Goal: Task Accomplishment & Management: Complete application form

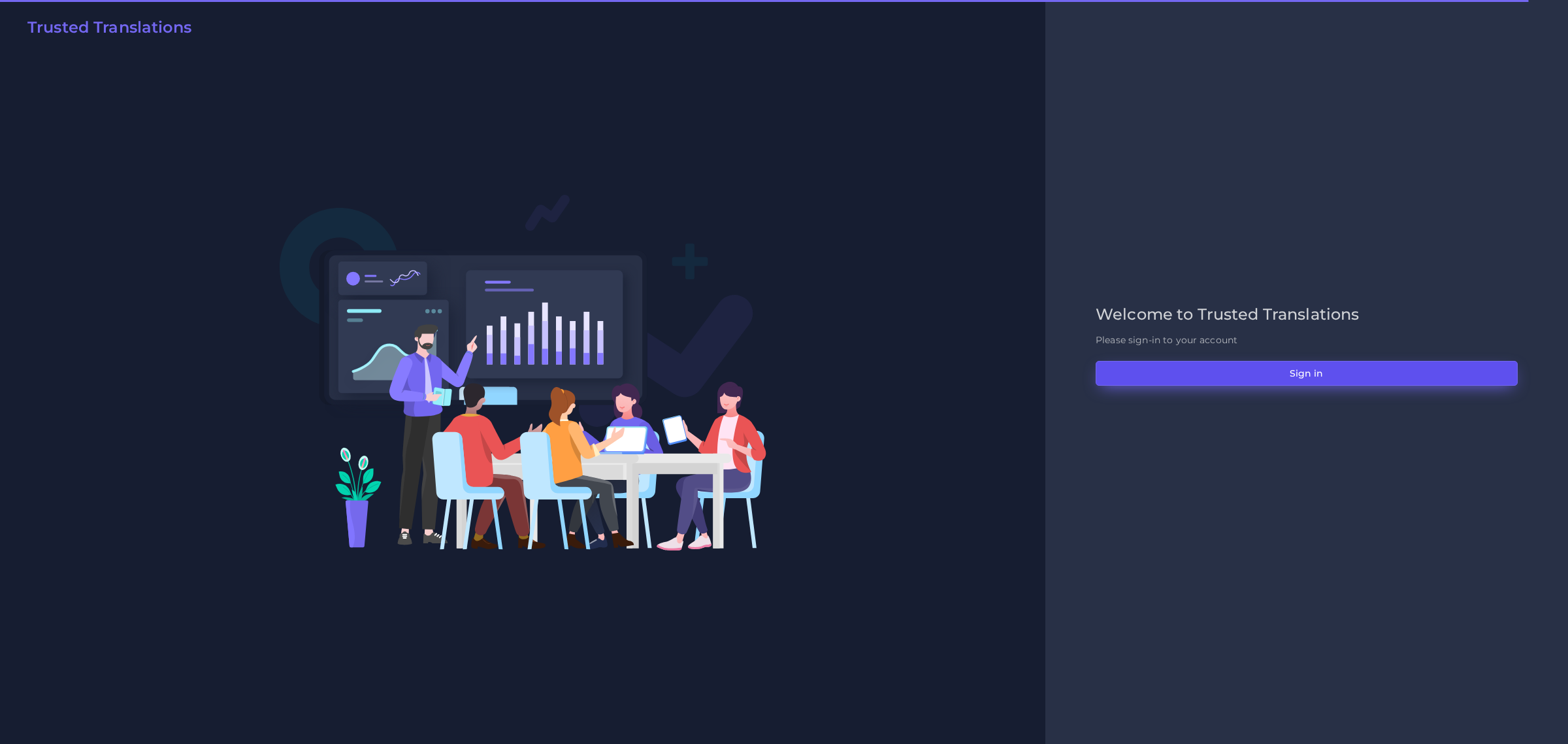
click at [1311, 371] on button "Sign in" at bounding box center [1307, 373] width 422 height 25
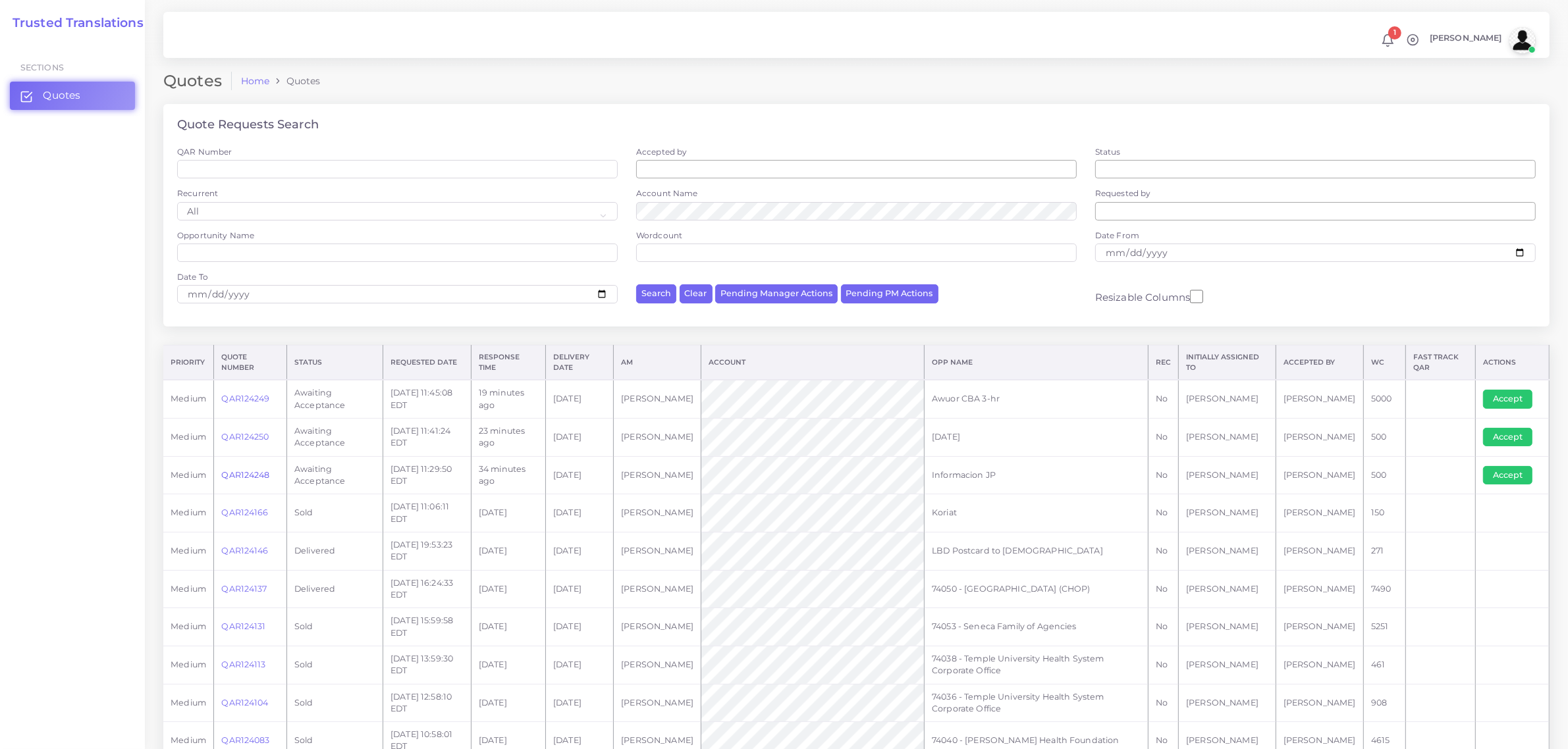
click at [245, 470] on link "QAR124248" at bounding box center [245, 474] width 48 height 10
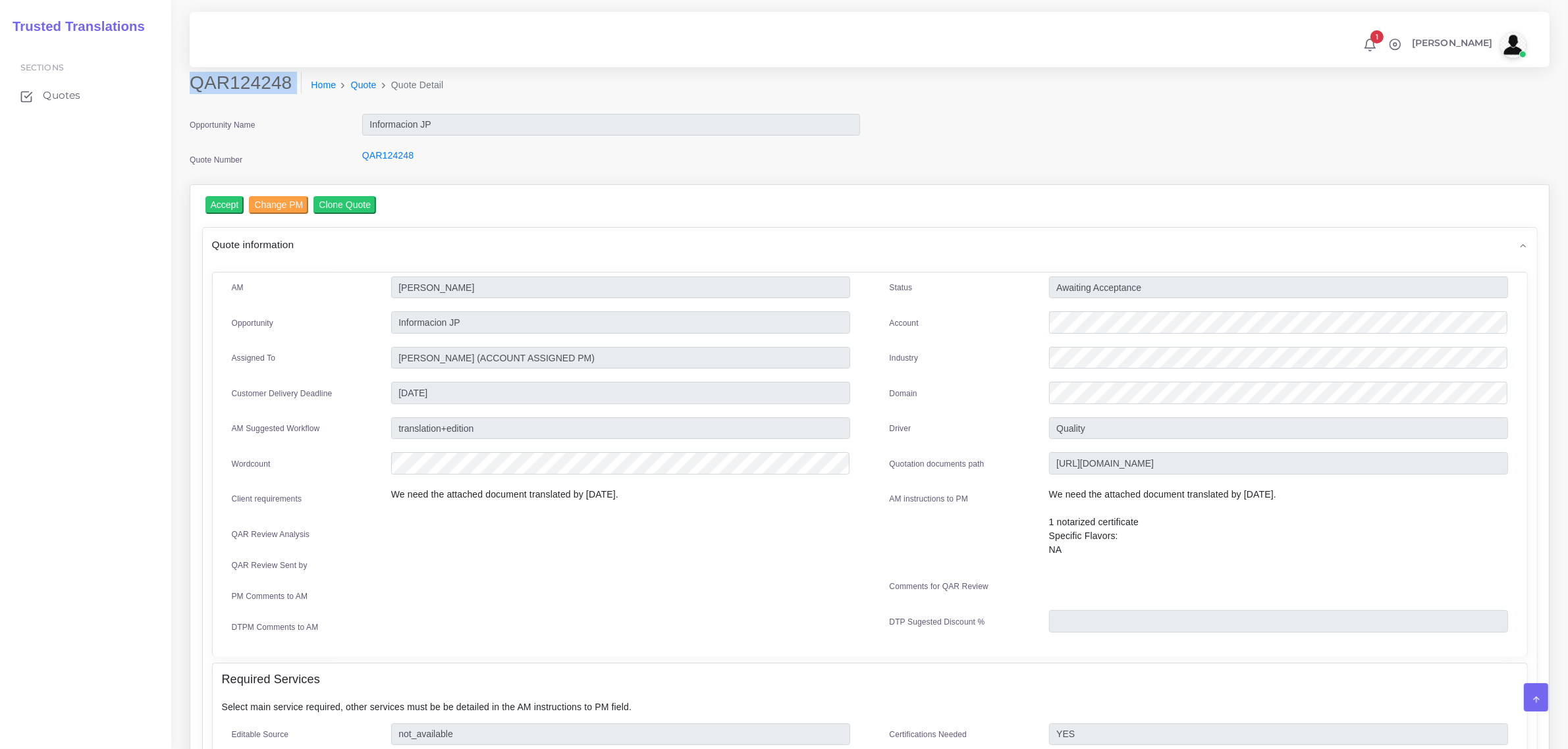
drag, startPoint x: 189, startPoint y: 85, endPoint x: 275, endPoint y: 106, distance: 88.5
click at [275, 106] on div "QAR124248 Home Quote Quote Detail" at bounding box center [697, 89] width 1034 height 36
copy div "QAR124248"
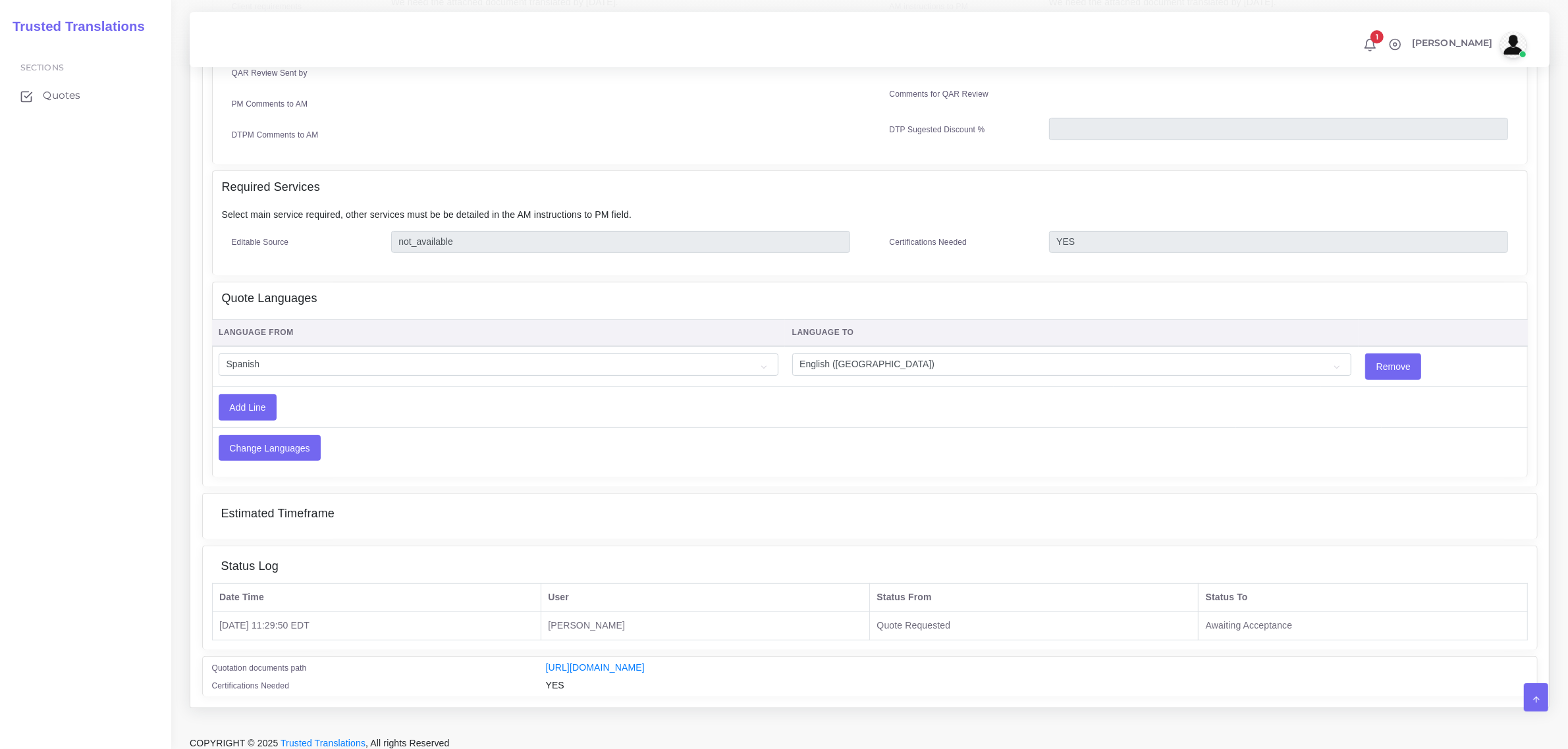
scroll to position [494, 0]
click at [645, 662] on link "[URL][DOMAIN_NAME]" at bounding box center [595, 666] width 99 height 11
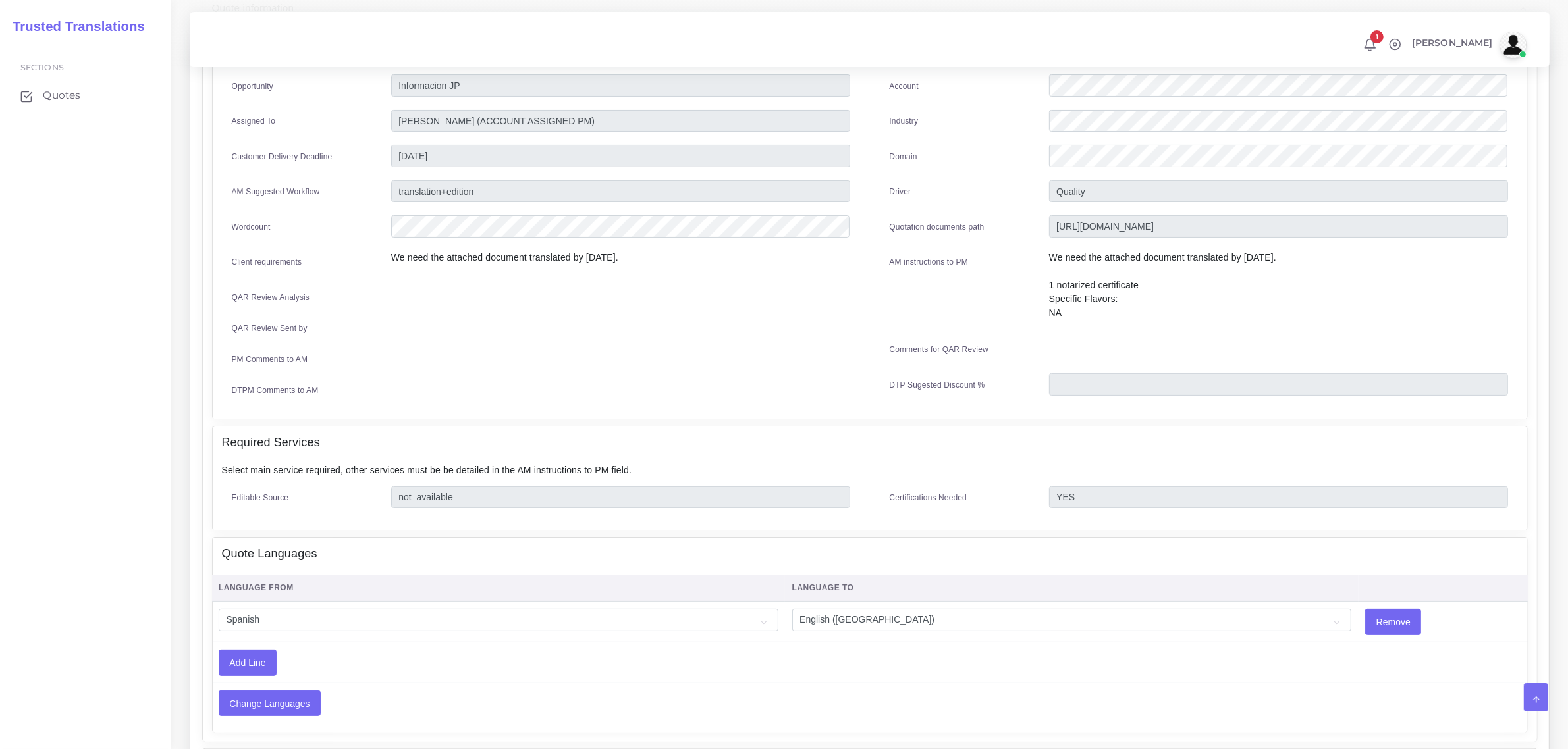
scroll to position [0, 0]
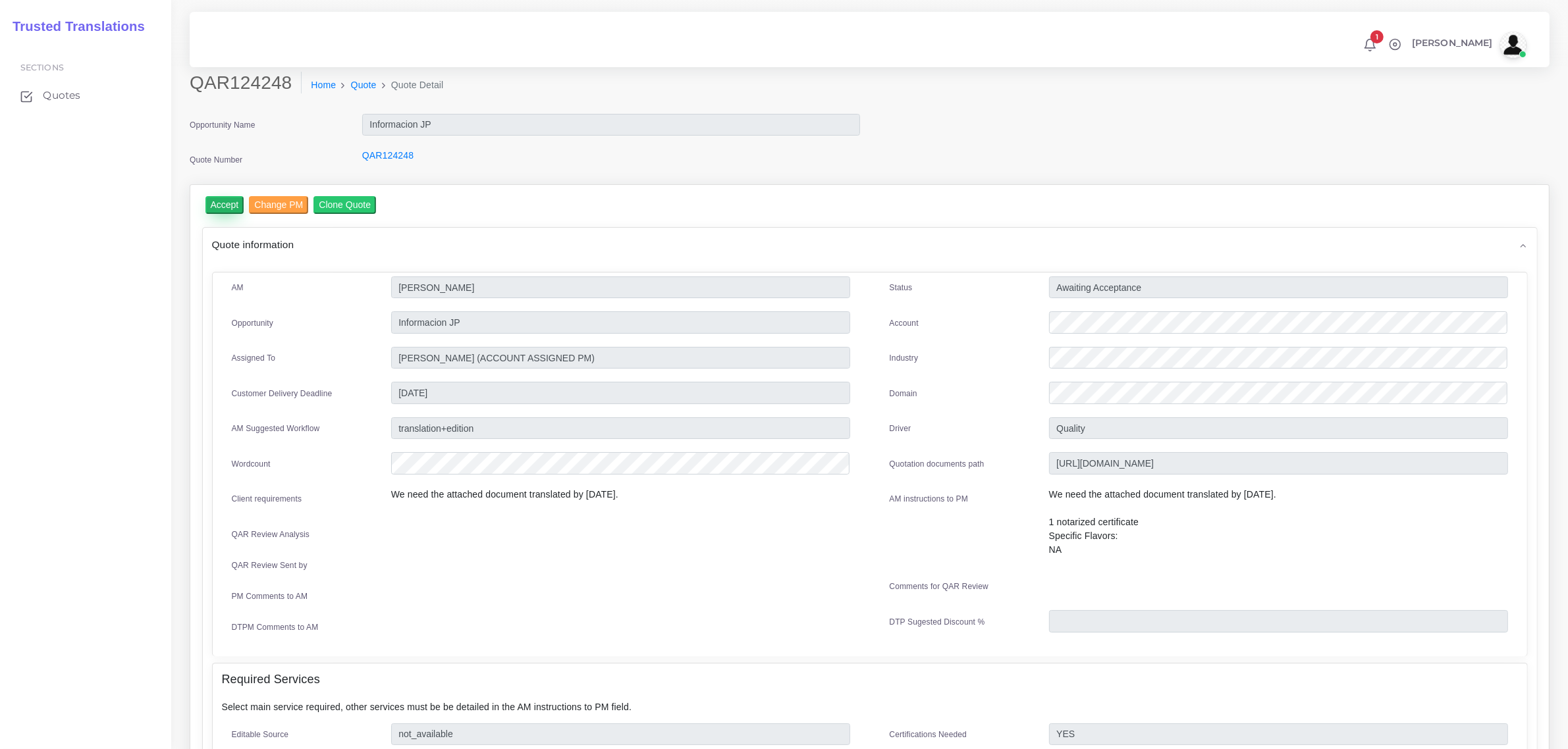
drag, startPoint x: 224, startPoint y: 199, endPoint x: 235, endPoint y: 206, distance: 13.0
click at [226, 199] on input "Accept" at bounding box center [225, 205] width 39 height 18
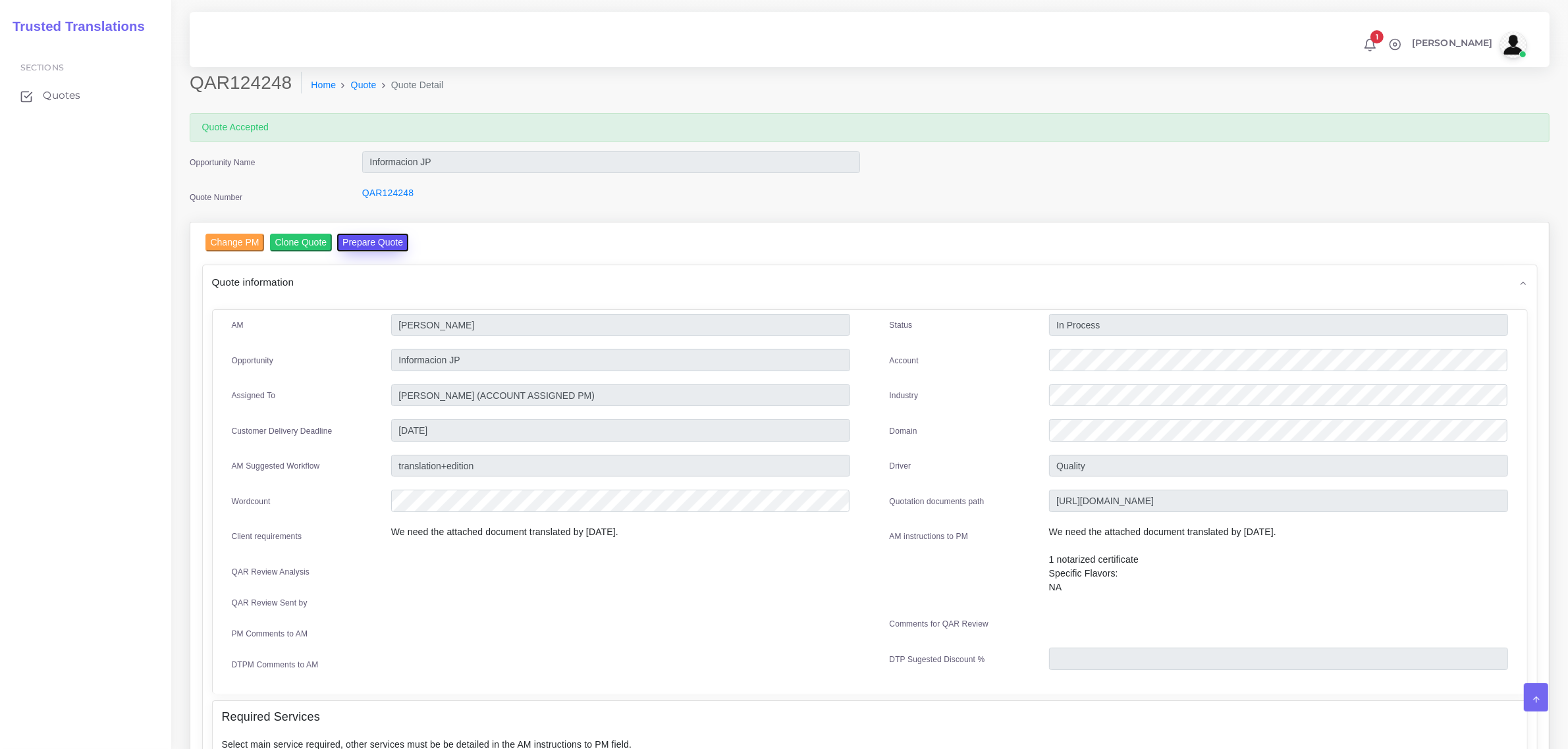
click at [357, 234] on button "Prepare Quote" at bounding box center [373, 242] width 71 height 18
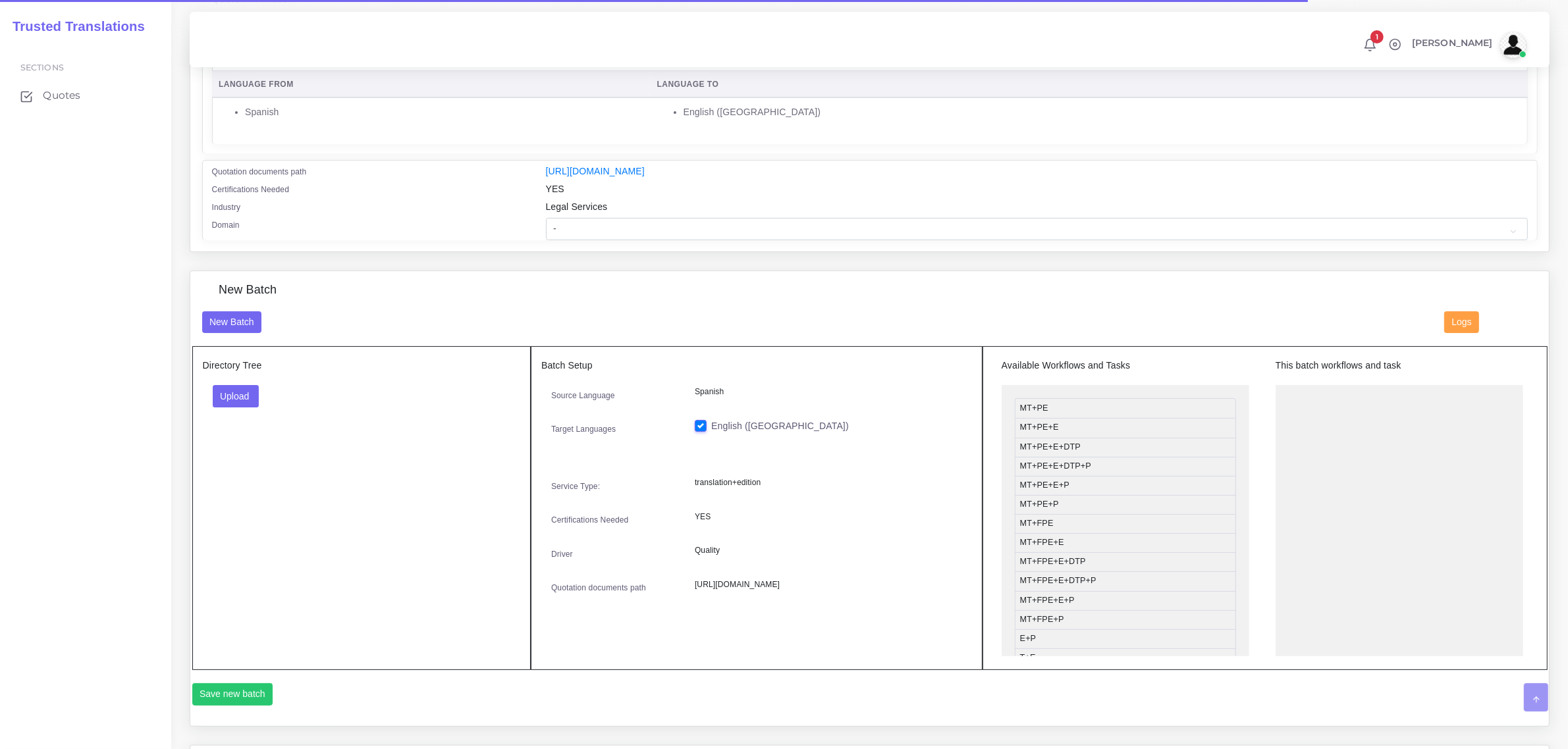
scroll to position [247, 0]
click at [231, 386] on button "Upload" at bounding box center [236, 394] width 47 height 23
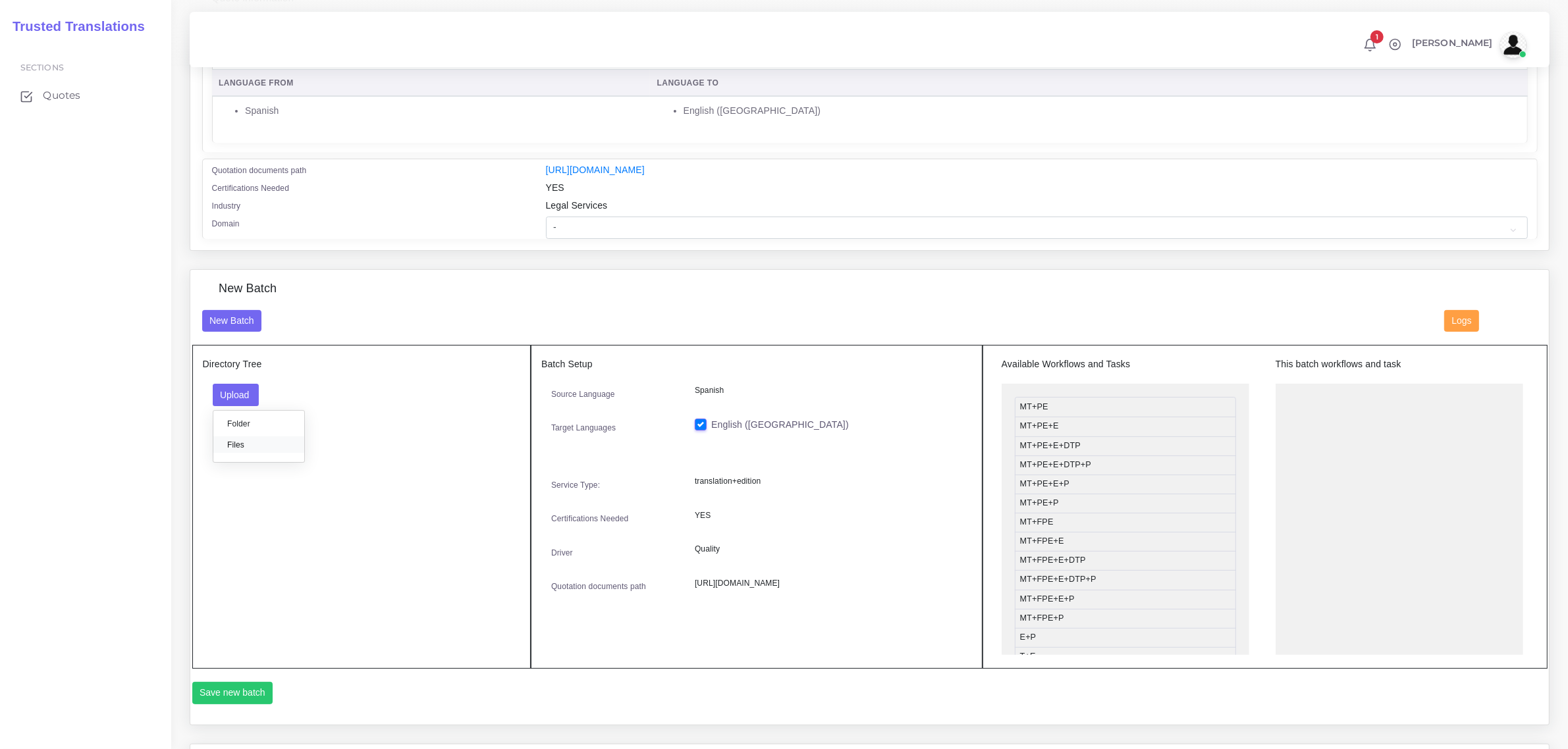
click at [240, 448] on label "Files" at bounding box center [259, 444] width 91 height 16
drag, startPoint x: 1072, startPoint y: 523, endPoint x: 1348, endPoint y: 395, distance: 304.2
click at [240, 685] on button "Save new batch" at bounding box center [233, 692] width 81 height 23
click at [610, 222] on select "- Advertising and Media Agriculture, Forestry and Fishing Architecture, Buildin…" at bounding box center [1037, 227] width 982 height 23
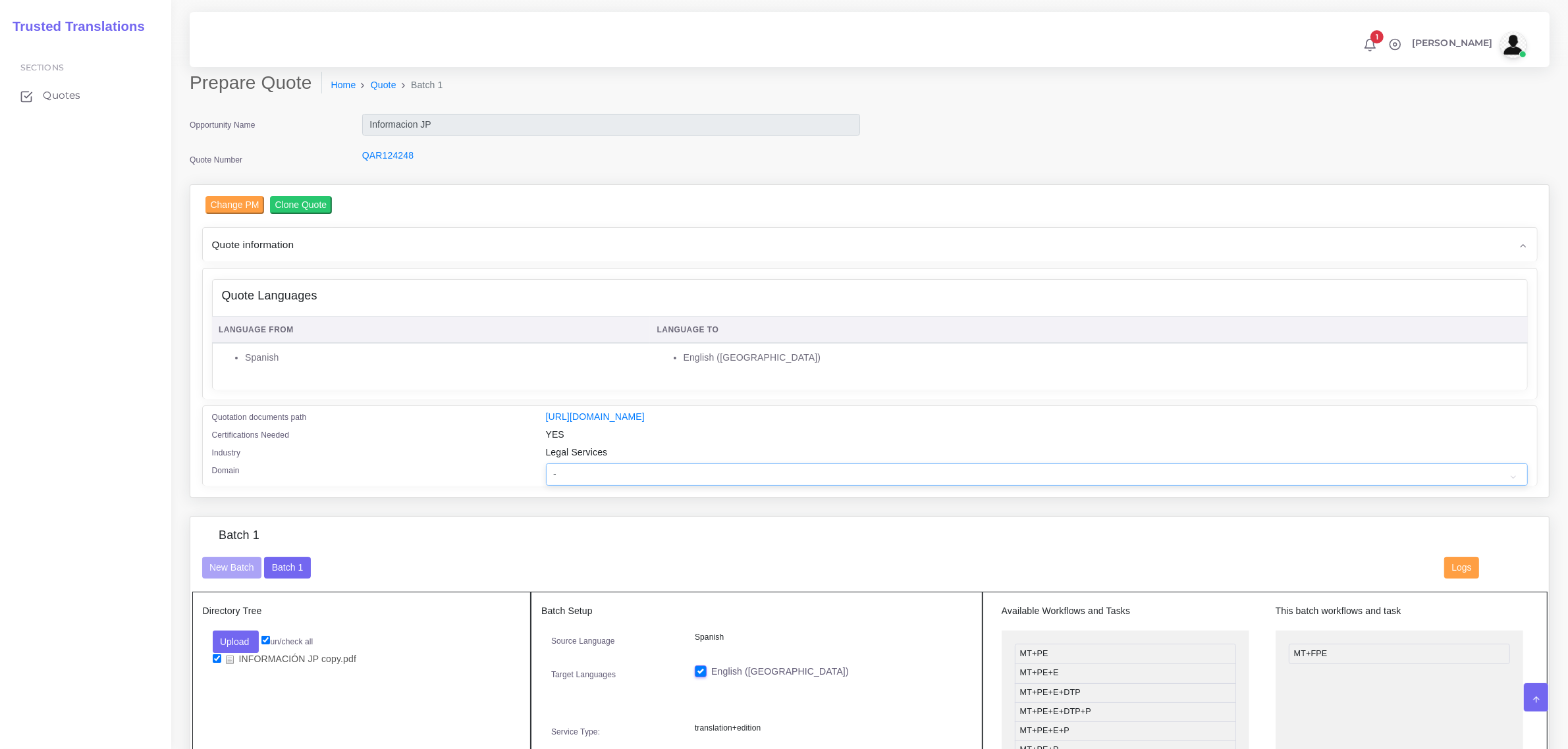
click at [573, 470] on select "- Advertising and Media Agriculture, Forestry and Fishing Architecture, Buildin…" at bounding box center [1037, 474] width 982 height 23
select select "Finance - Banking"
click at [546, 463] on select "- Advertising and Media Agriculture, Forestry and Fishing Architecture, Buildin…" at bounding box center [1037, 474] width 982 height 23
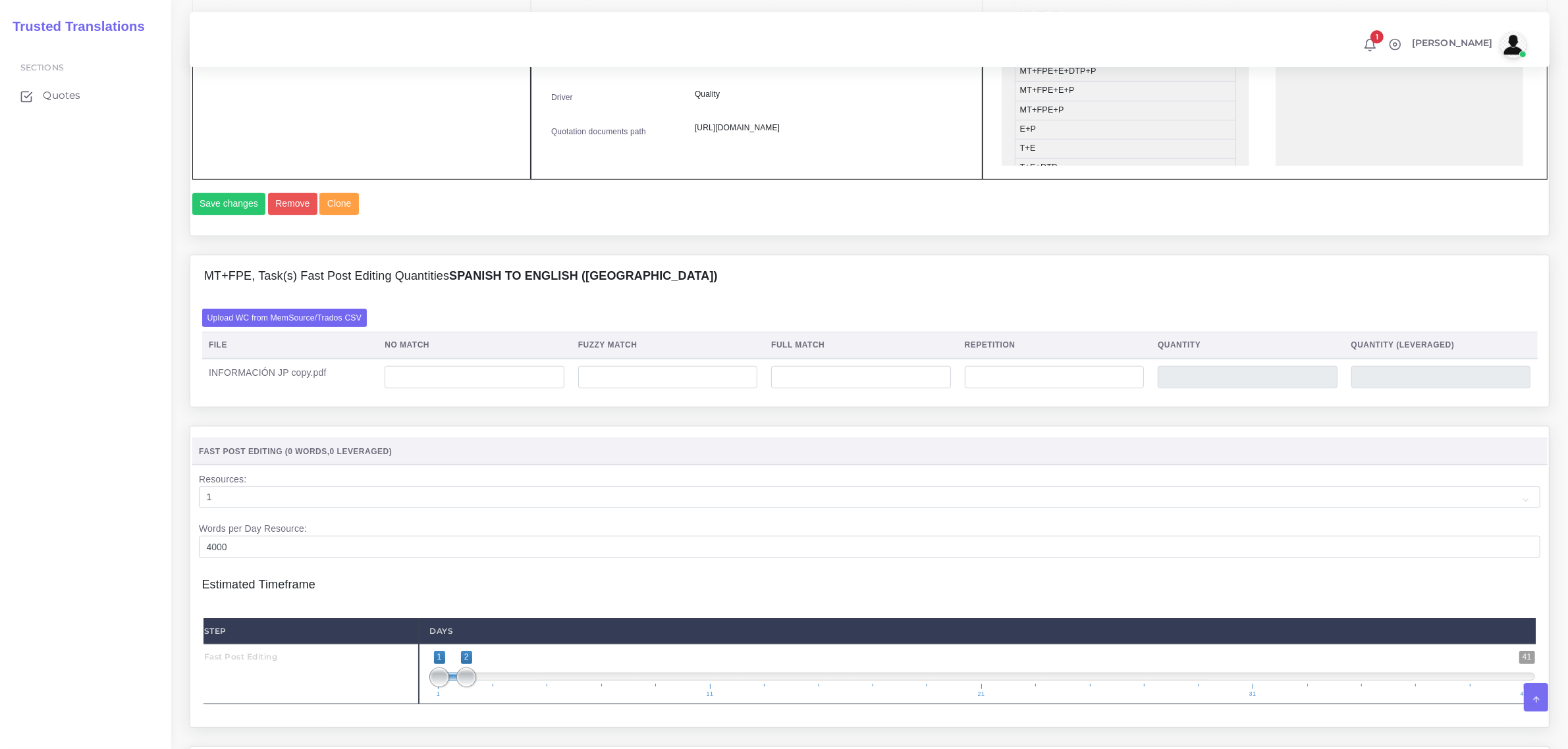
scroll to position [740, 0]
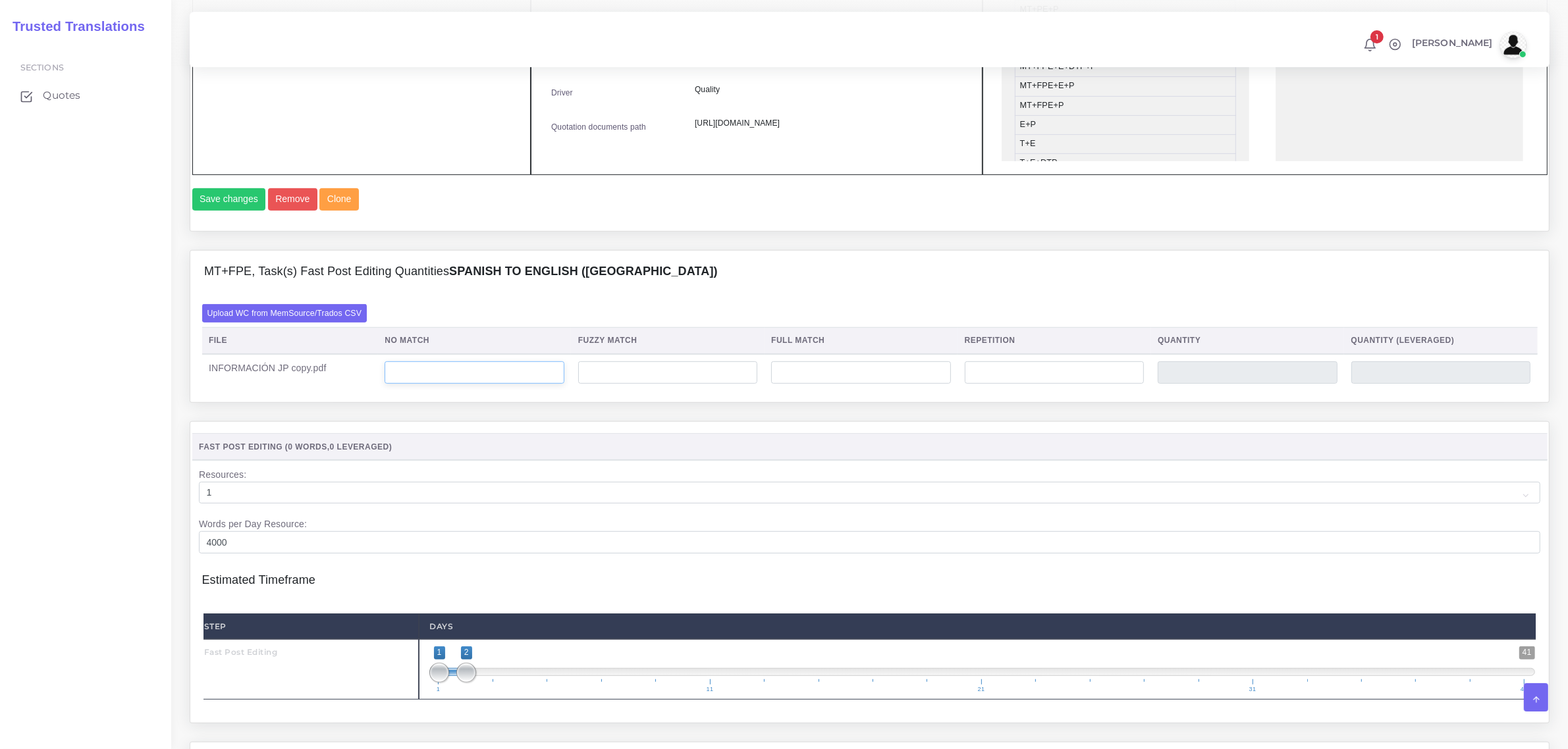
click at [495, 383] on input "number" at bounding box center [474, 372] width 179 height 23
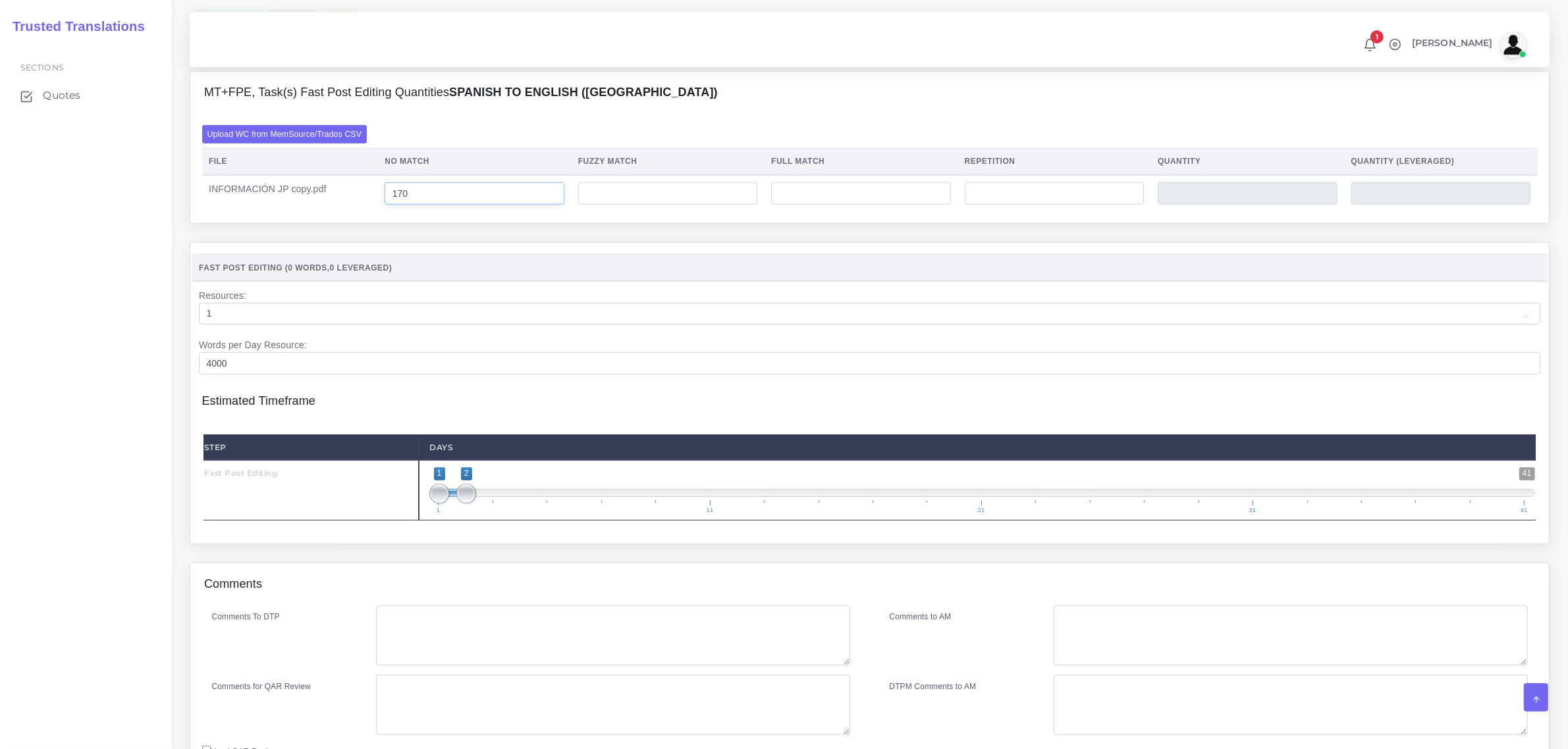
scroll to position [1040, 0]
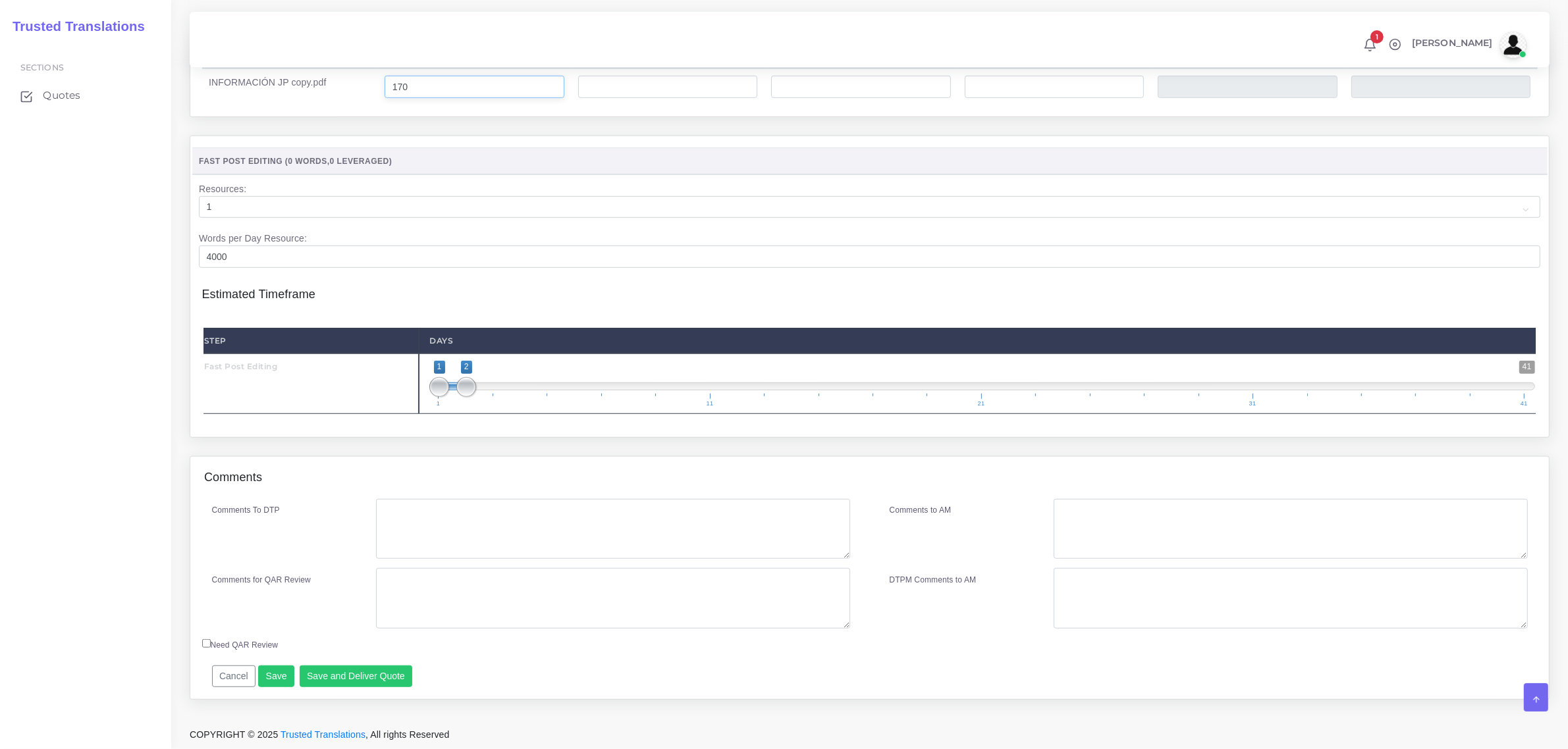
type input "170"
click at [404, 529] on textarea "Comments To DTP" at bounding box center [613, 529] width 474 height 61
click at [347, 671] on button "Save and Deliver Quote" at bounding box center [356, 676] width 113 height 23
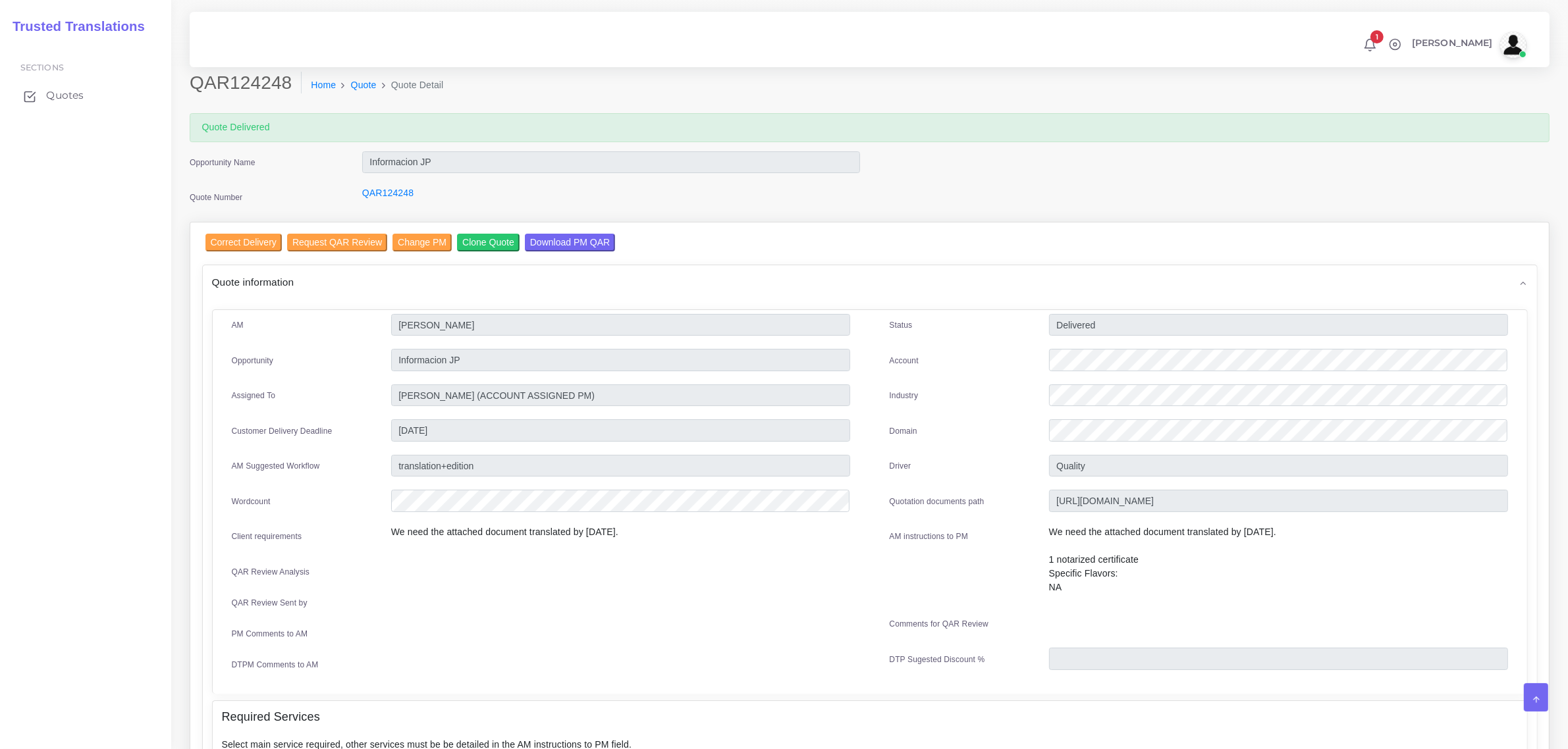
click at [63, 96] on span "Quotes" at bounding box center [64, 95] width 37 height 15
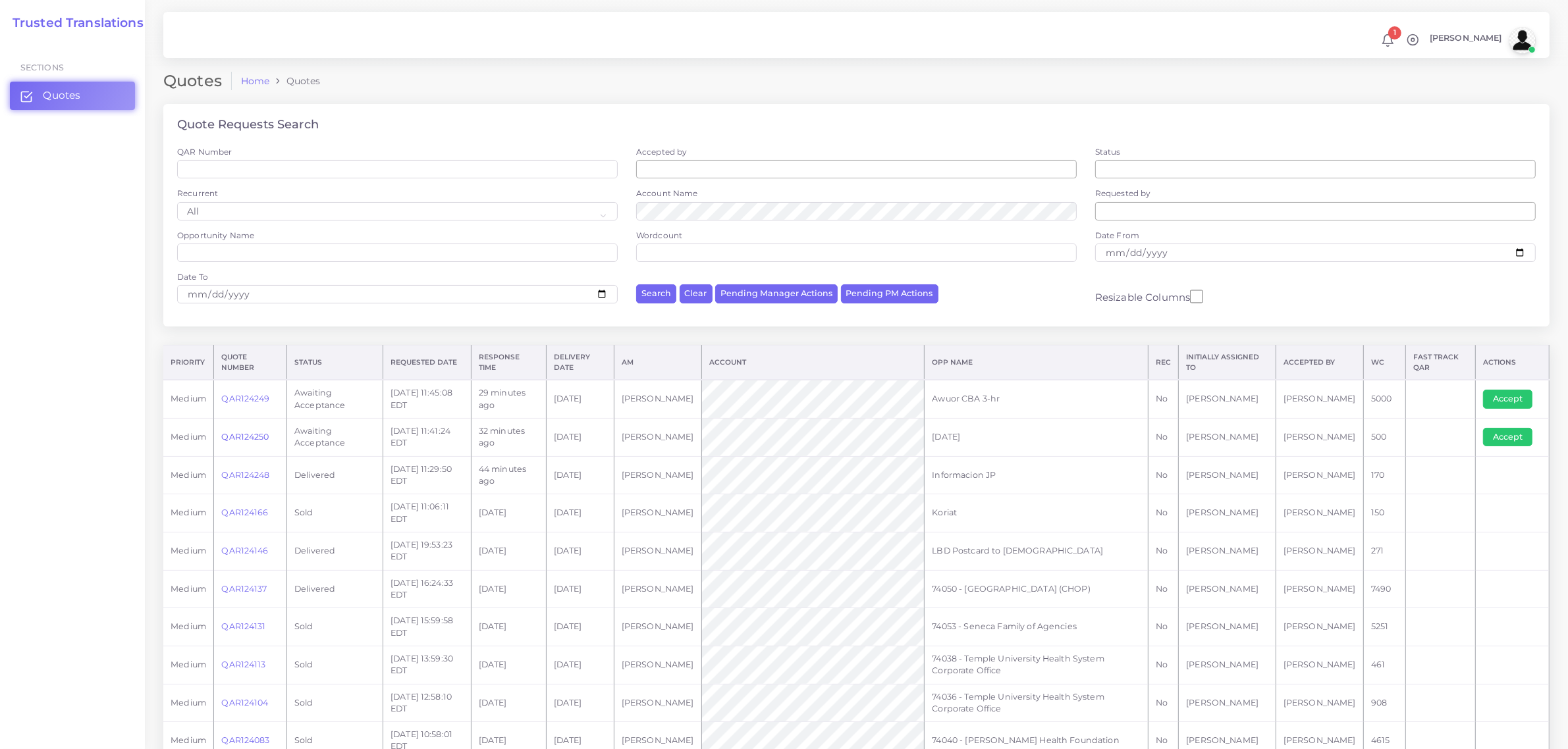
click at [245, 435] on link "QAR124250" at bounding box center [245, 436] width 47 height 10
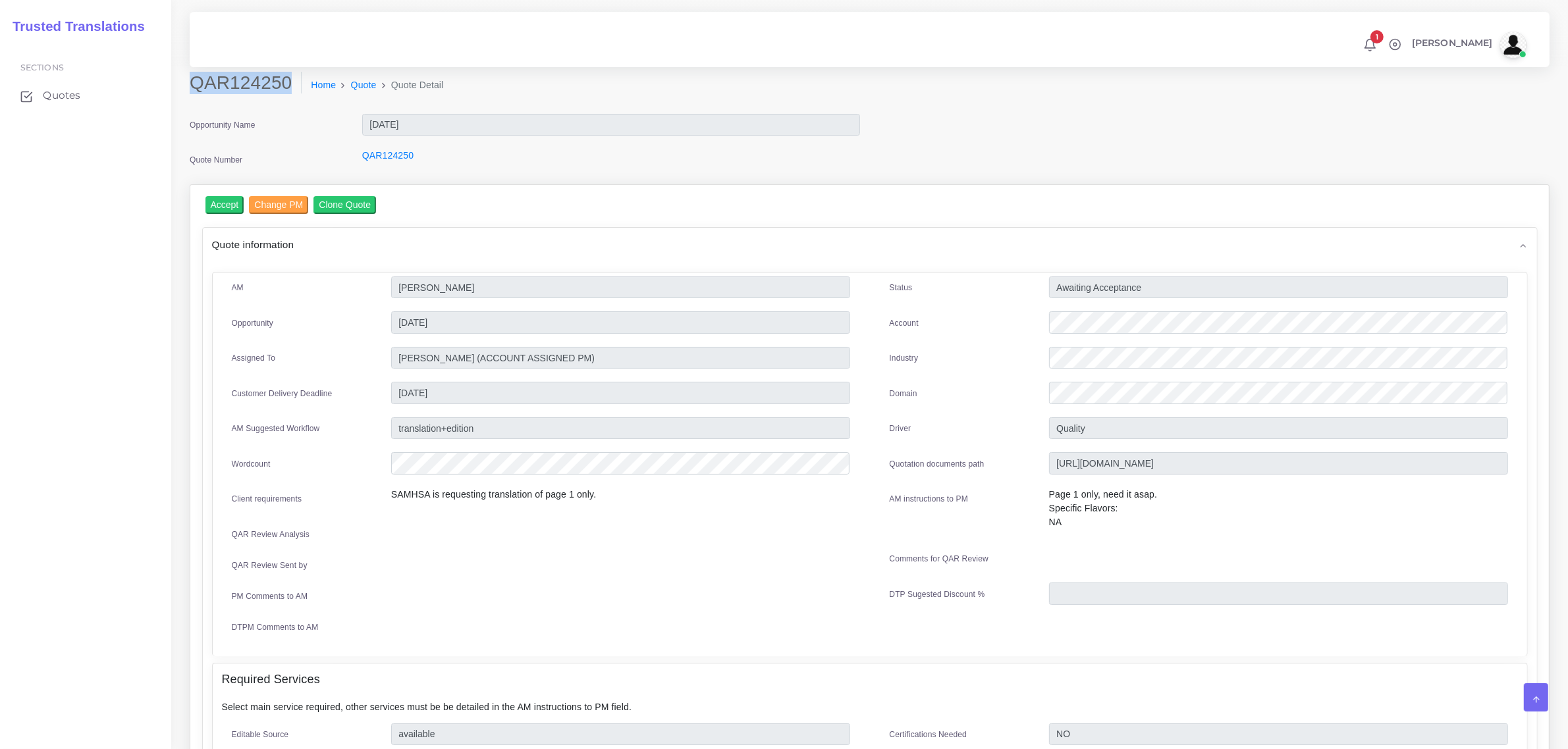
drag, startPoint x: 189, startPoint y: 80, endPoint x: 295, endPoint y: 85, distance: 106.1
click at [295, 85] on h2 "QAR124250" at bounding box center [245, 82] width 112 height 23
copy h2 "QAR124250"
click at [1054, 307] on div "Status Awaiting Acceptance Account Industry Domain Driver" at bounding box center [1198, 462] width 658 height 371
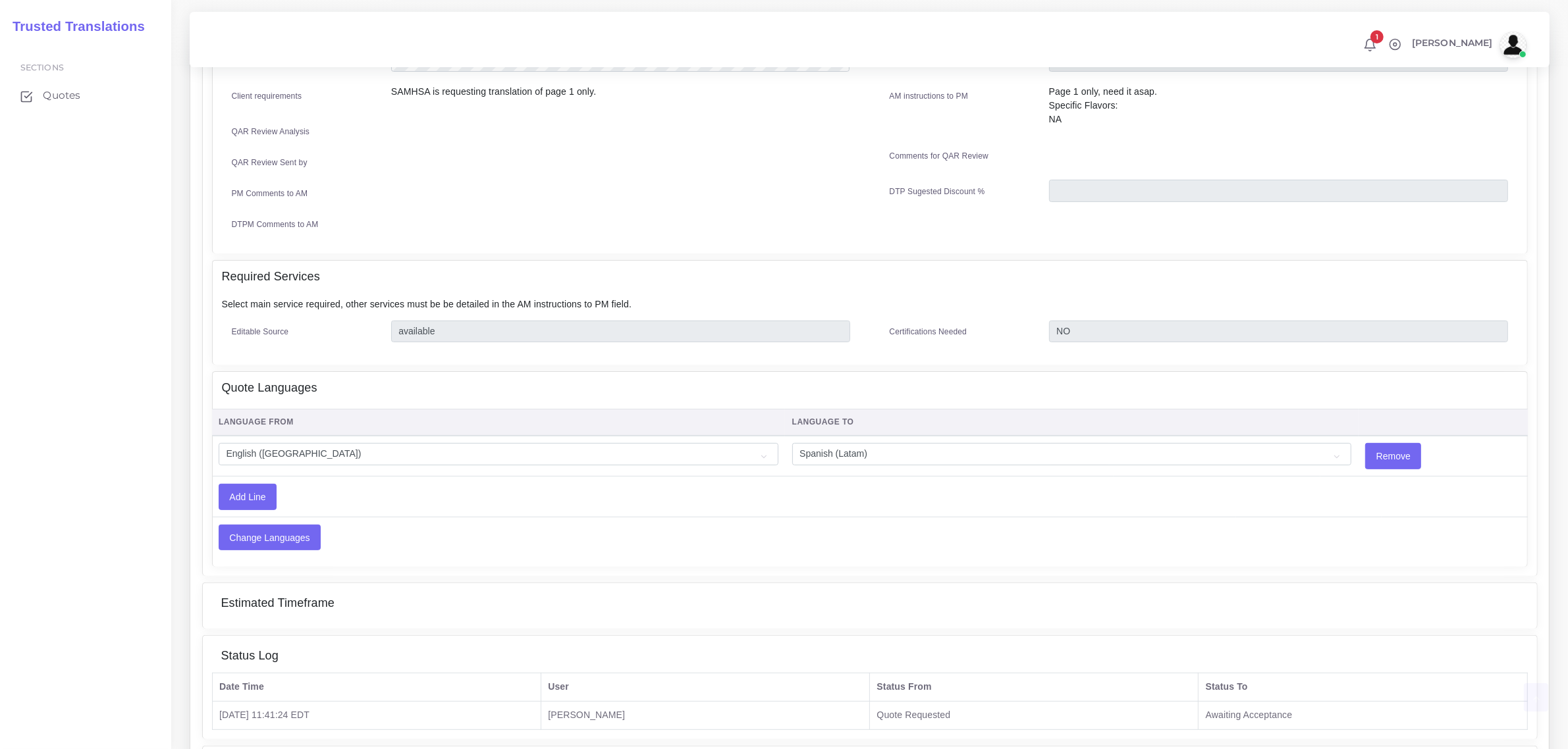
scroll to position [494, 0]
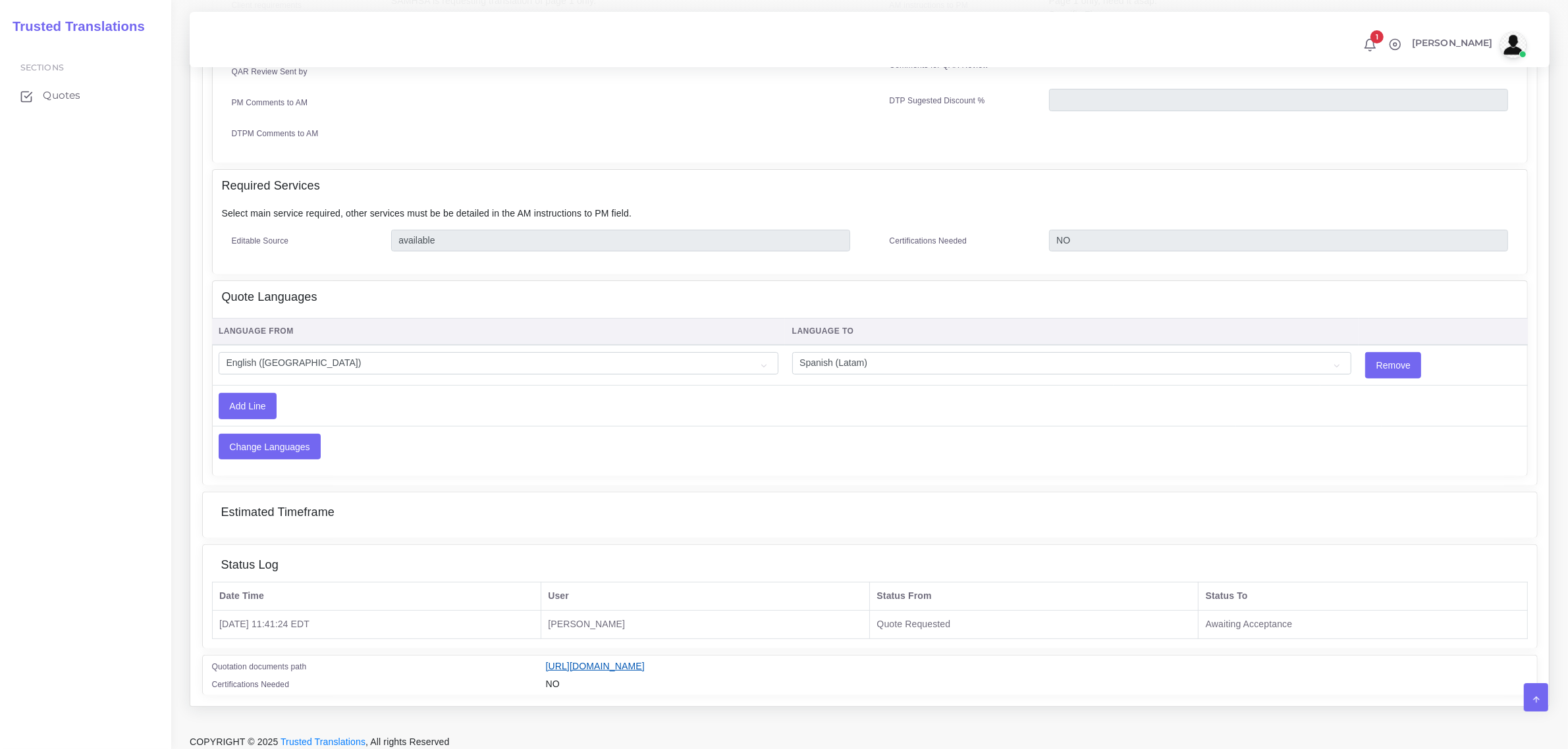
click at [645, 661] on link "https://workdrive.zoho.com/fgoh3e43b1a1fe2124b65bedd7c3c51a0e040/teams/fgoh3e43…" at bounding box center [595, 666] width 99 height 11
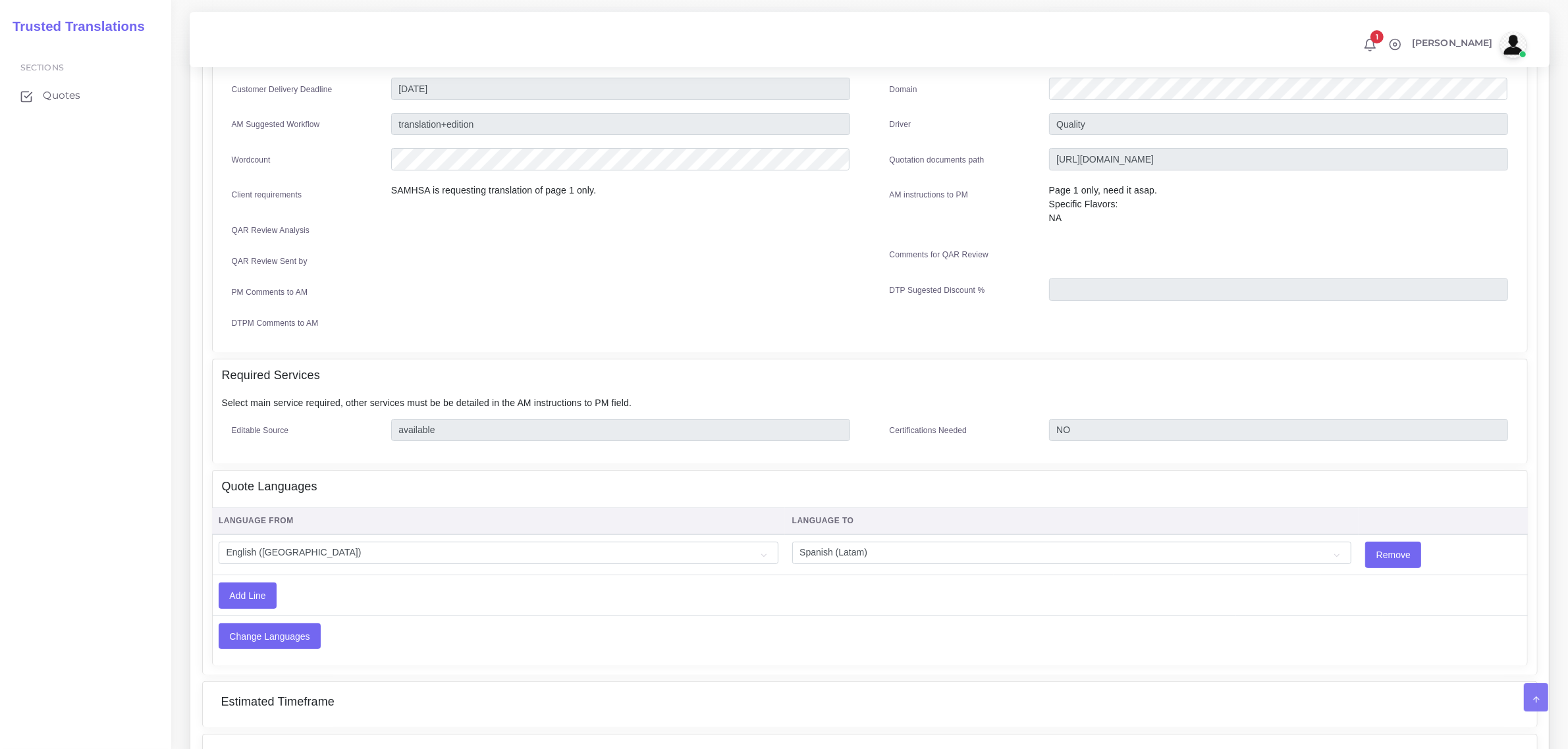
scroll to position [0, 0]
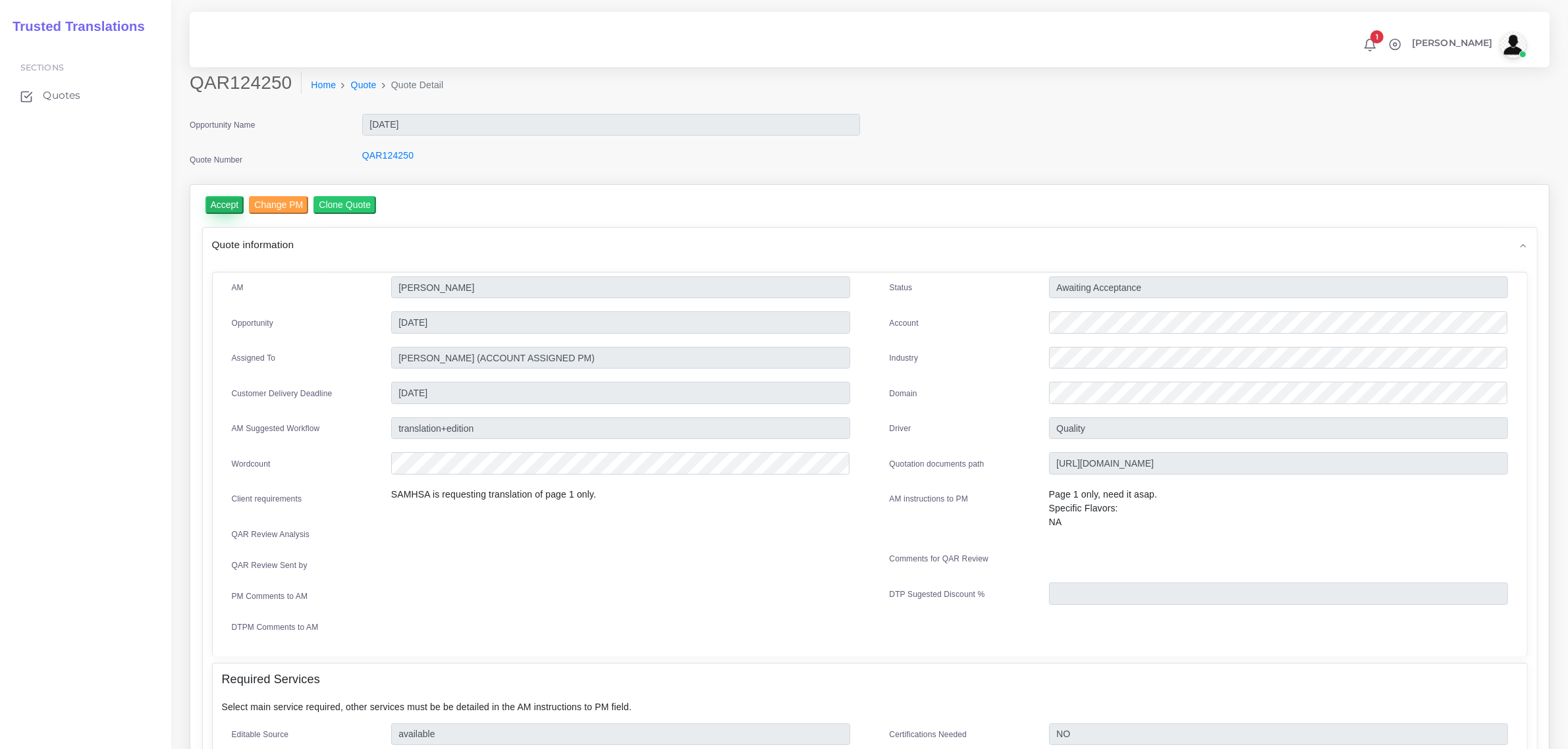
click at [212, 207] on input "Accept" at bounding box center [225, 205] width 39 height 18
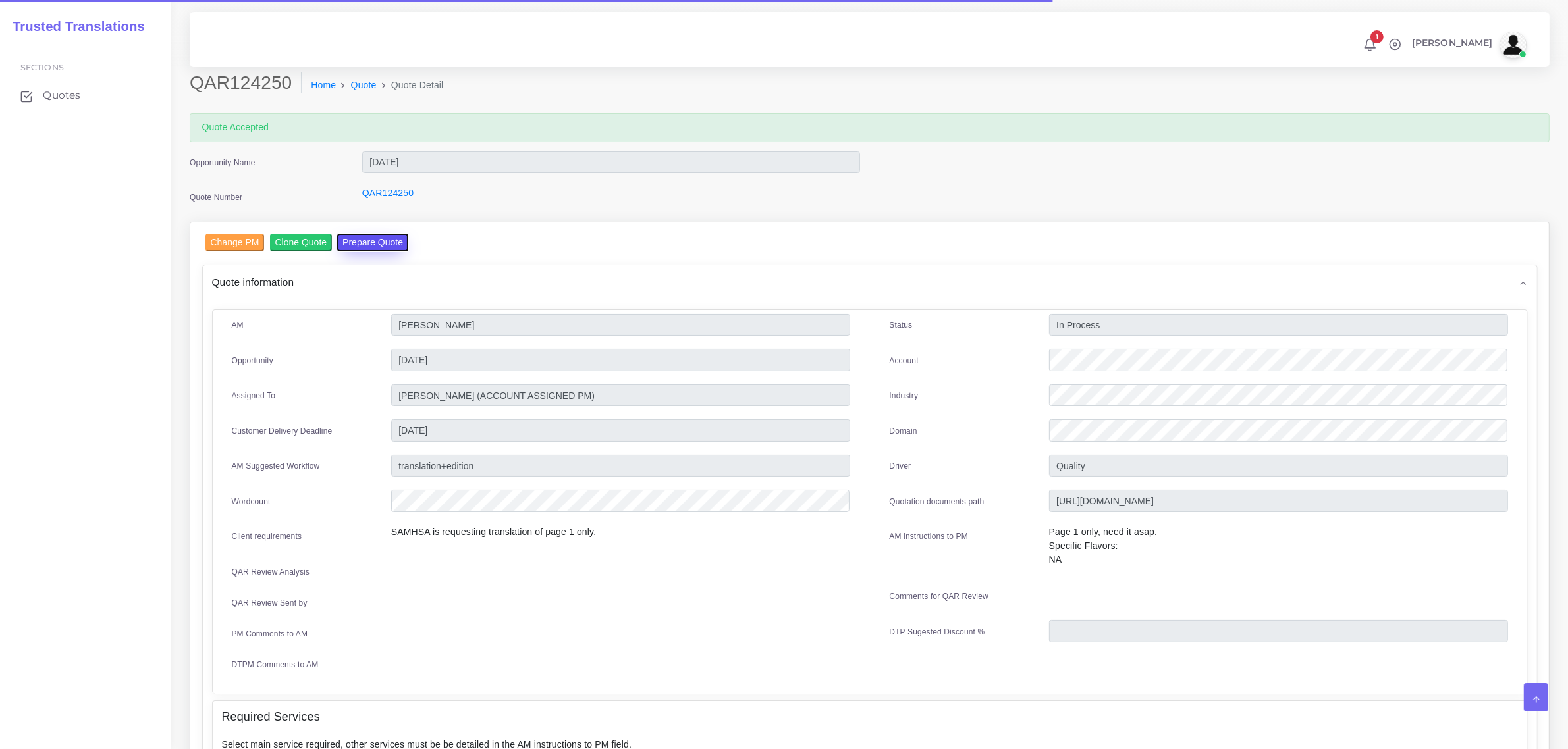
click at [374, 244] on button "Prepare Quote" at bounding box center [373, 242] width 71 height 18
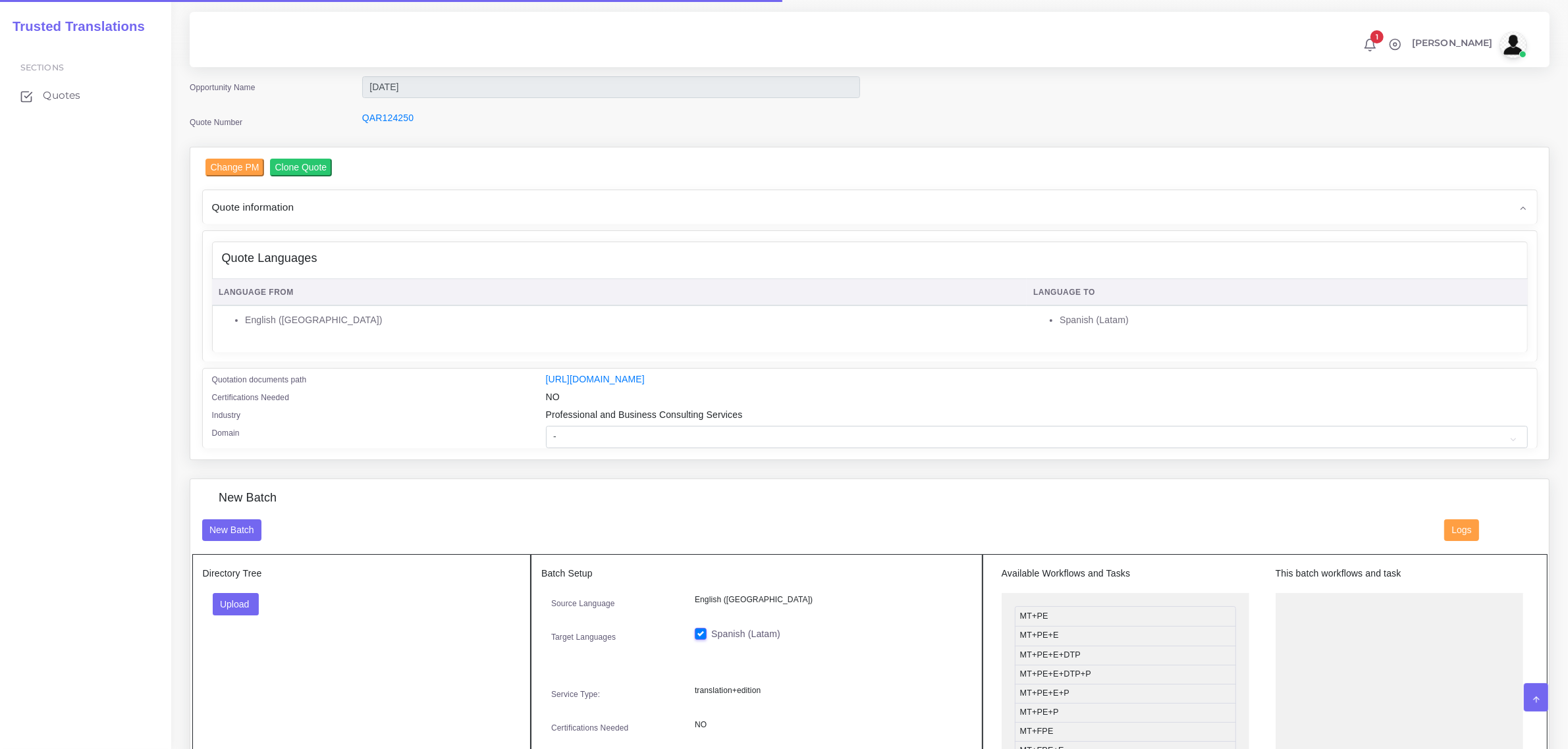
scroll to position [247, 0]
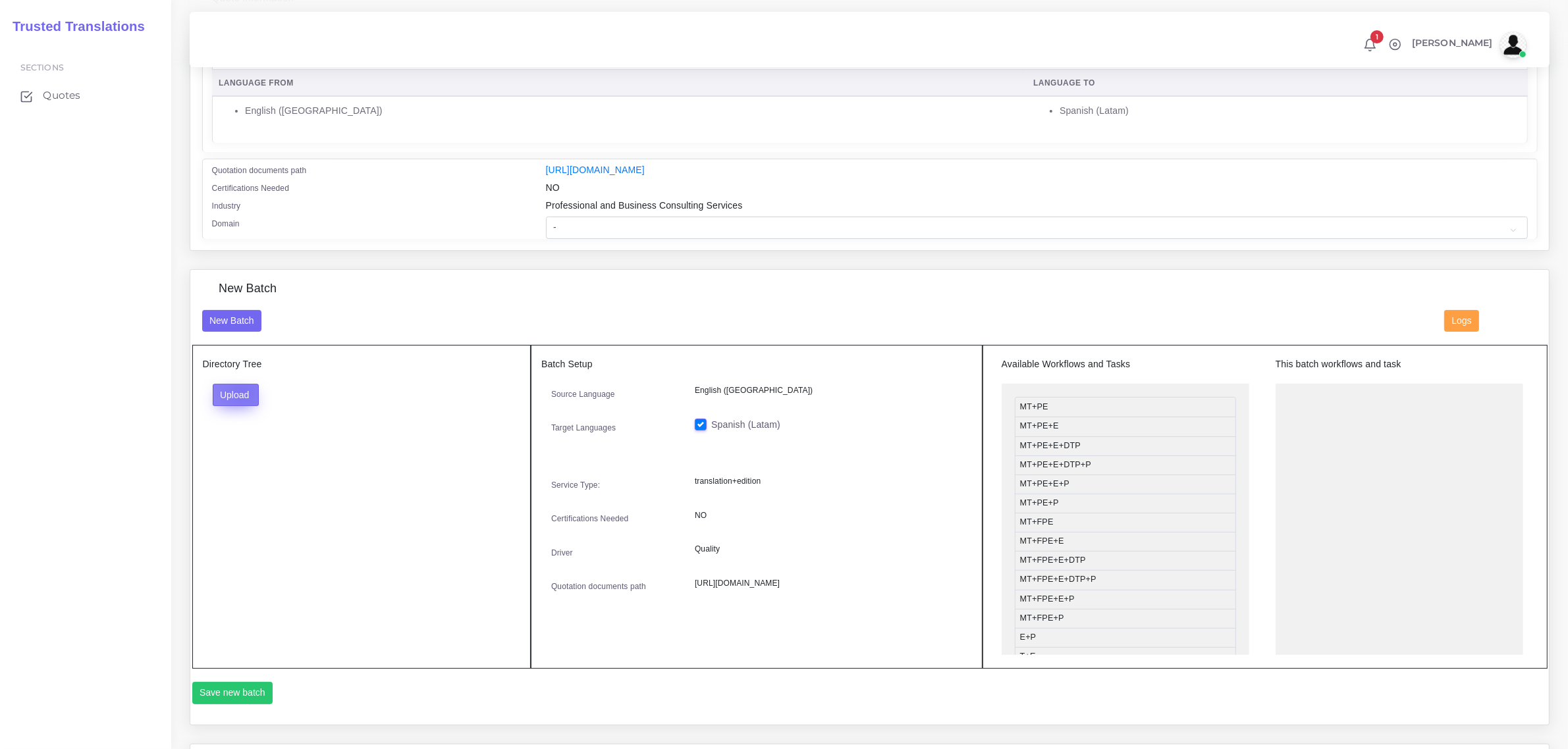
click at [241, 388] on button "Upload" at bounding box center [236, 394] width 47 height 23
click at [251, 443] on label "Files" at bounding box center [259, 444] width 91 height 16
drag, startPoint x: 1074, startPoint y: 521, endPoint x: 1333, endPoint y: 417, distance: 279.1
click at [223, 685] on button "Save new batch" at bounding box center [233, 692] width 81 height 23
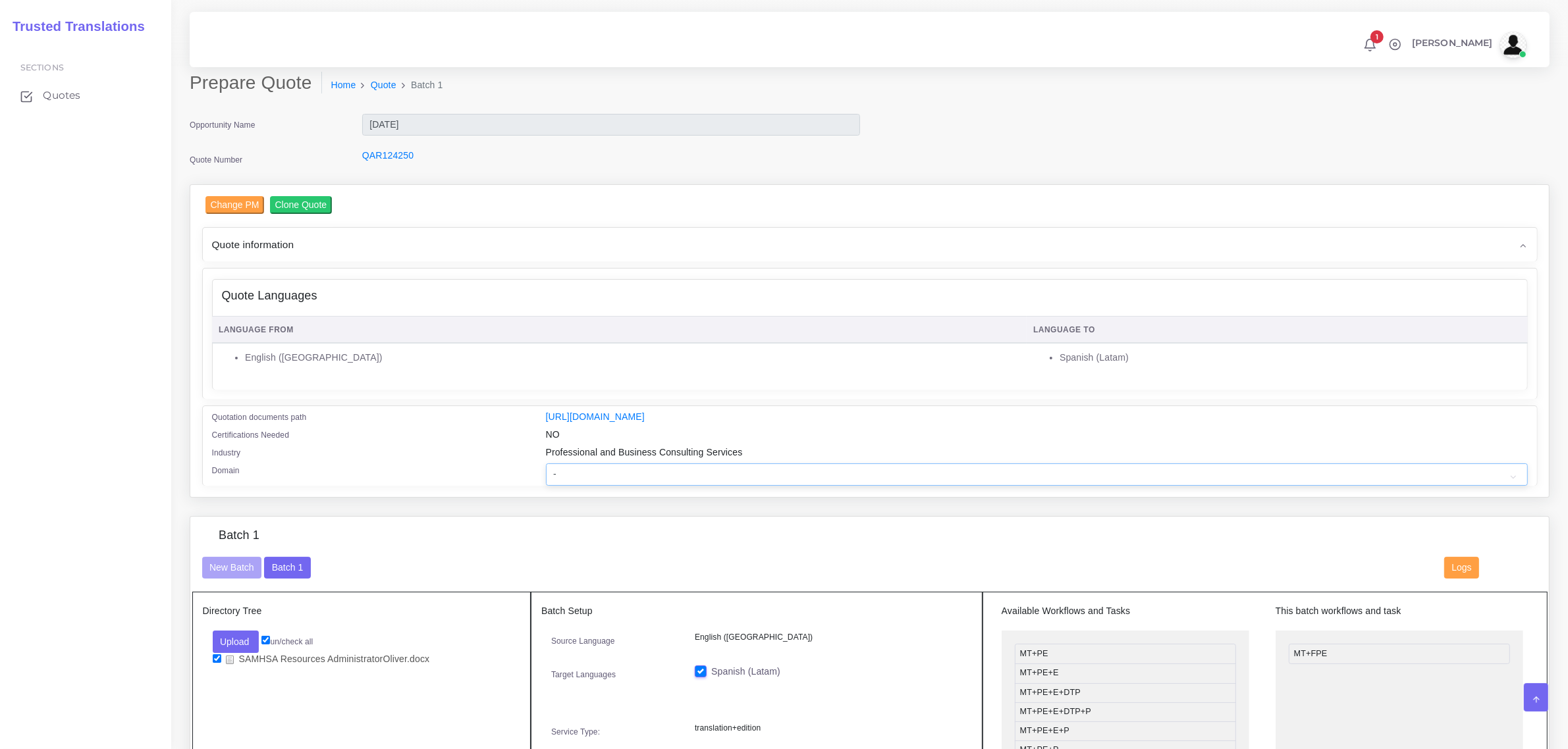
click at [578, 465] on select "- Advertising and Media Agriculture, Forestry and Fishing Architecture, Buildin…" at bounding box center [1037, 474] width 982 height 23
select select "Healthcare and Health Sciences"
click at [546, 463] on select "- Advertising and Media Agriculture, Forestry and Fishing Architecture, Buildin…" at bounding box center [1037, 474] width 982 height 23
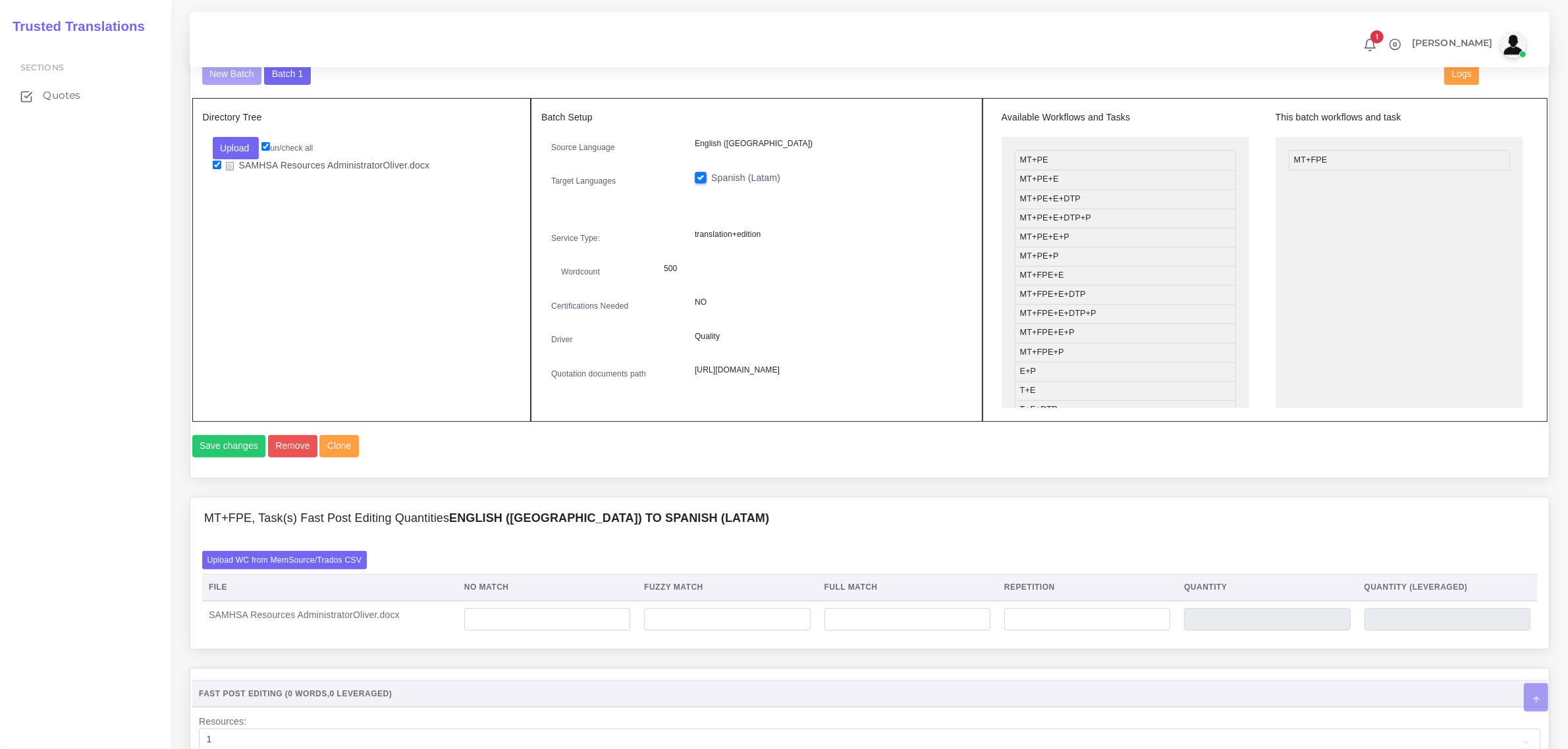
scroll to position [576, 0]
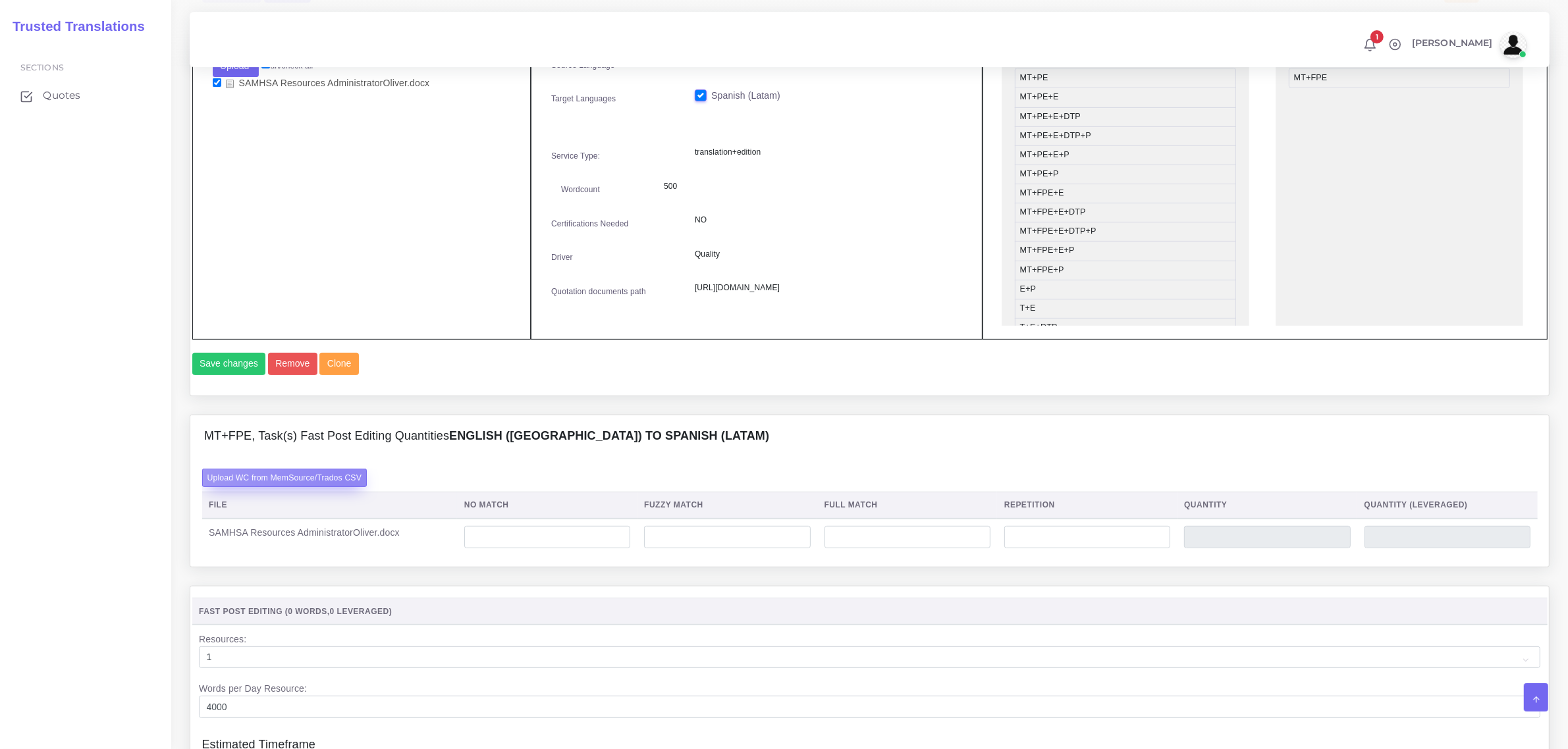
click at [344, 487] on label "Upload WC from MemSource/Trados CSV" at bounding box center [284, 477] width 165 height 18
click at [0, 0] on input "Upload WC from MemSource/Trados CSV" at bounding box center [0, 0] width 0 height 0
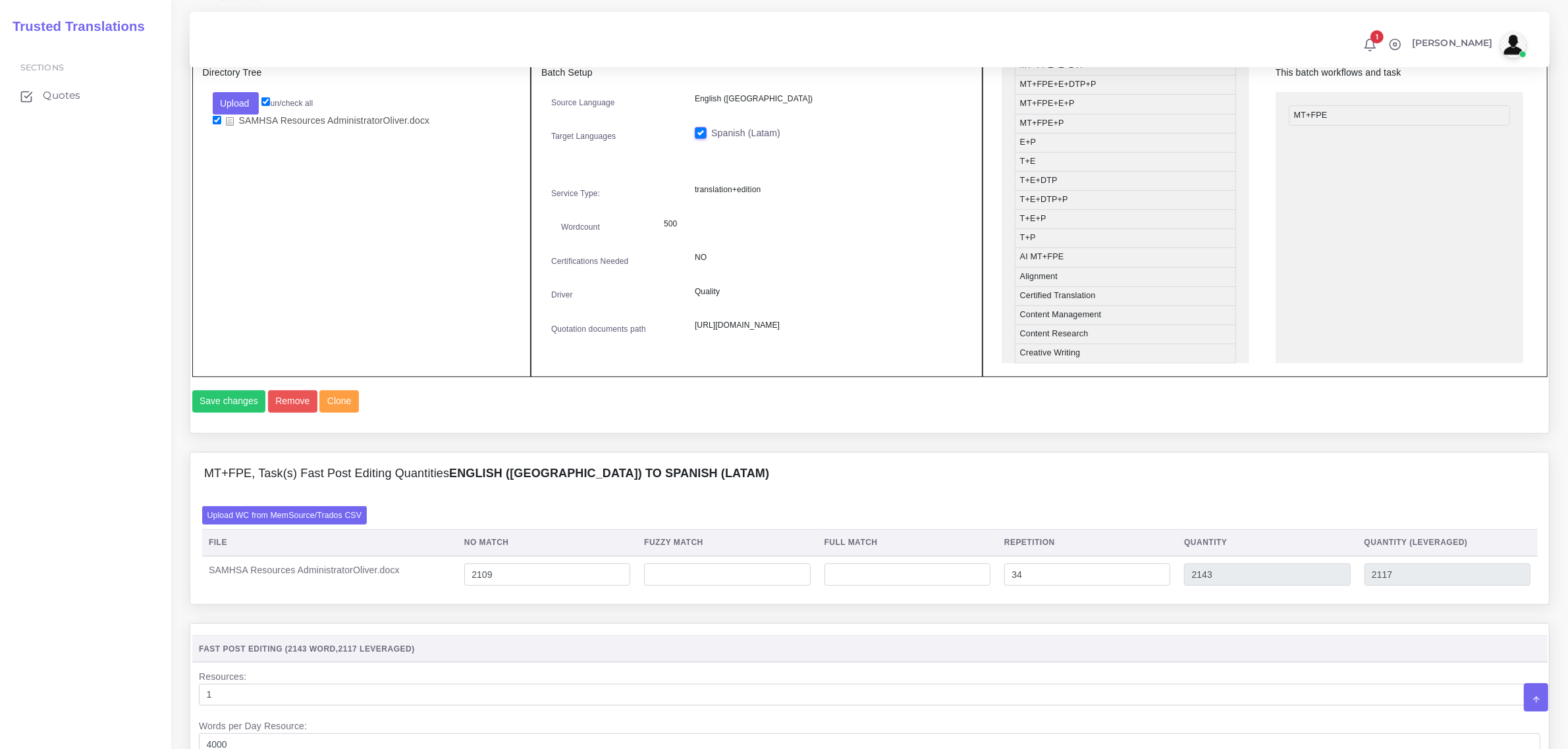
scroll to position [411, 0]
drag, startPoint x: 1094, startPoint y: 142, endPoint x: 1371, endPoint y: 122, distance: 277.7
click at [228, 413] on button "Save changes" at bounding box center [229, 401] width 74 height 23
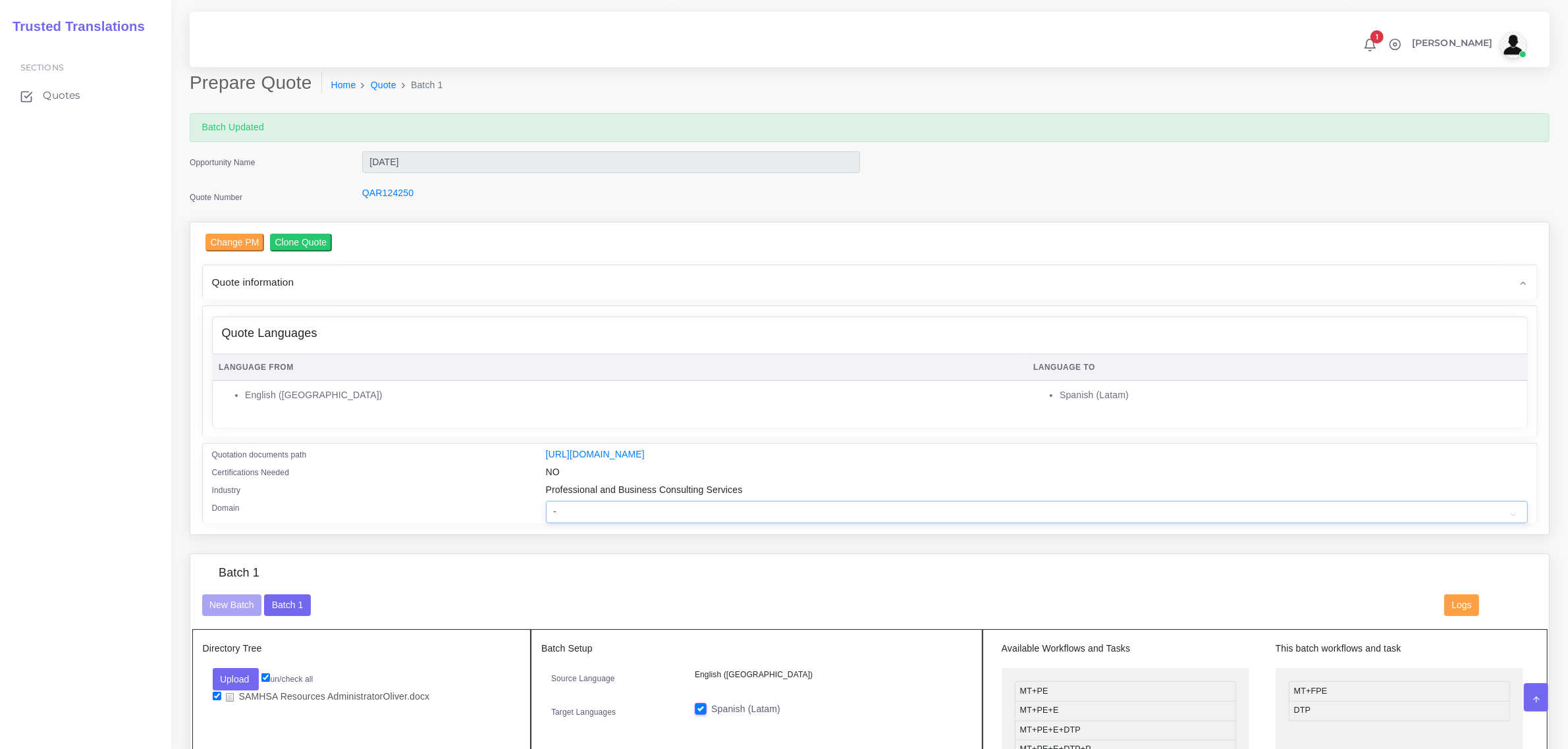
click at [635, 511] on select "- Advertising and Media Agriculture, Forestry and Fishing Architecture, Buildin…" at bounding box center [1037, 511] width 982 height 23
select select "Professional and Business Consulting Services"
click at [546, 501] on select "- Advertising and Media Agriculture, Forestry and Fishing Architecture, Buildin…" at bounding box center [1037, 511] width 982 height 23
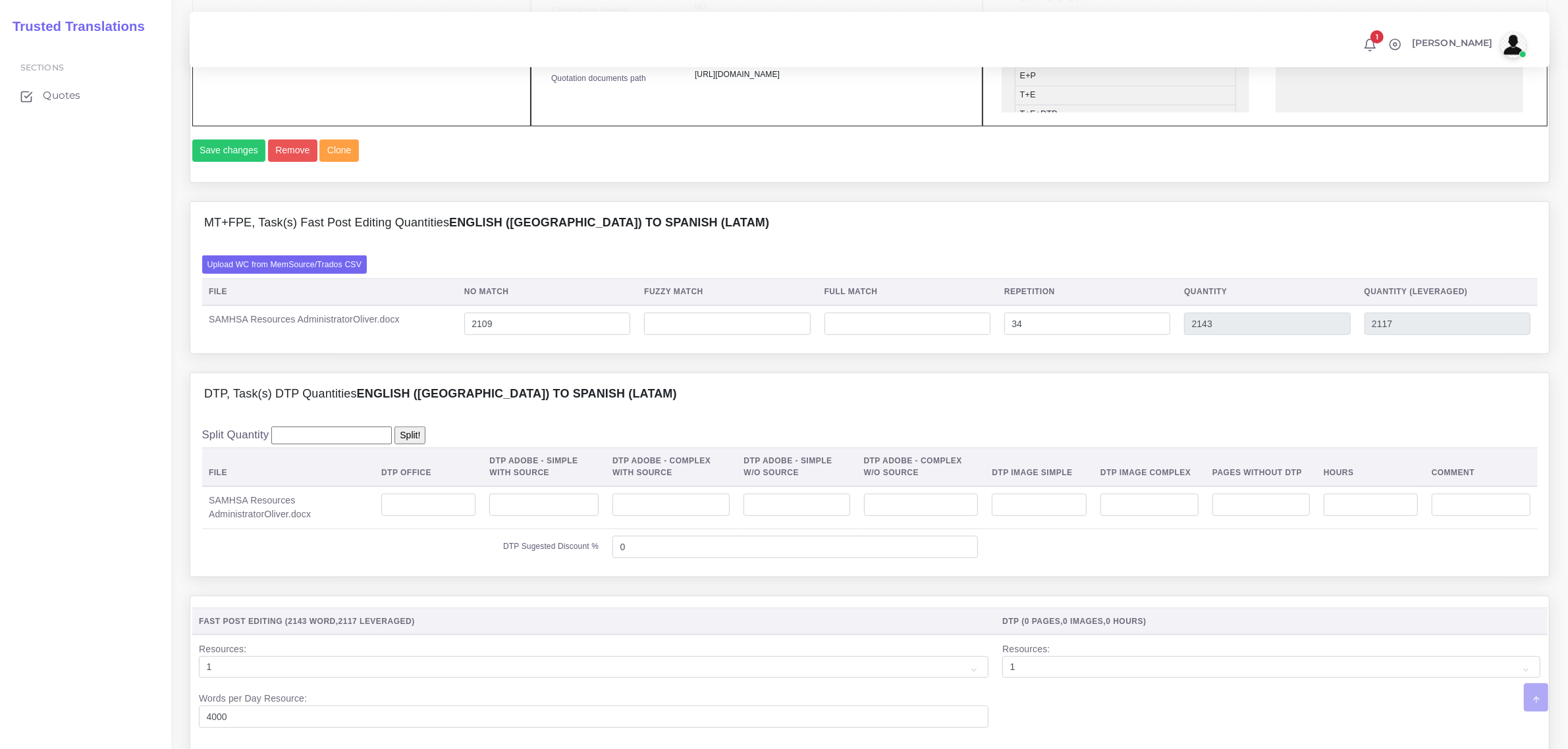
scroll to position [905, 0]
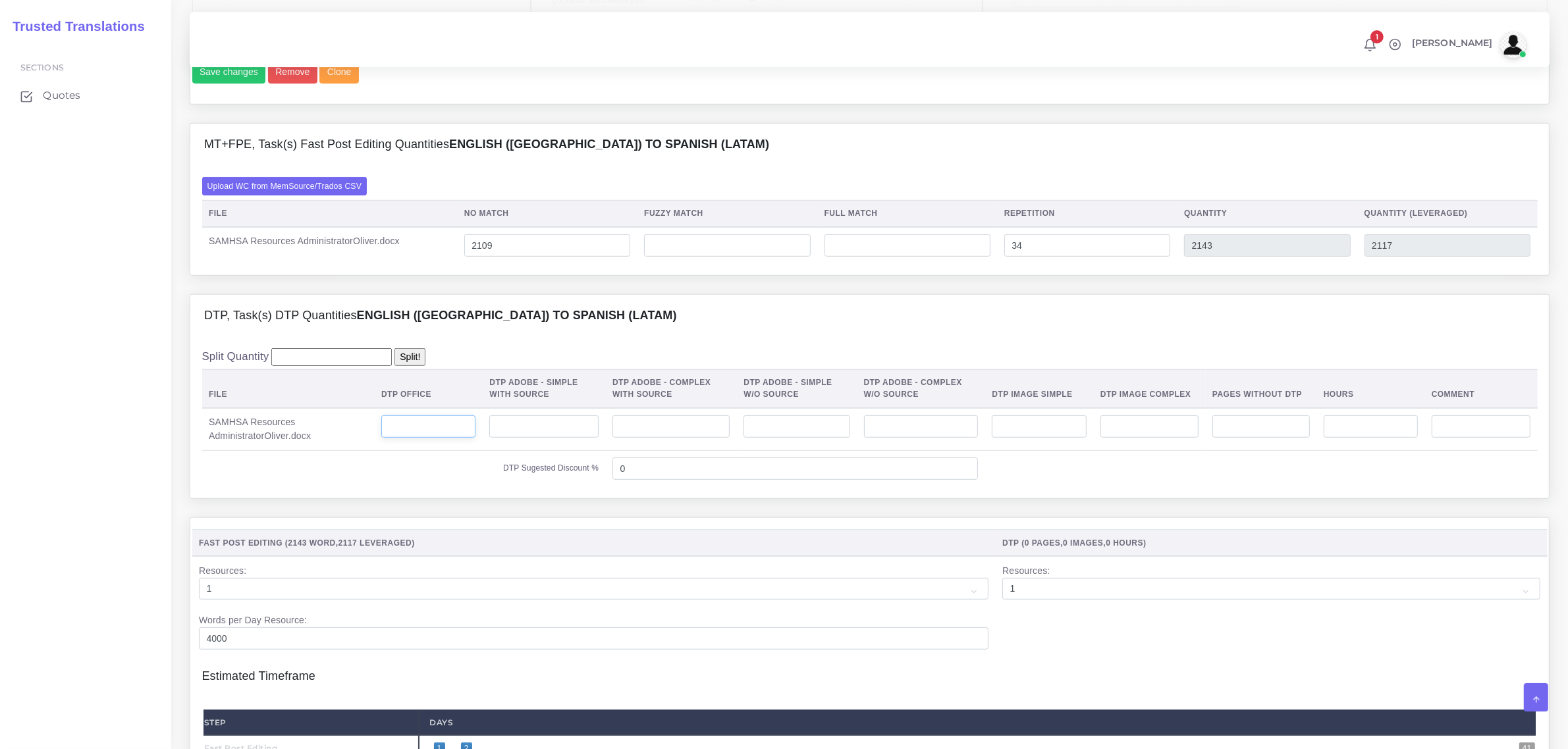
click at [458, 438] on input "number" at bounding box center [428, 426] width 94 height 23
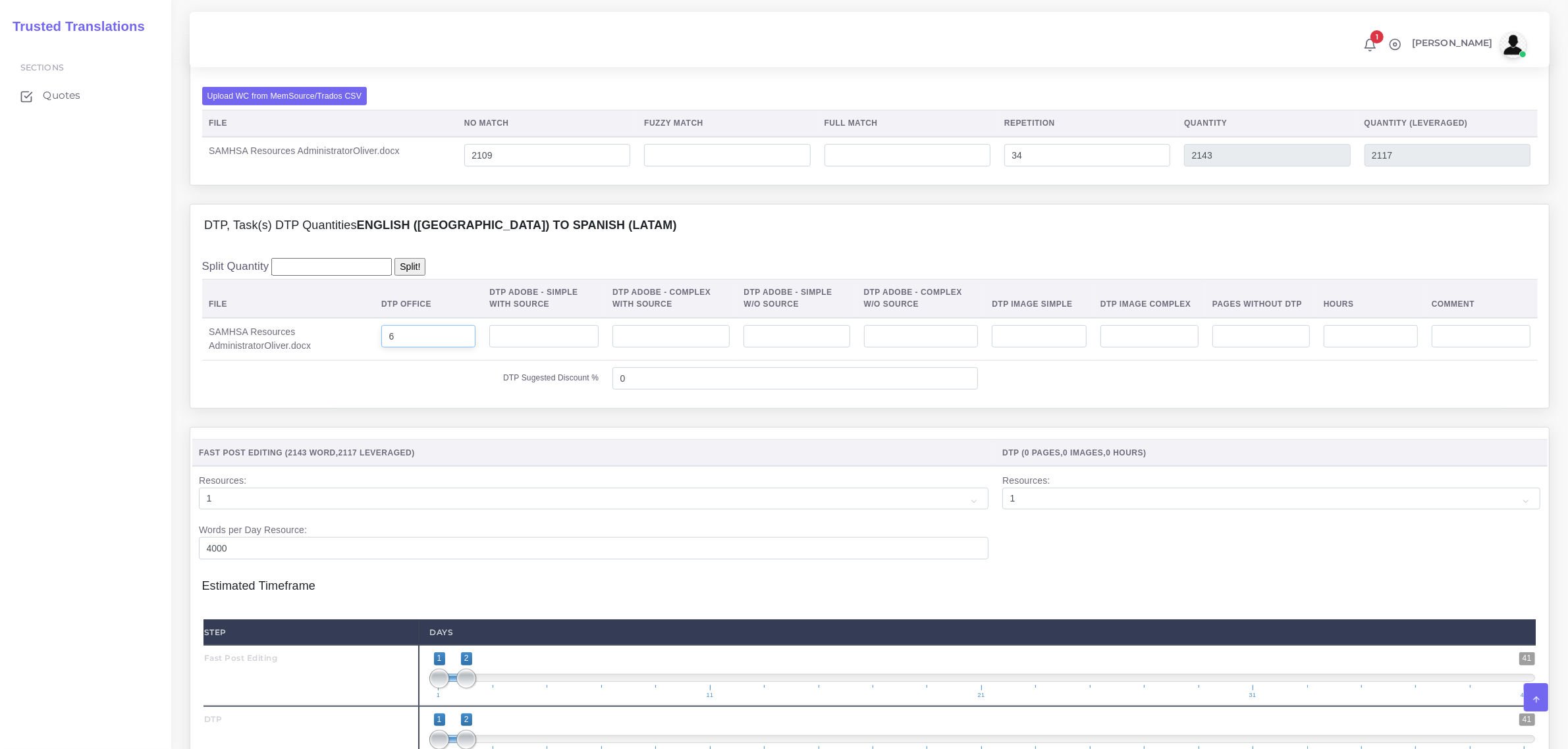
scroll to position [1152, 0]
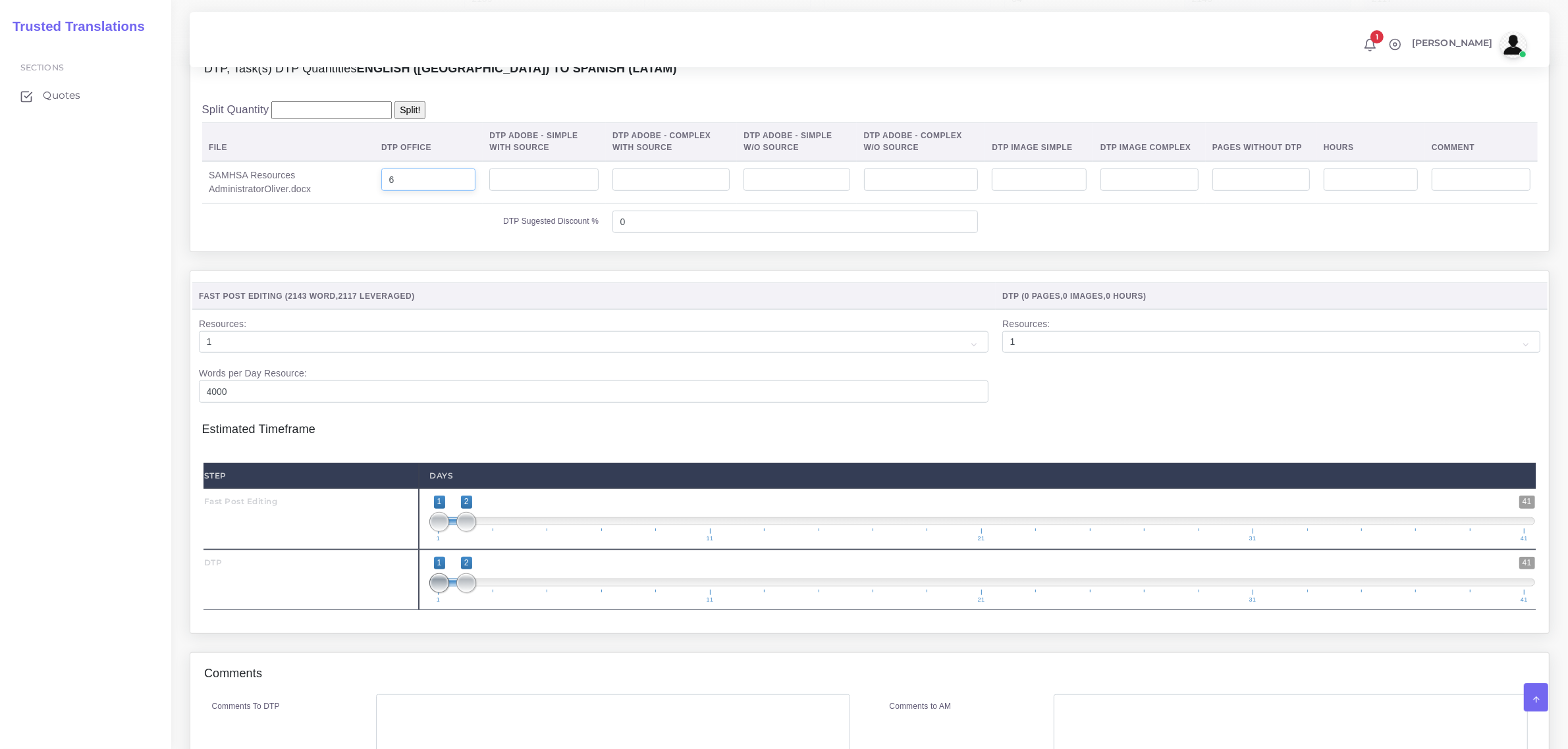
type input "6"
type input "2;2"
drag, startPoint x: 443, startPoint y: 609, endPoint x: 473, endPoint y: 609, distance: 30.0
click at [449, 593] on span at bounding box center [439, 582] width 19 height 19
type input "1;1"
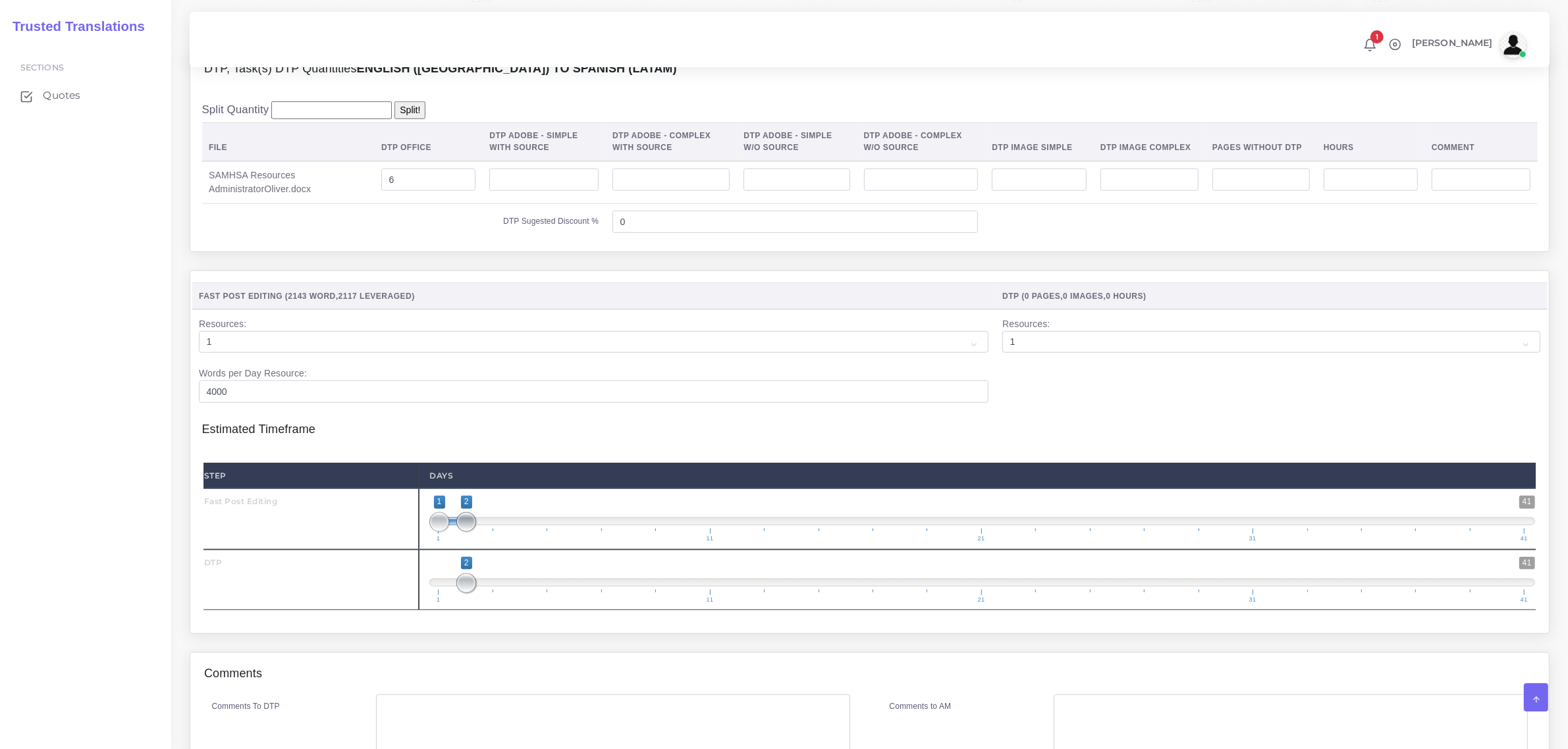
drag, startPoint x: 464, startPoint y: 551, endPoint x: 440, endPoint y: 551, distance: 24.0
click at [457, 532] on span at bounding box center [466, 522] width 19 height 19
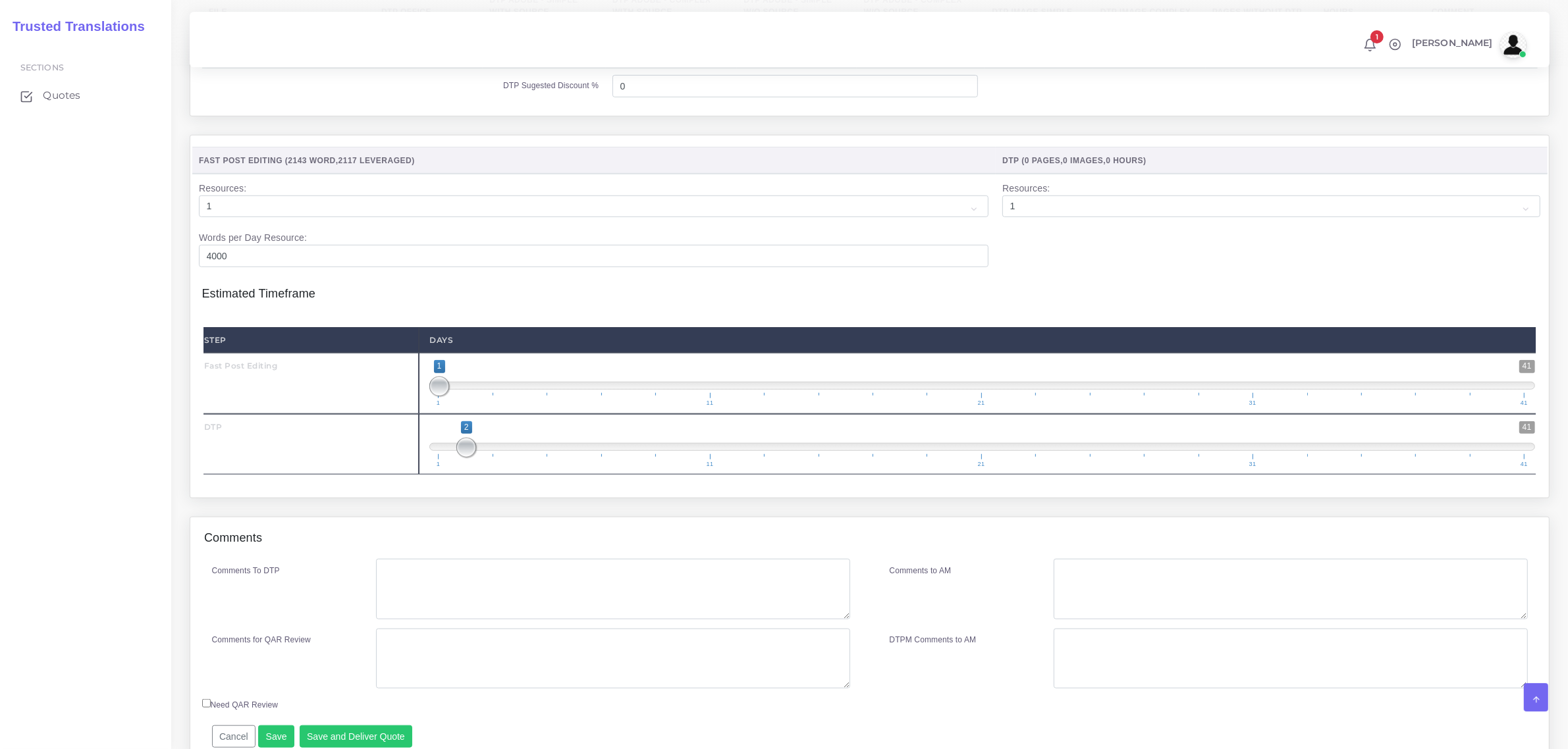
scroll to position [1316, 0]
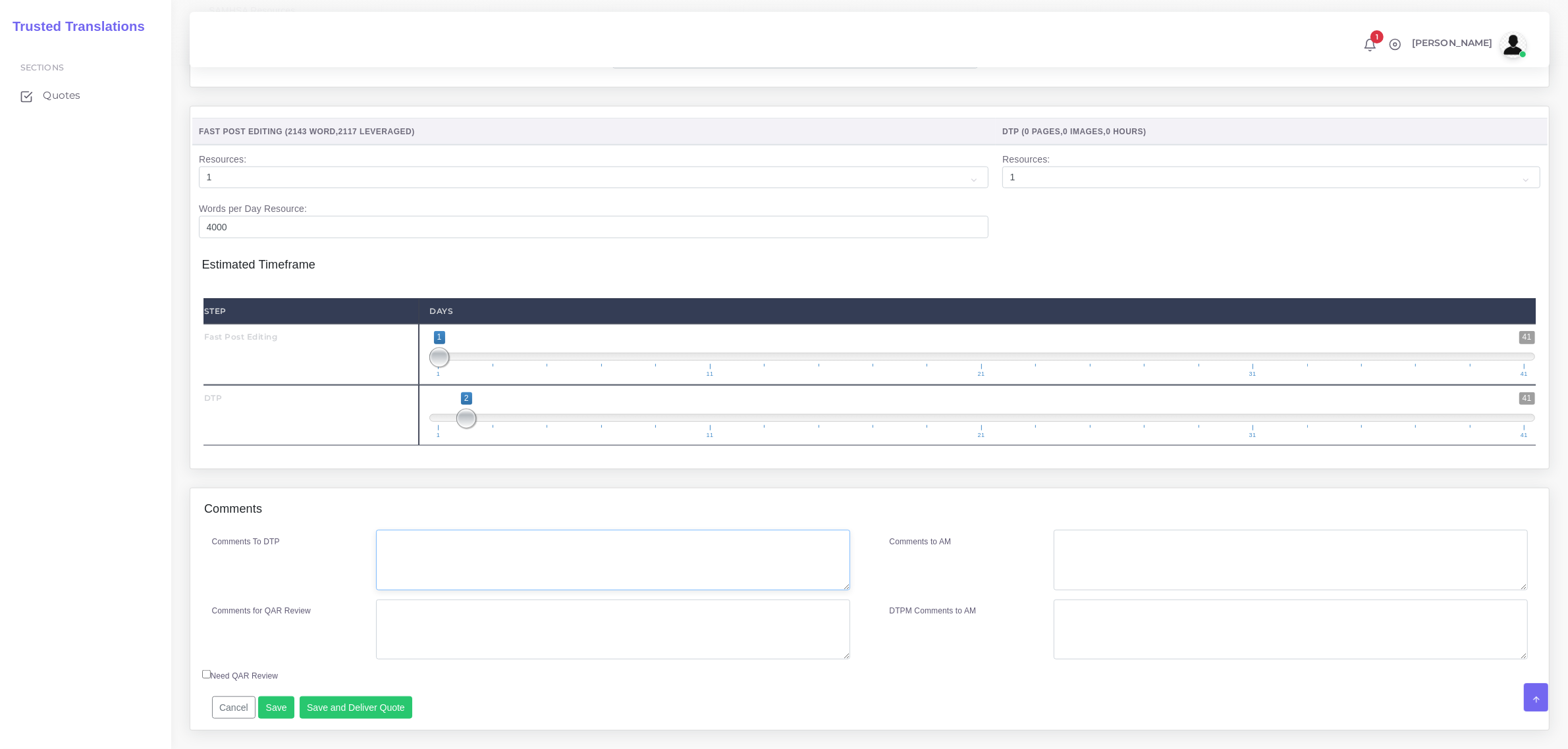
click at [429, 566] on textarea "Comments To DTP" at bounding box center [613, 560] width 474 height 61
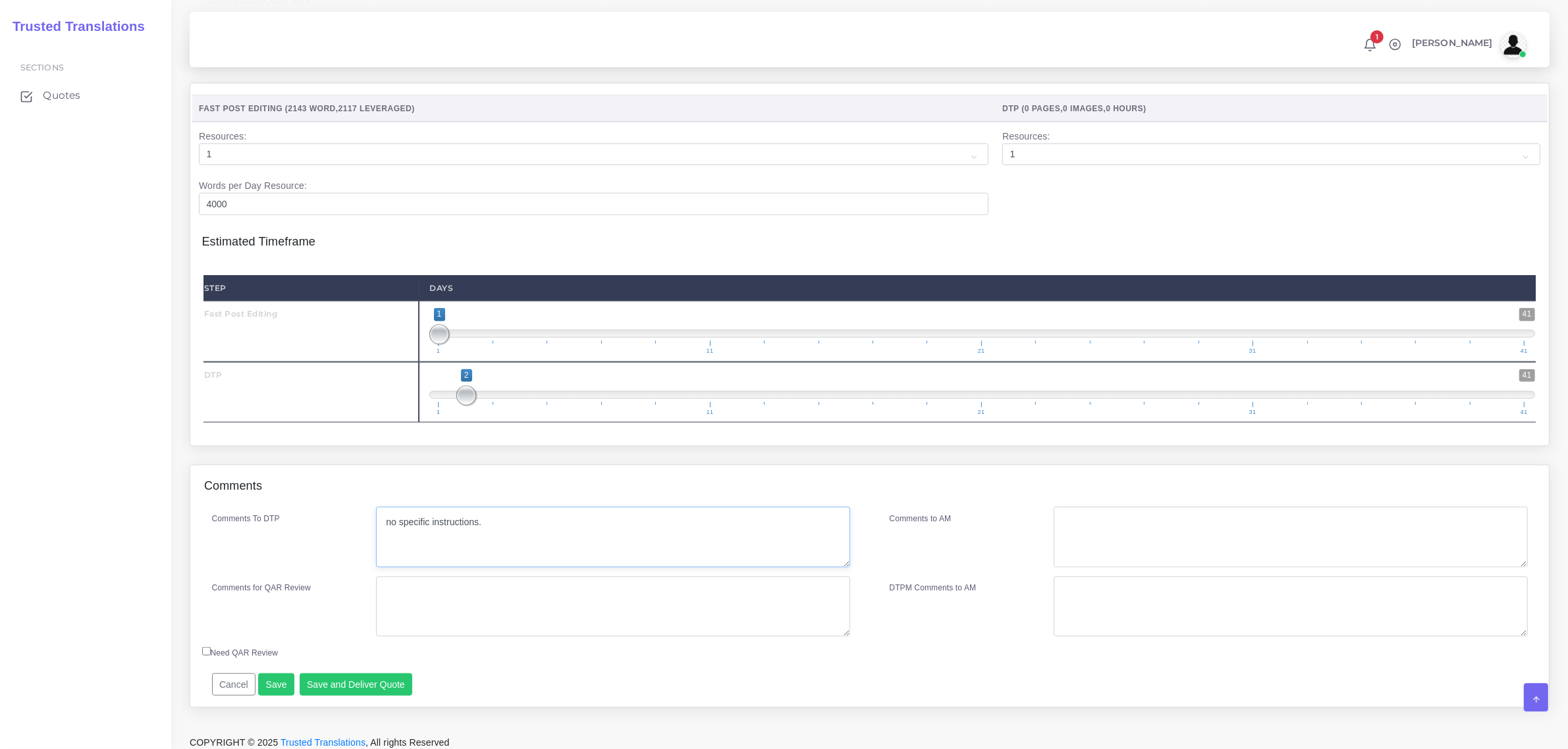
scroll to position [1376, 0]
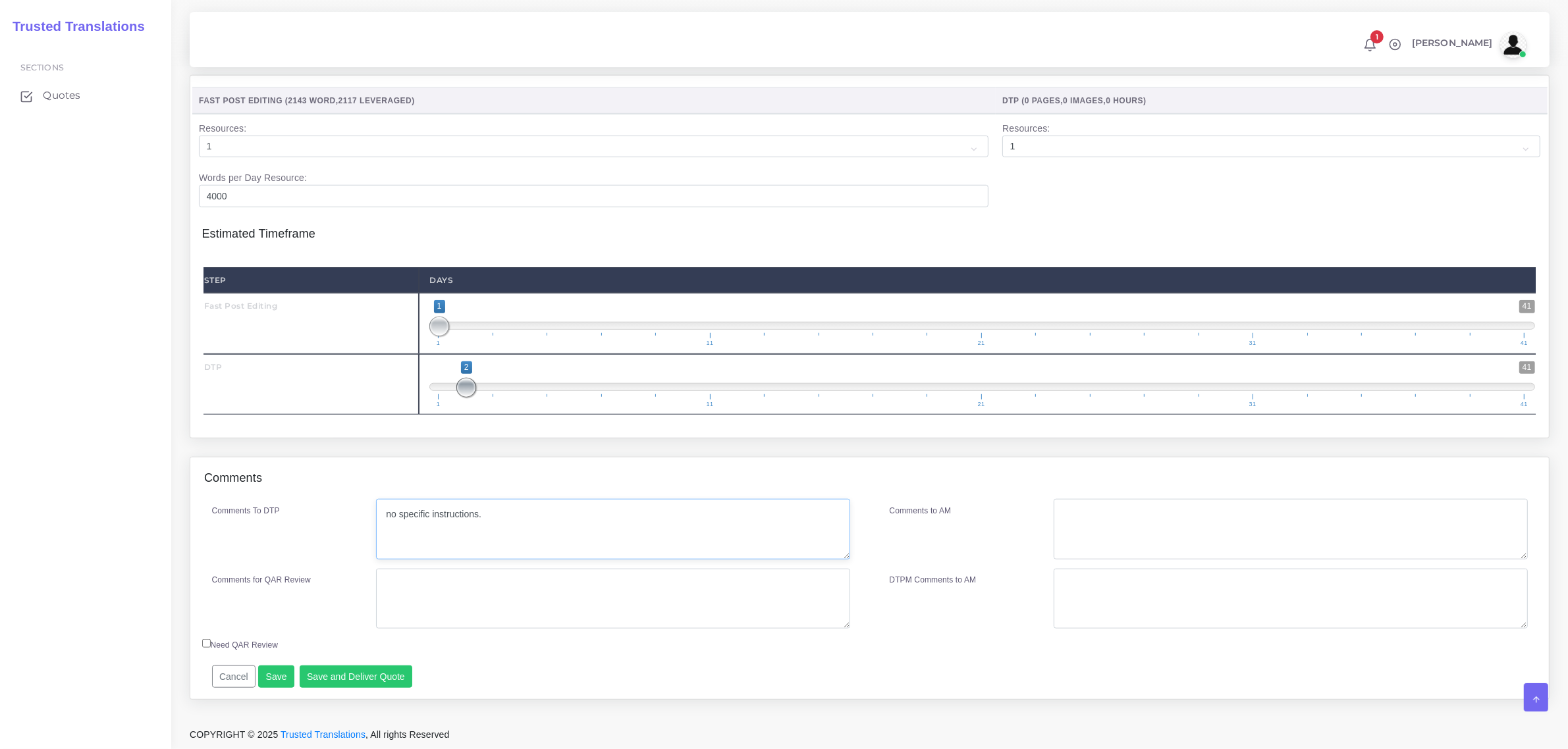
type textarea "no specific instructions."
drag, startPoint x: 462, startPoint y: 391, endPoint x: 438, endPoint y: 385, distance: 24.7
click at [438, 385] on span at bounding box center [439, 387] width 19 height 19
type input "1;1"
drag, startPoint x: 465, startPoint y: 379, endPoint x: 443, endPoint y: 388, distance: 23.8
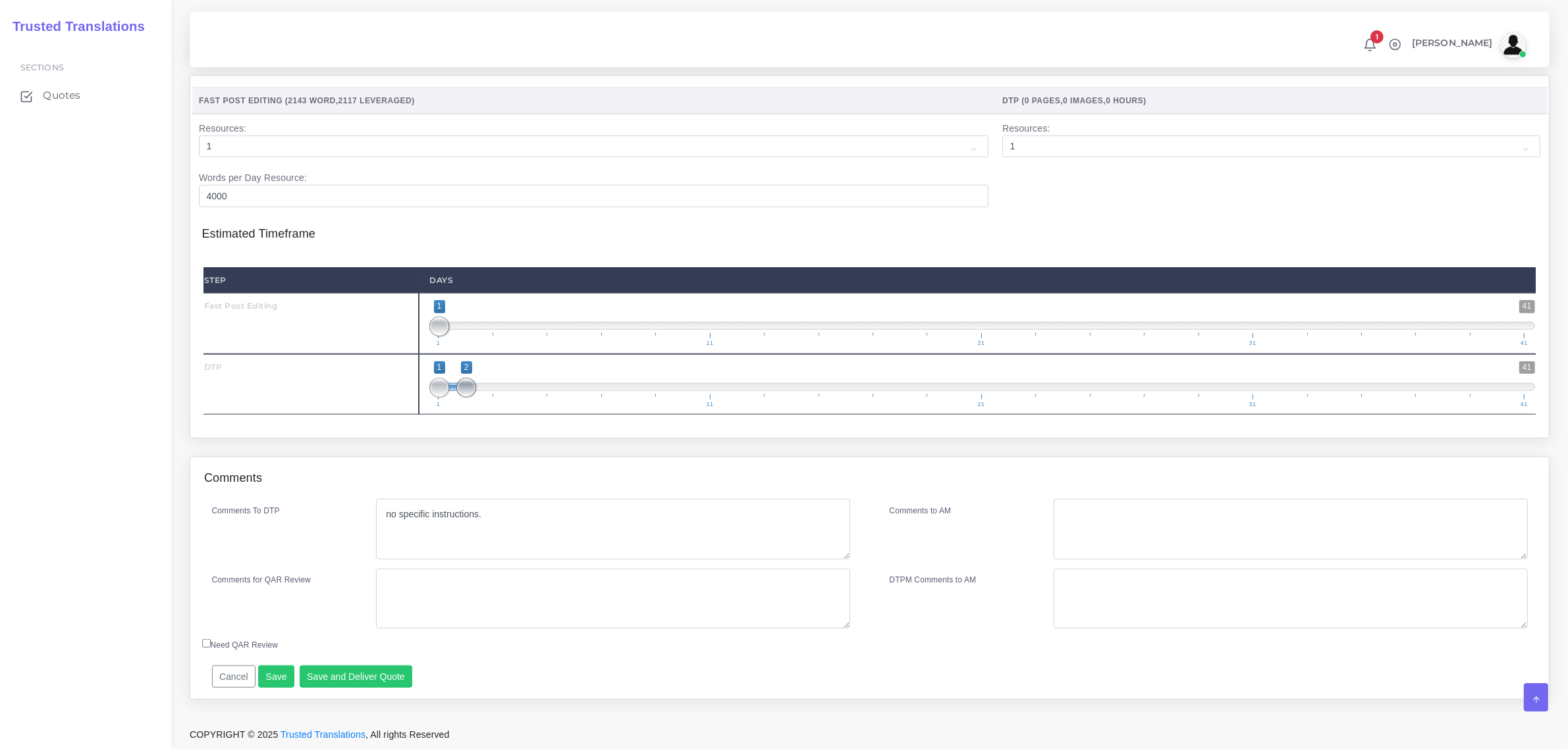
click at [457, 388] on span at bounding box center [466, 387] width 19 height 19
click at [353, 680] on button "Save and Deliver Quote" at bounding box center [356, 676] width 113 height 23
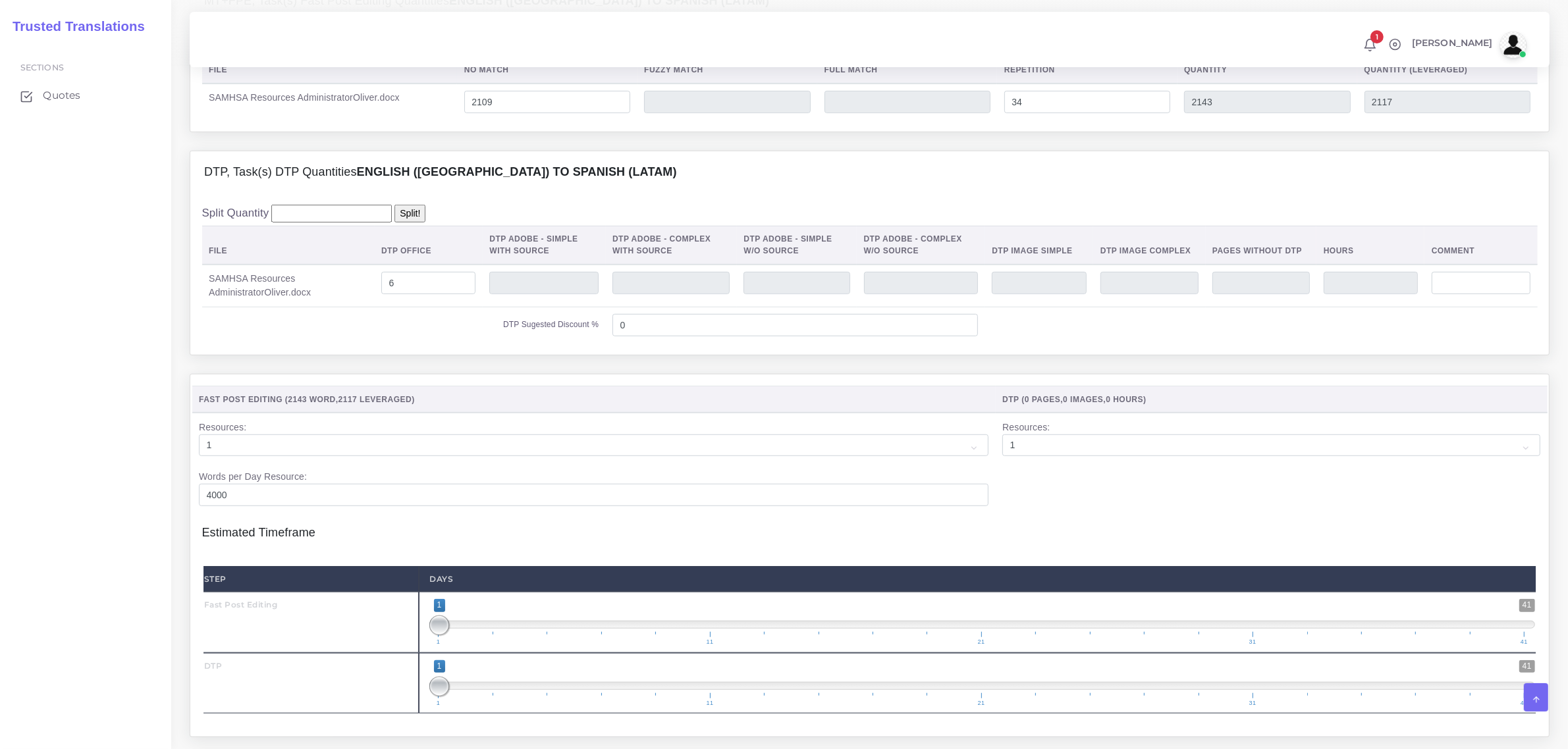
scroll to position [1047, 0]
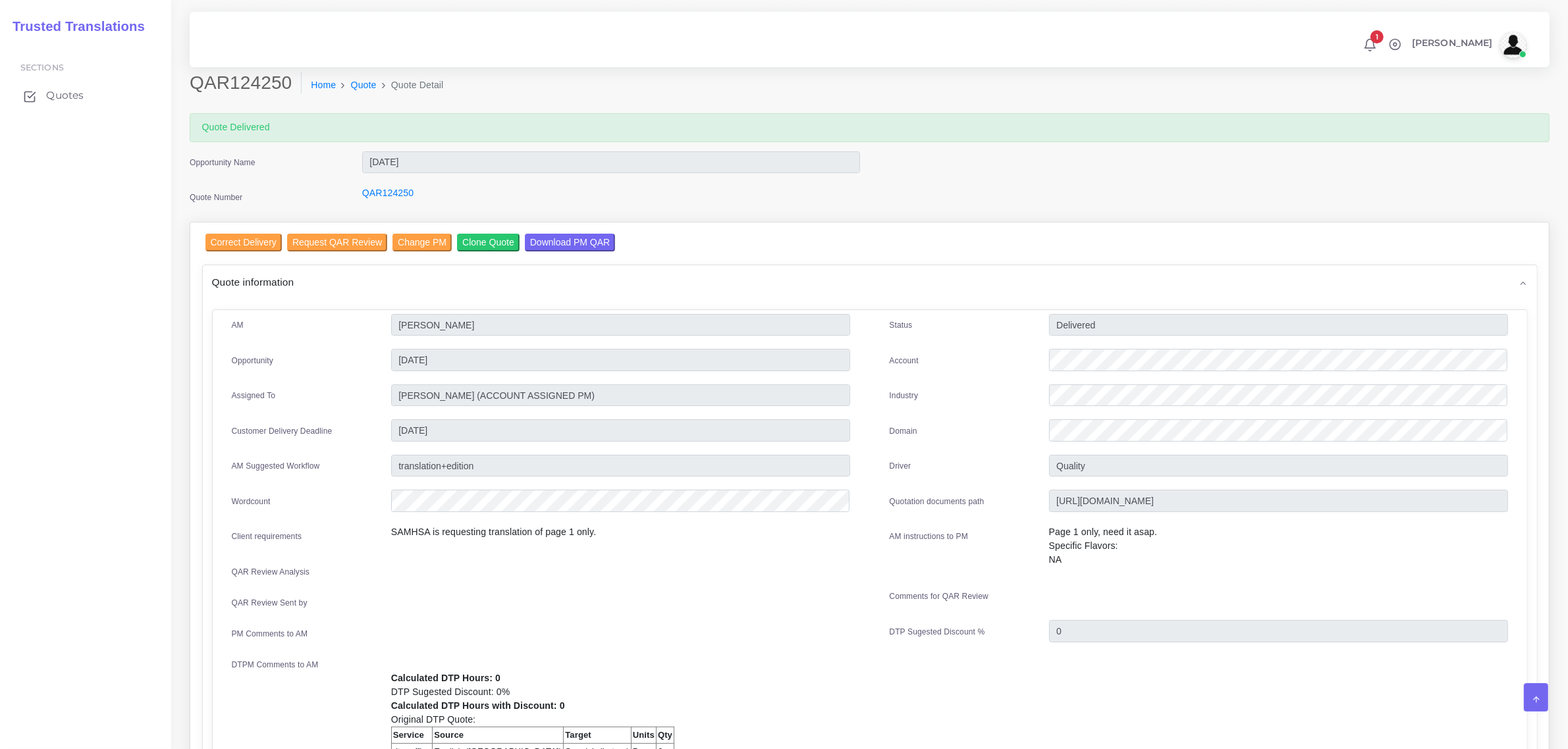
click at [54, 95] on span "Quotes" at bounding box center [64, 95] width 37 height 15
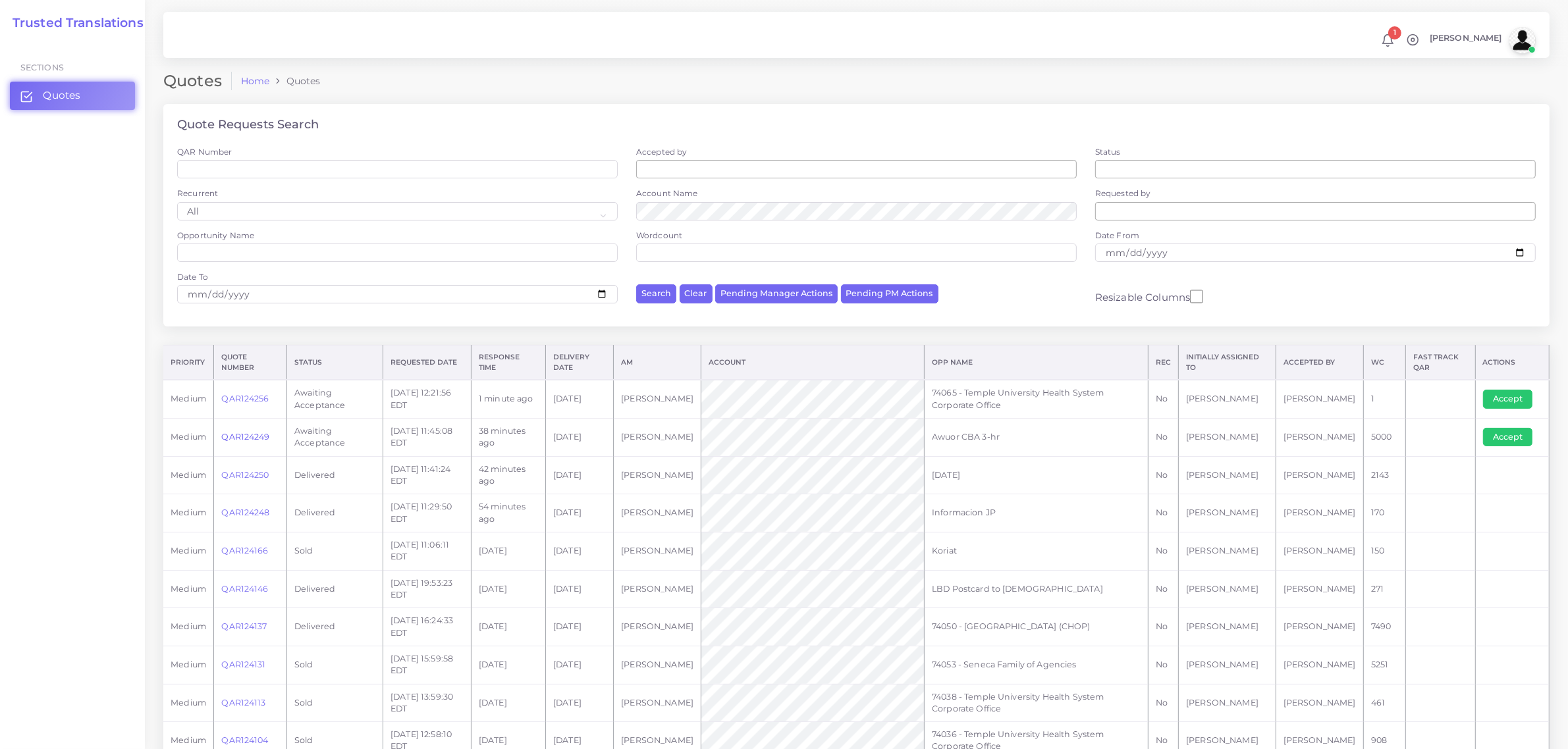
click at [247, 439] on link "QAR124249" at bounding box center [245, 436] width 48 height 10
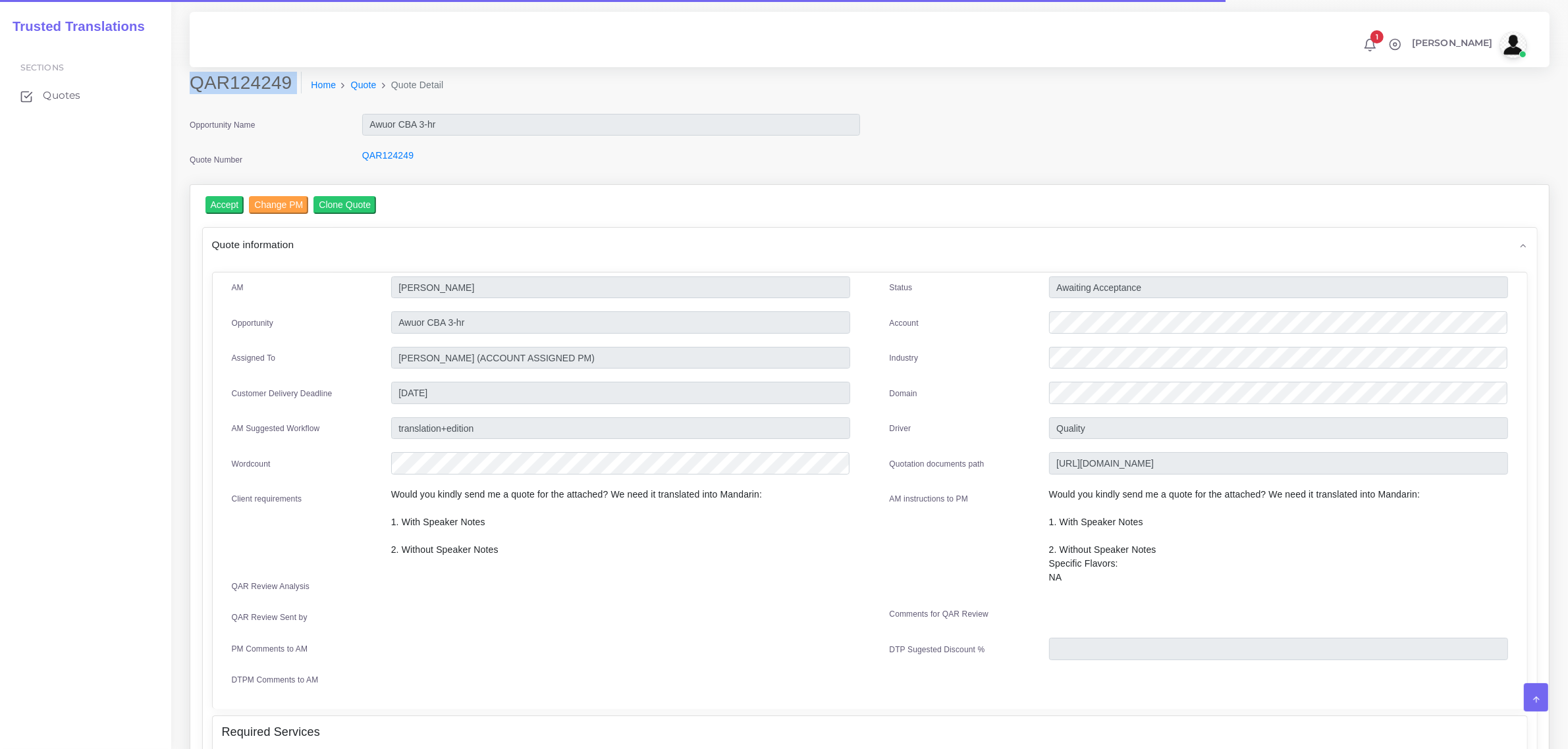
drag, startPoint x: 193, startPoint y: 85, endPoint x: 280, endPoint y: 106, distance: 89.5
click at [280, 106] on div "QAR124249 Home Quote Quote Detail" at bounding box center [697, 89] width 1034 height 36
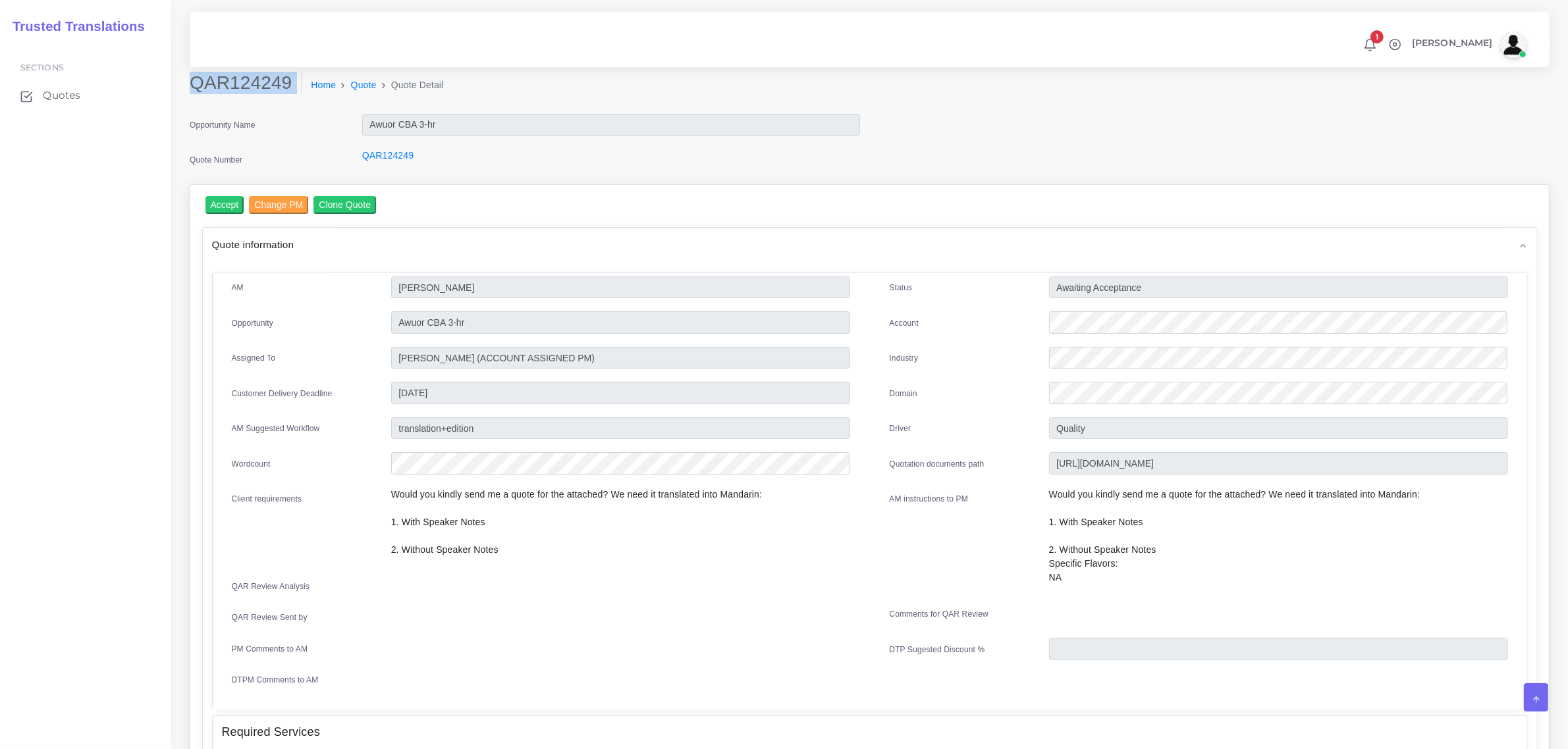
copy div "QAR124249"
click at [276, 150] on div "Quote Number" at bounding box center [266, 162] width 172 height 26
click at [288, 81] on h2 "QAR124249" at bounding box center [245, 82] width 112 height 23
drag, startPoint x: 191, startPoint y: 83, endPoint x: 275, endPoint y: 69, distance: 85.2
click at [275, 69] on div "QAR124249 Home Quote Quote Detail Opportunity Name Awuor CBA 3-hr Quote Number …" at bounding box center [869, 636] width 1396 height 1271
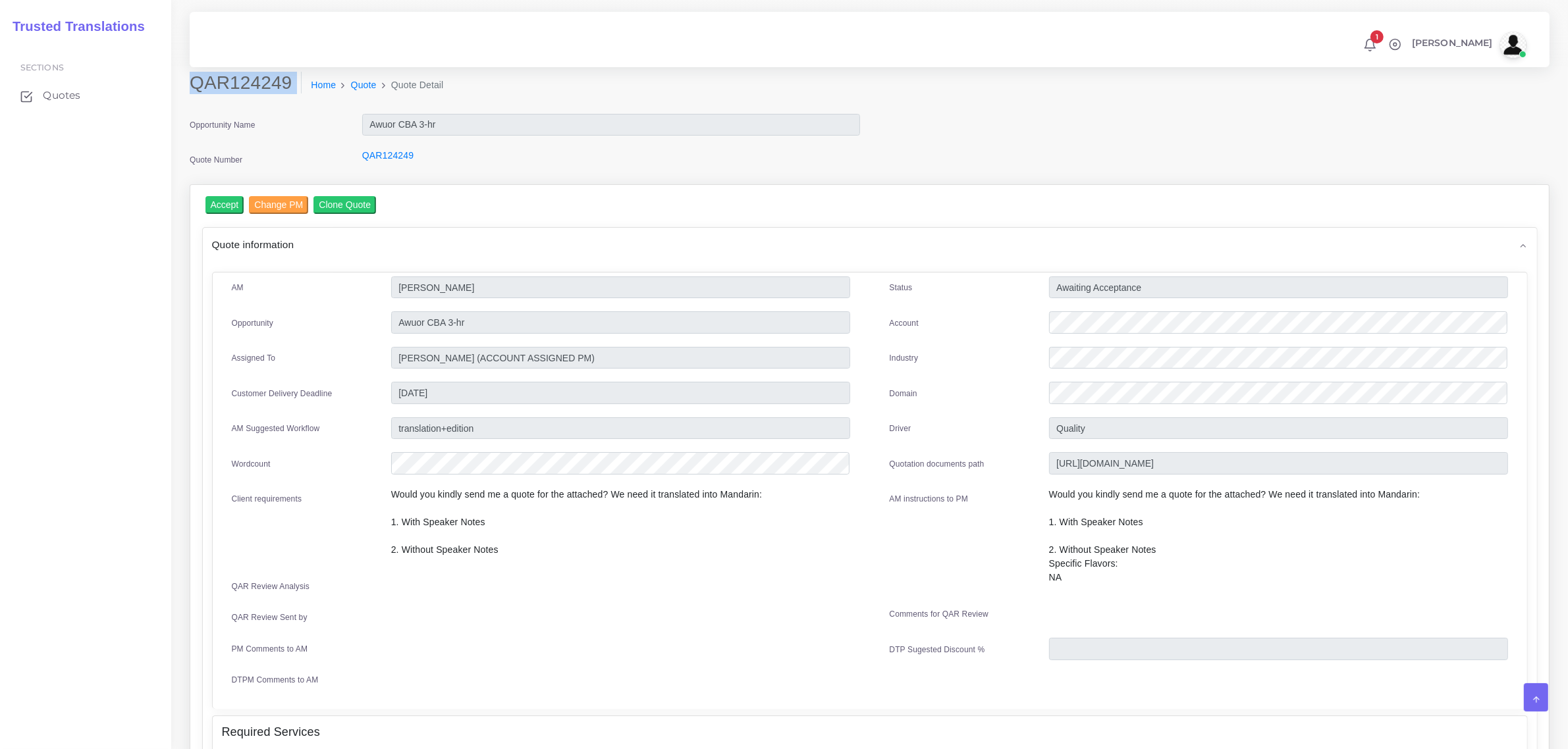
copy div "QAR124249"
click at [1047, 334] on div at bounding box center [1278, 324] width 478 height 26
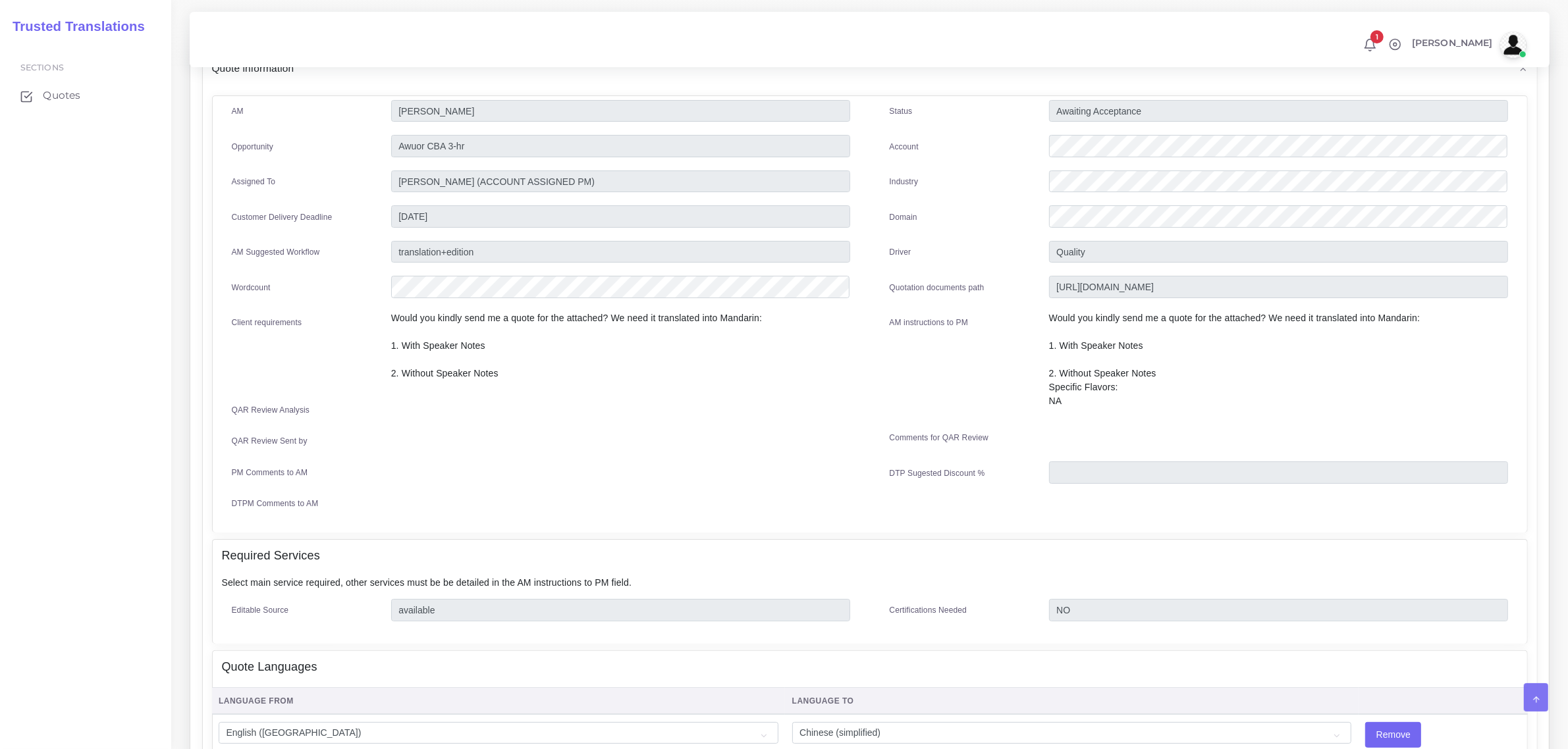
scroll to position [546, 0]
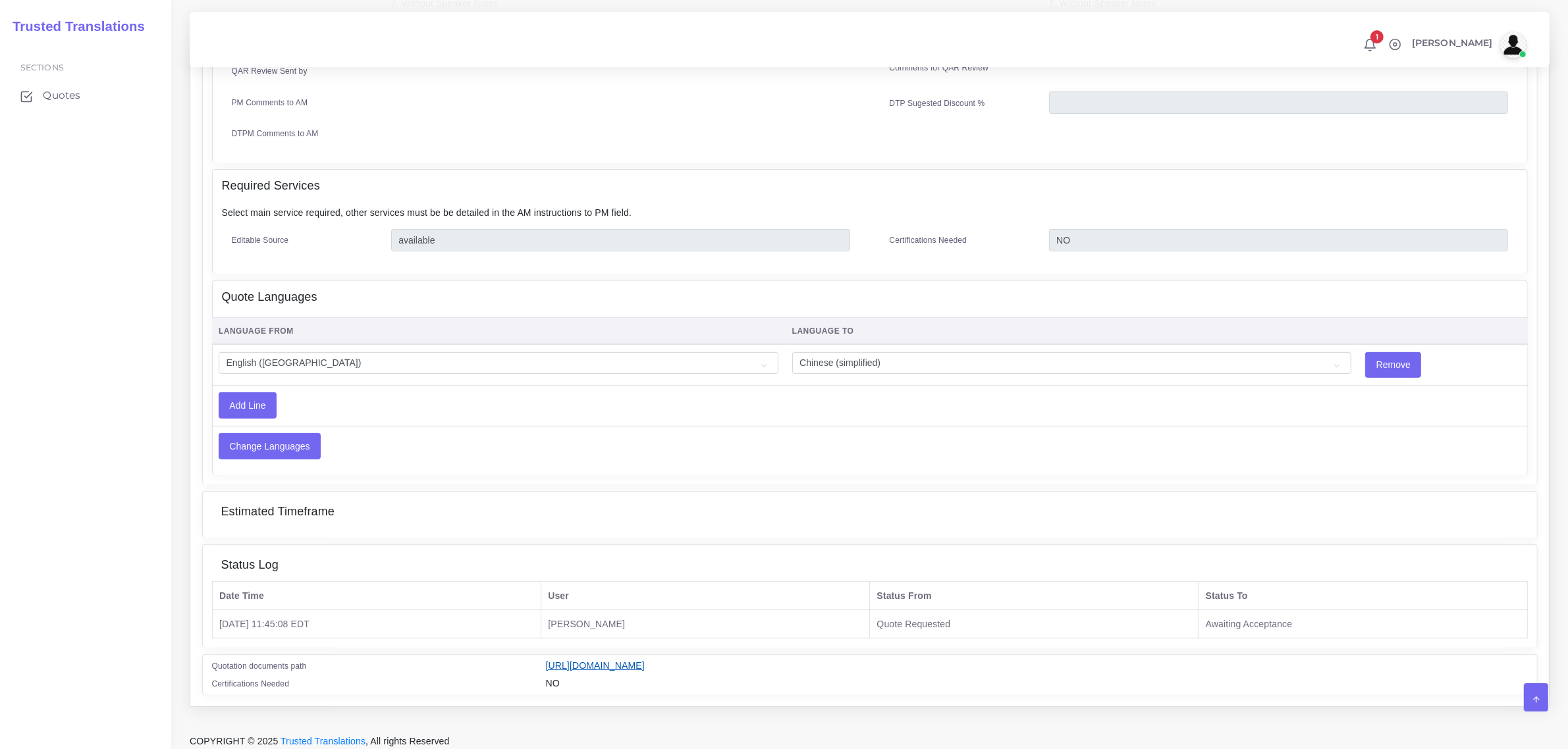
click at [645, 660] on link "https://workdrive.zoho.com/fgoh3e43b1a1fe2124b65bedd7c3c51a0e040/teams/fgoh3e43…" at bounding box center [595, 665] width 99 height 11
click at [60, 95] on span "Quotes" at bounding box center [64, 95] width 37 height 15
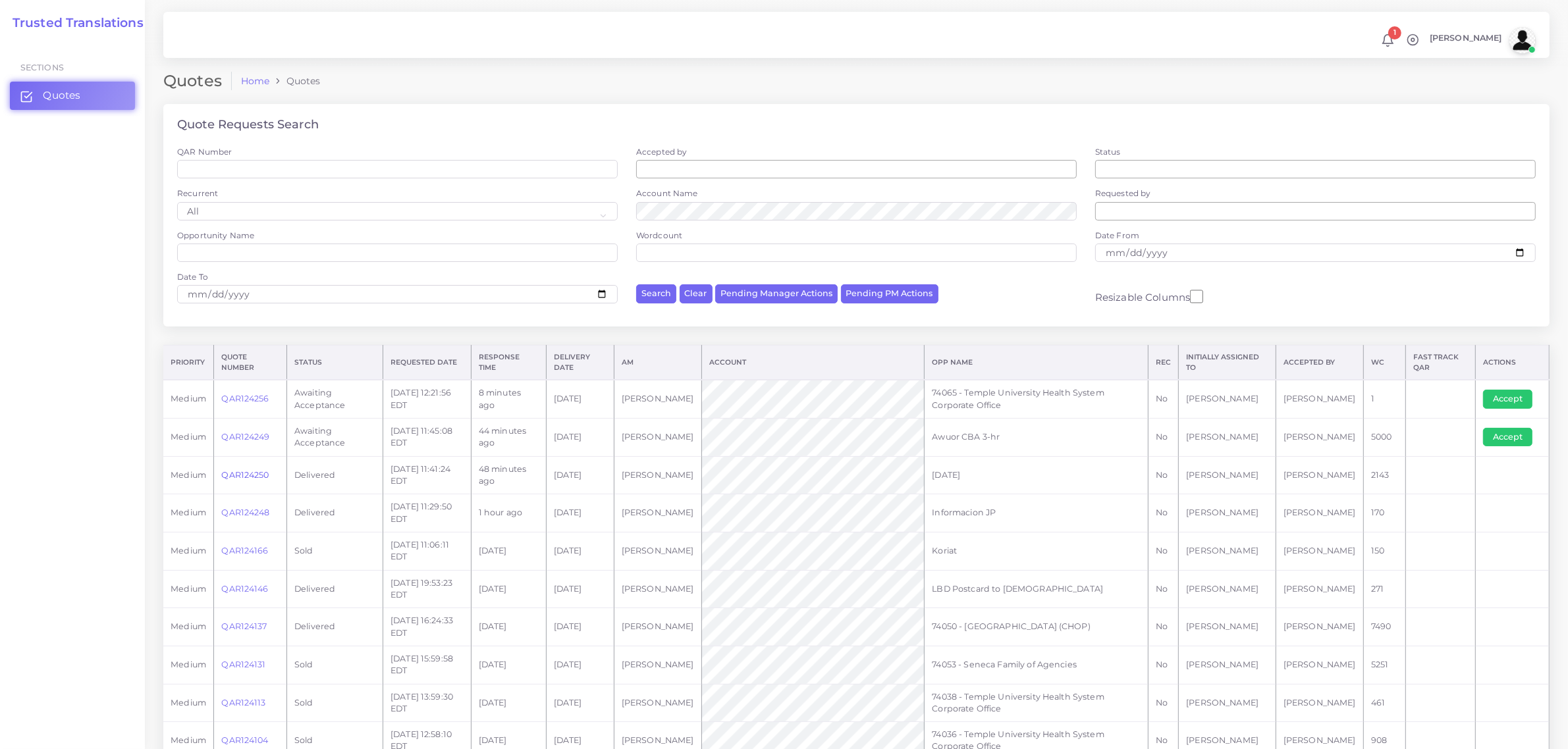
click at [254, 470] on link "QAR124250" at bounding box center [245, 474] width 47 height 10
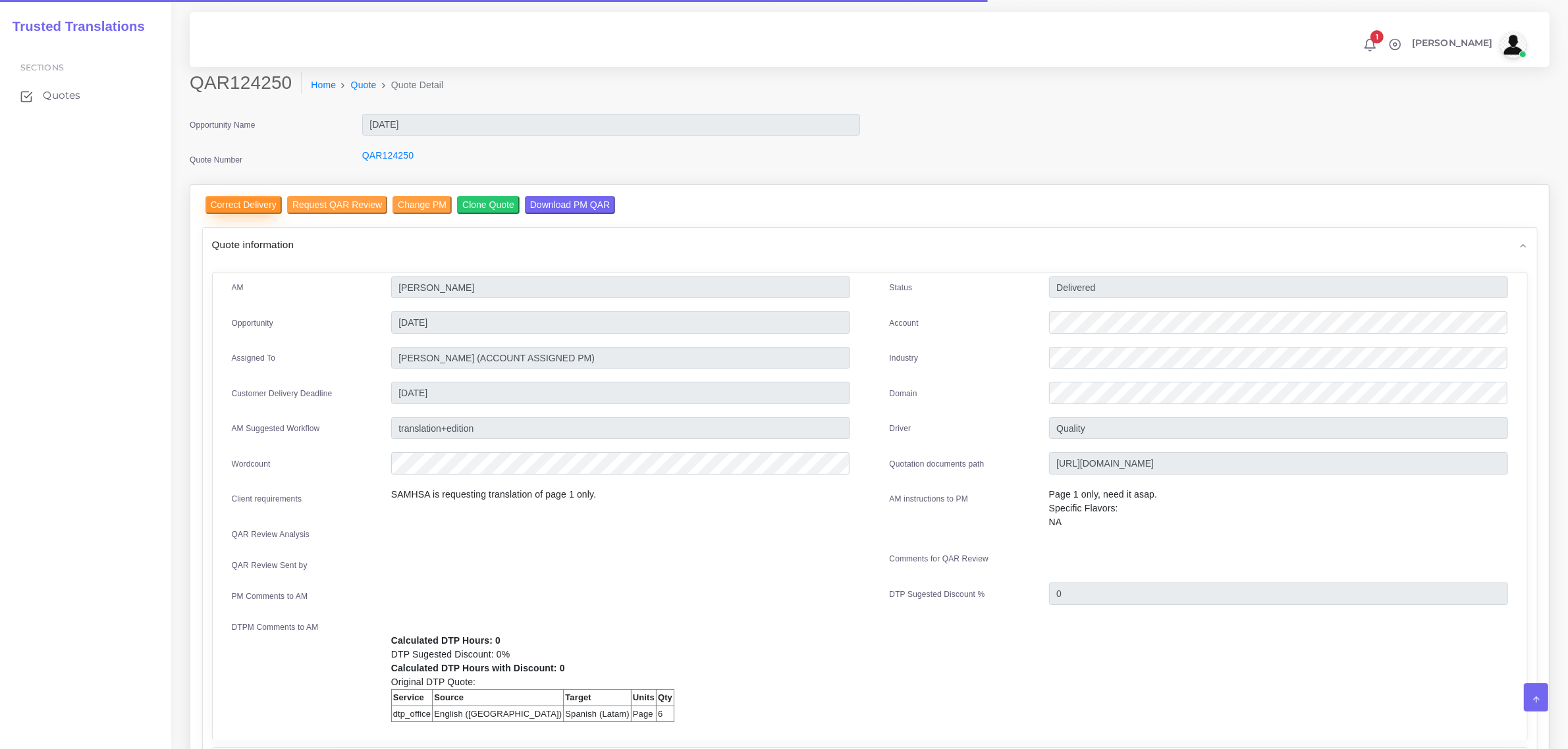
click at [238, 203] on input "Correct Delivery" at bounding box center [244, 205] width 76 height 18
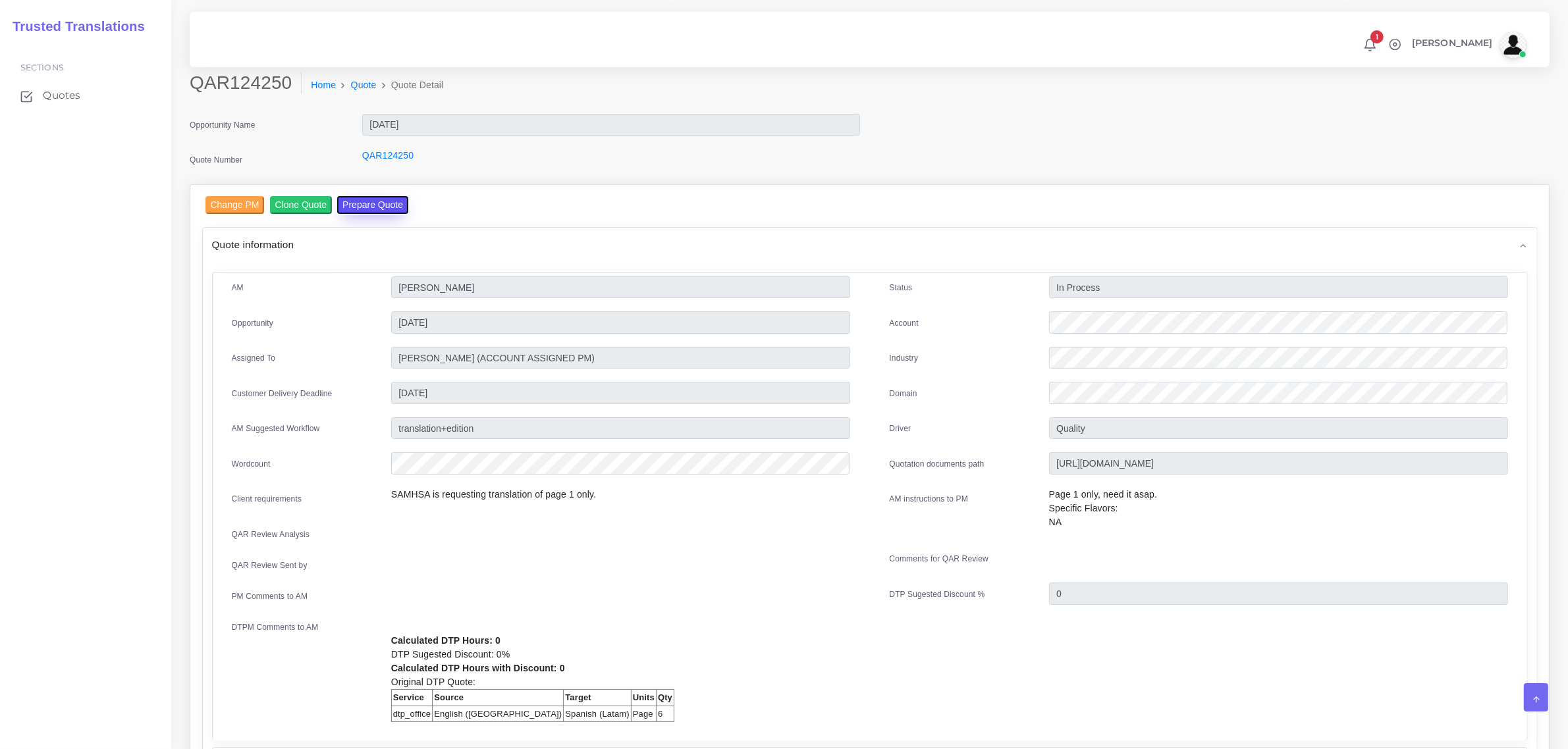
click at [370, 202] on button "Prepare Quote" at bounding box center [373, 205] width 71 height 18
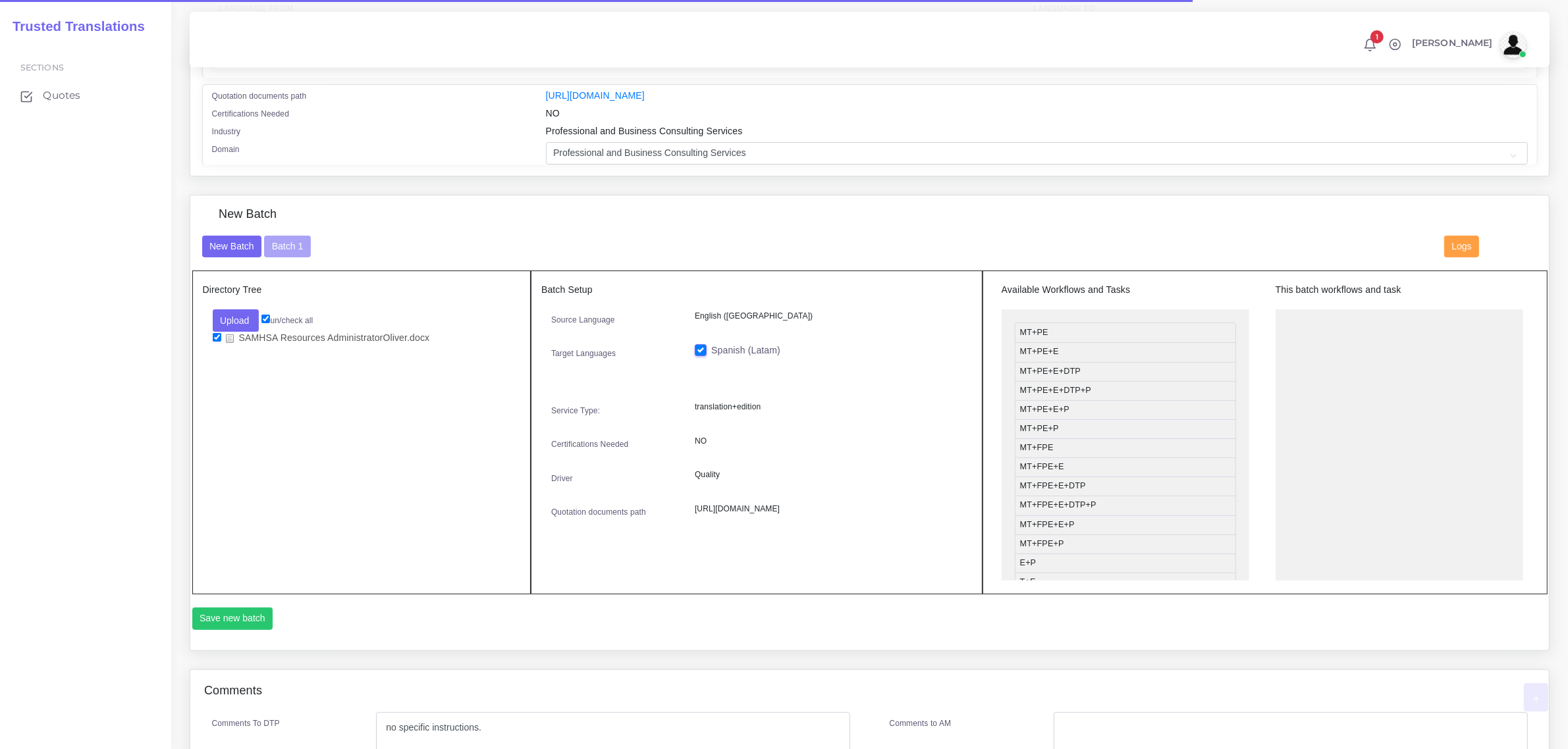
scroll to position [329, 0]
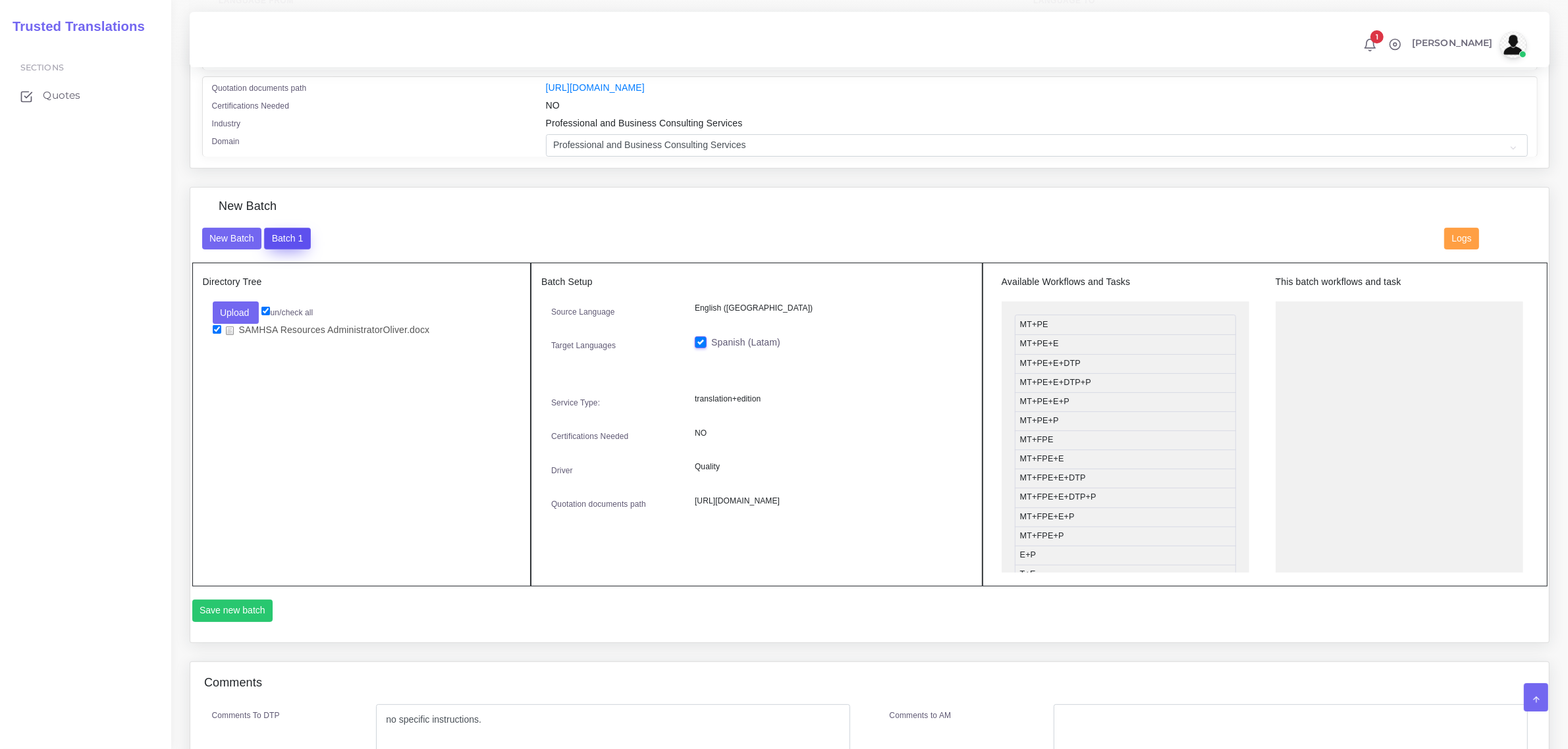
click at [290, 236] on button "Batch 1" at bounding box center [287, 238] width 46 height 23
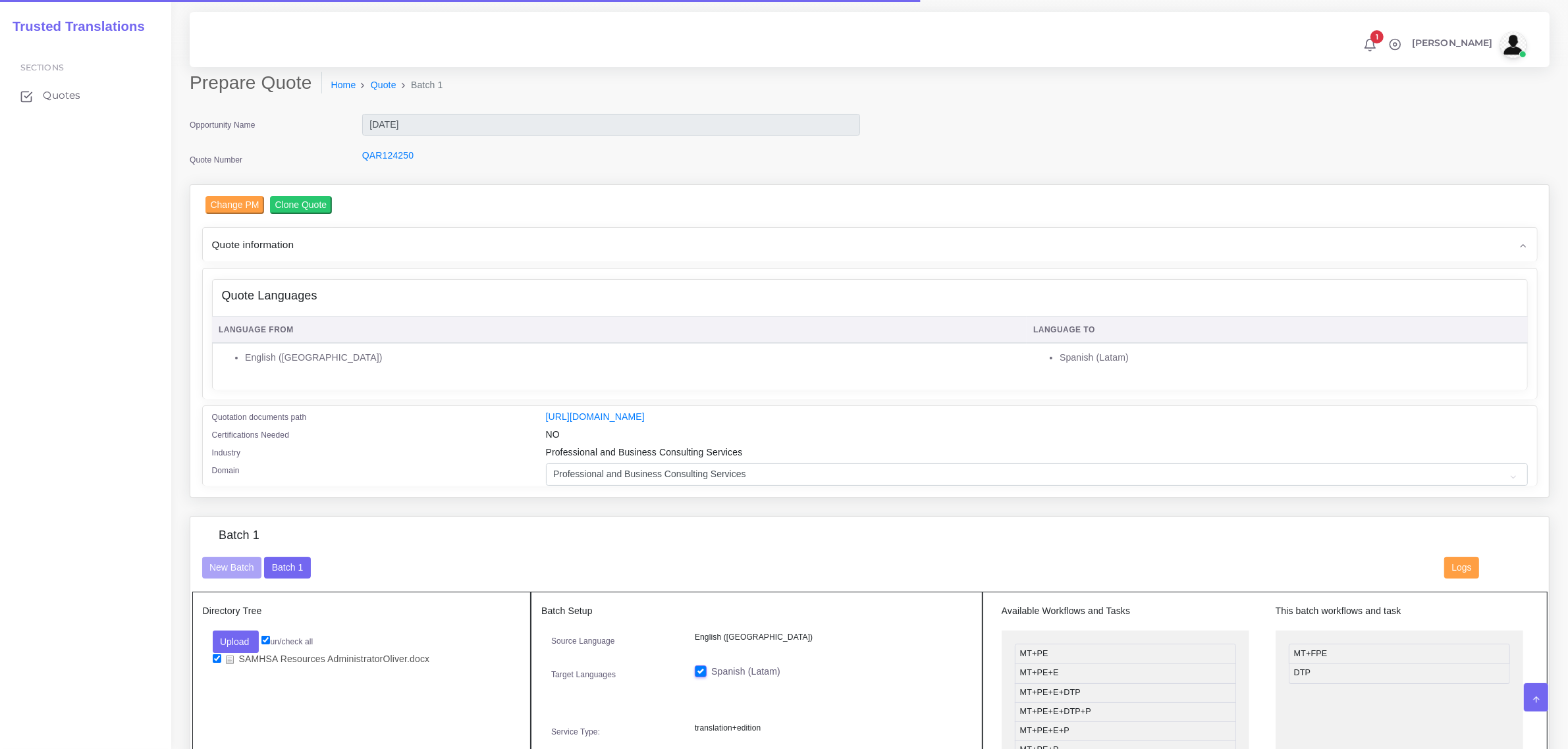
scroll to position [165, 0]
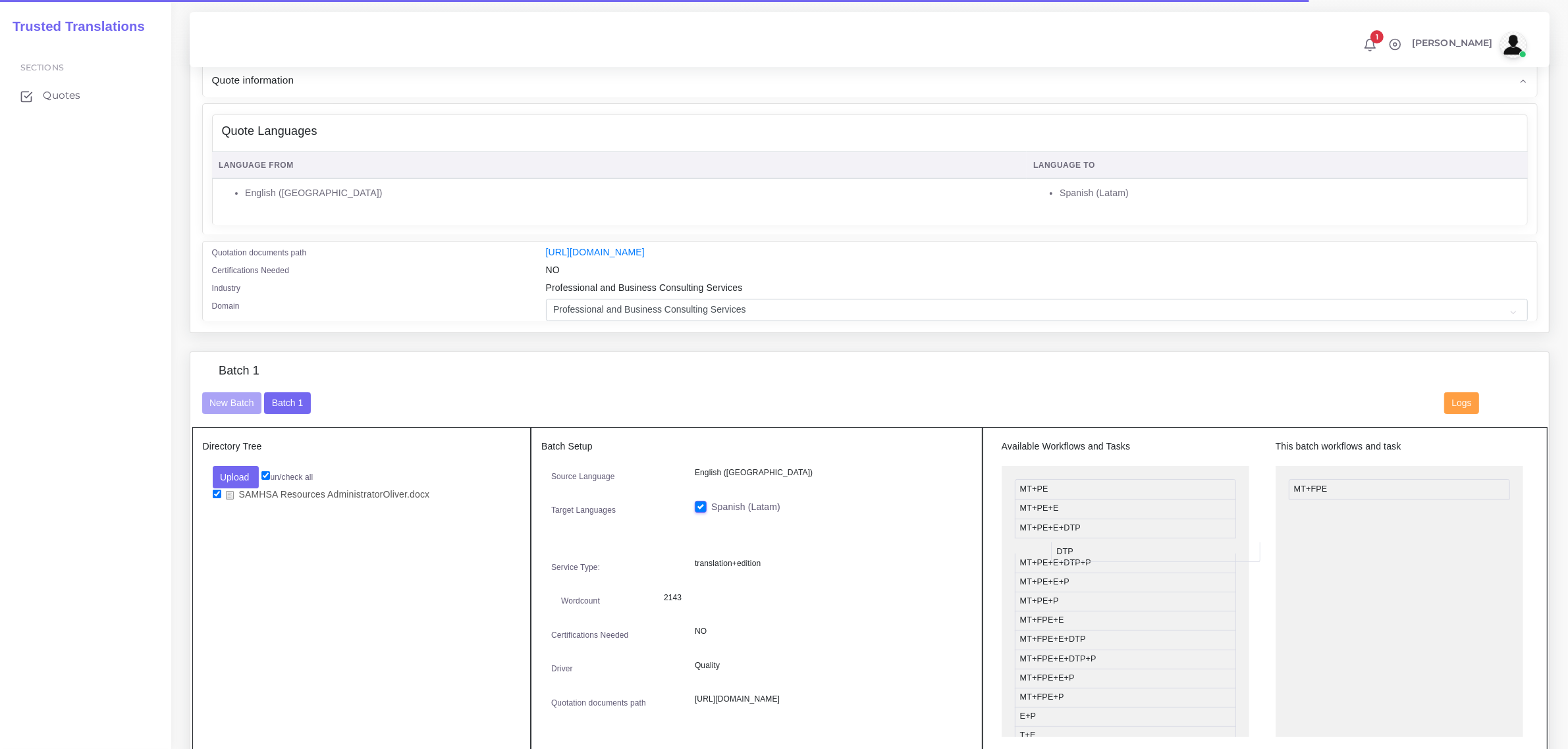
drag, startPoint x: 1338, startPoint y: 501, endPoint x: 1090, endPoint y: 546, distance: 252.0
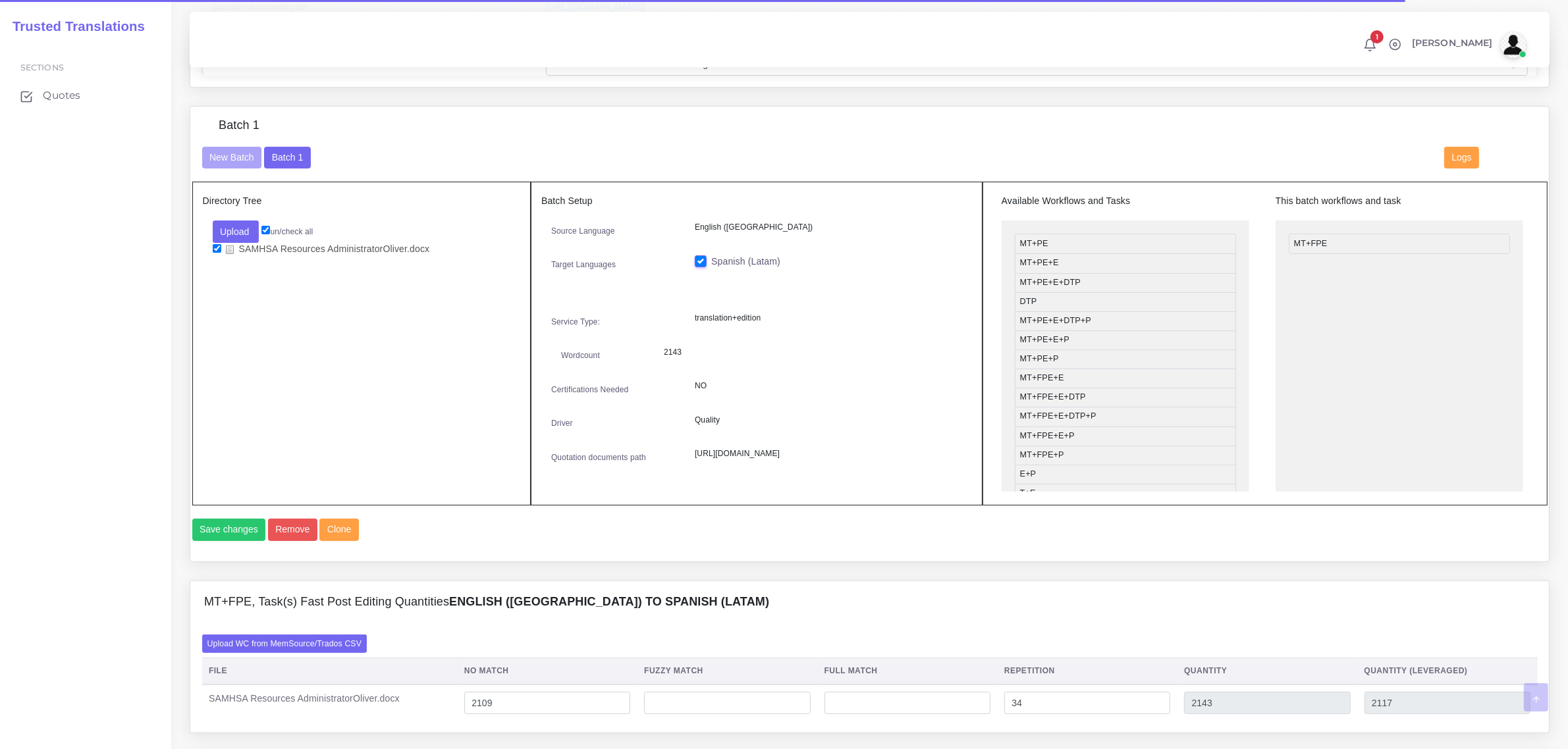
scroll to position [411, 0]
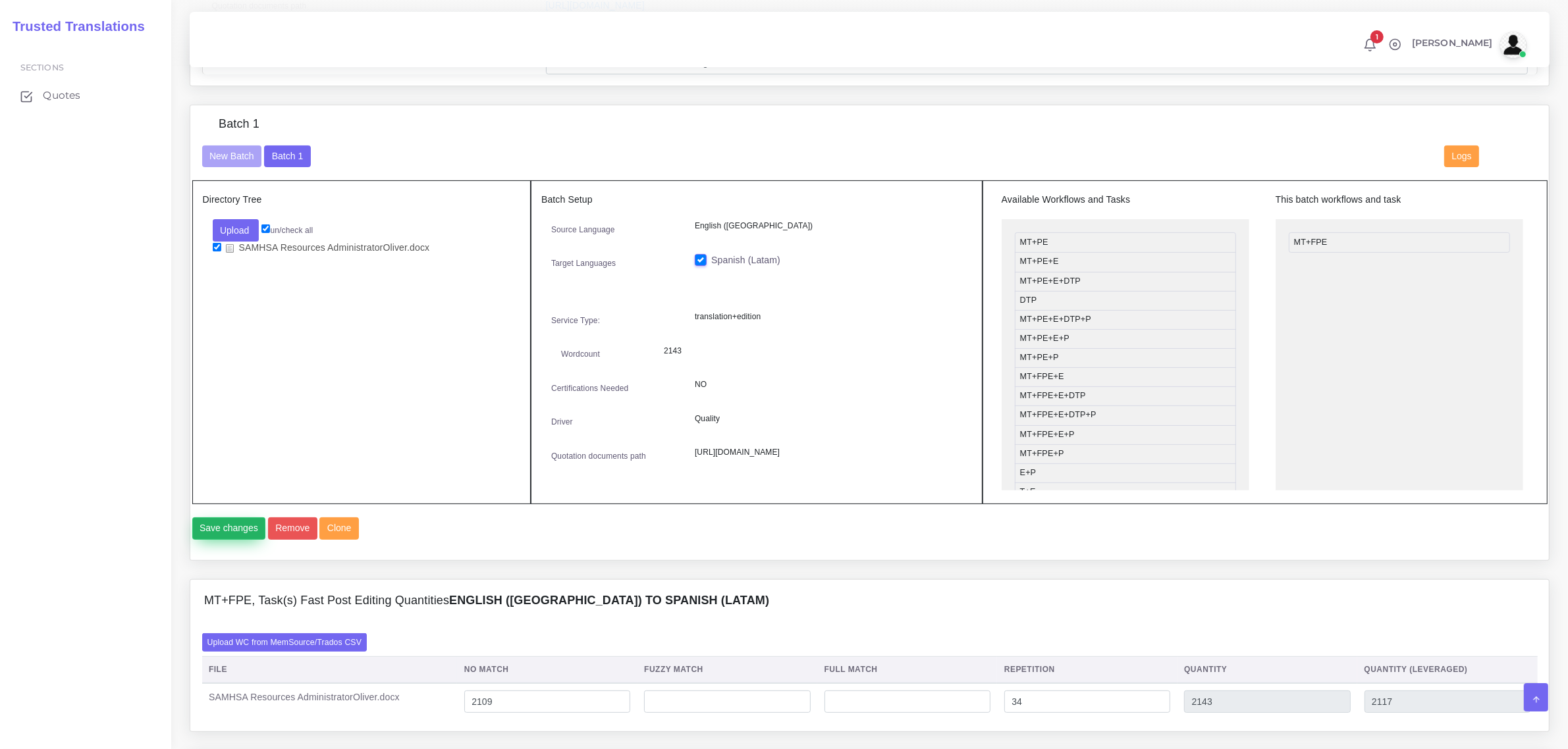
click at [228, 539] on button "Save changes" at bounding box center [229, 528] width 74 height 23
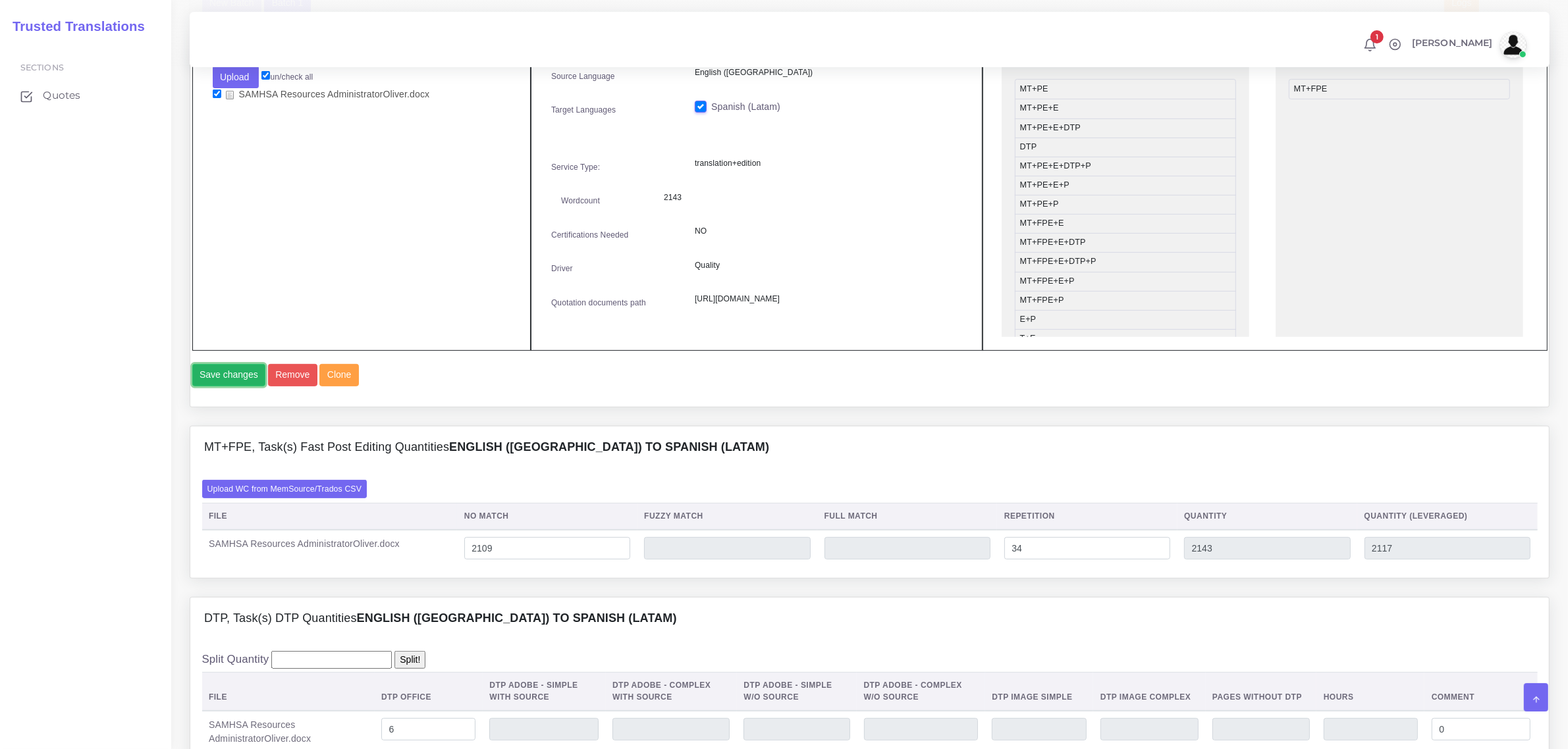
scroll to position [576, 0]
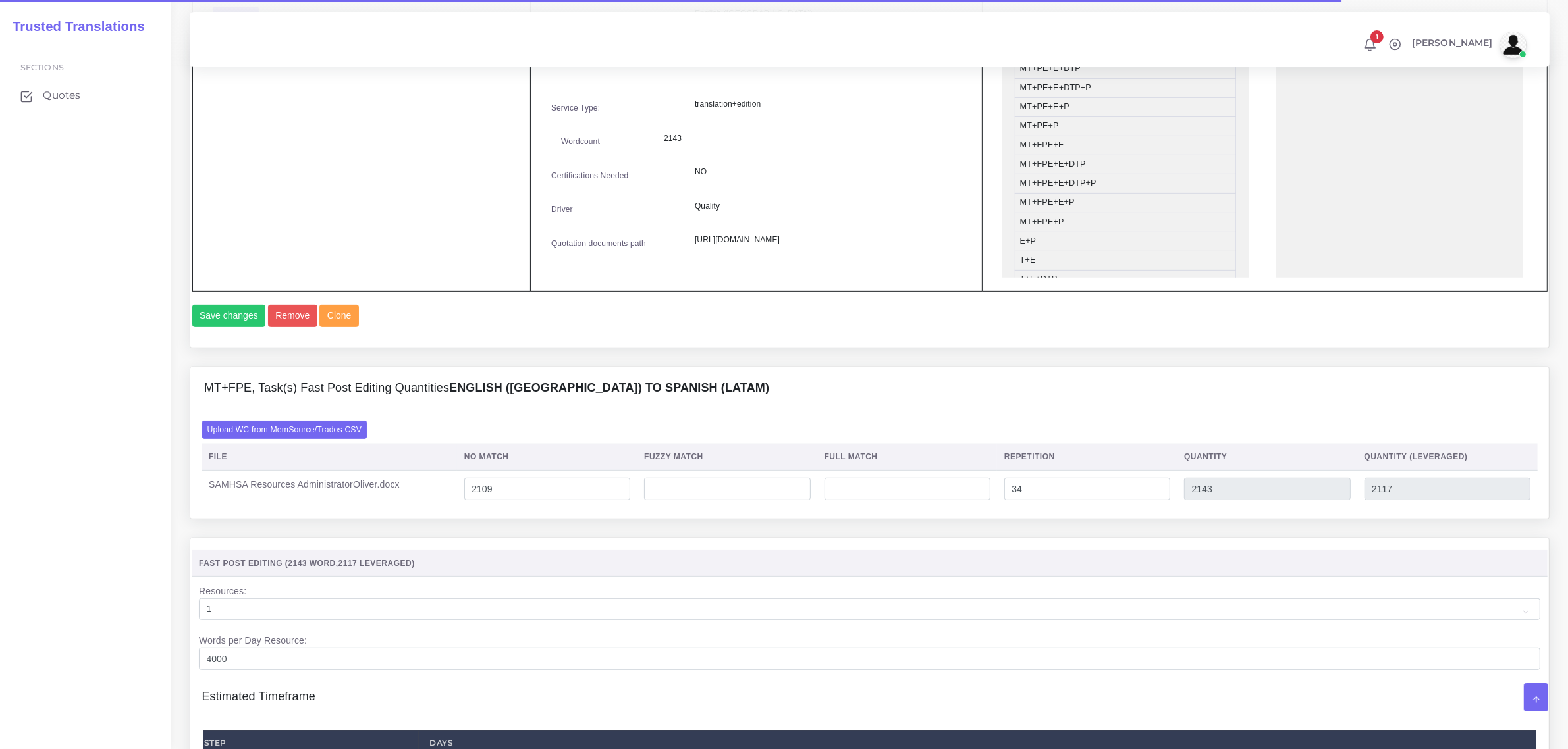
scroll to position [663, 0]
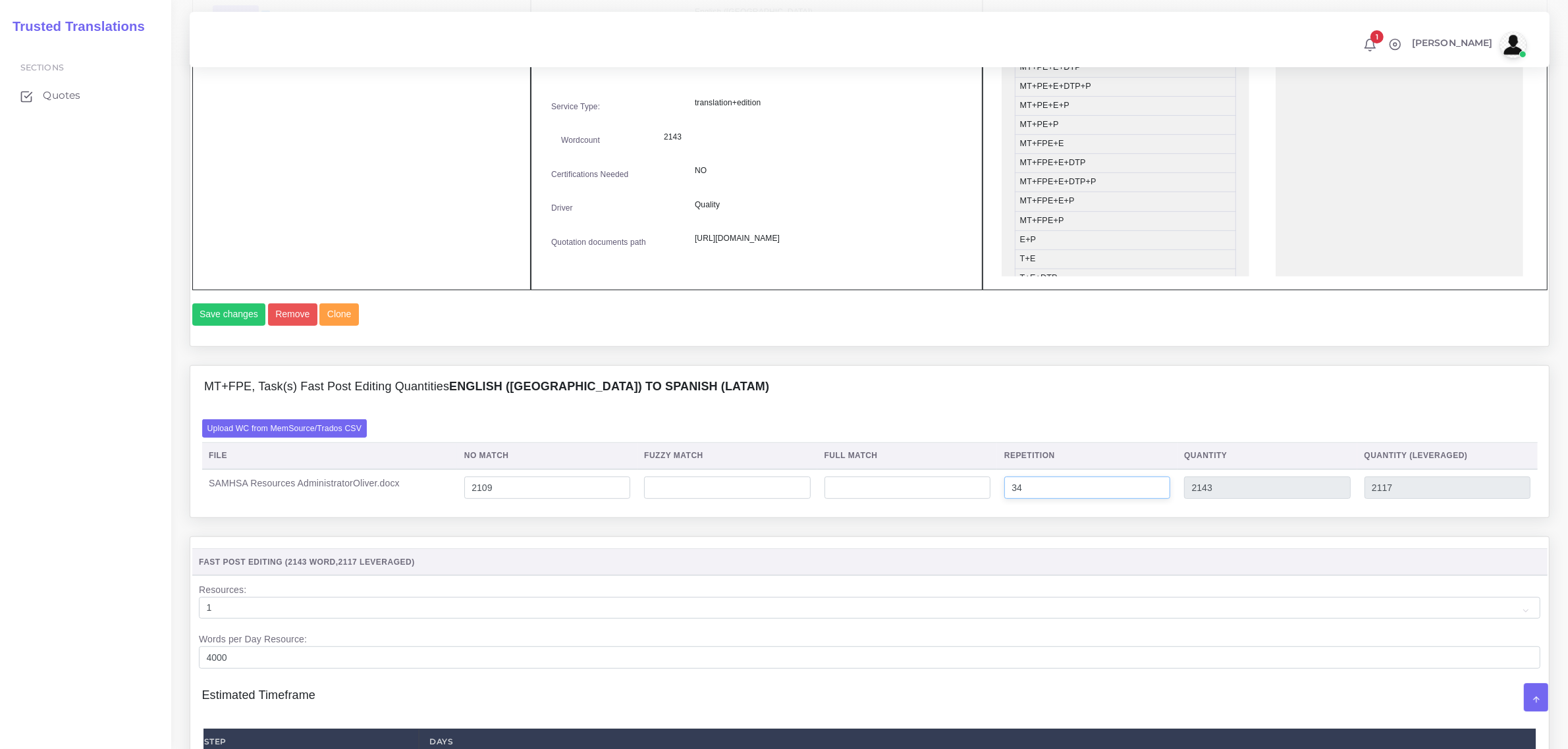
drag, startPoint x: 1034, startPoint y: 515, endPoint x: 1009, endPoint y: 517, distance: 25.1
click at [1009, 506] on td "34" at bounding box center [1086, 487] width 179 height 36
type input "0"
type input "2109"
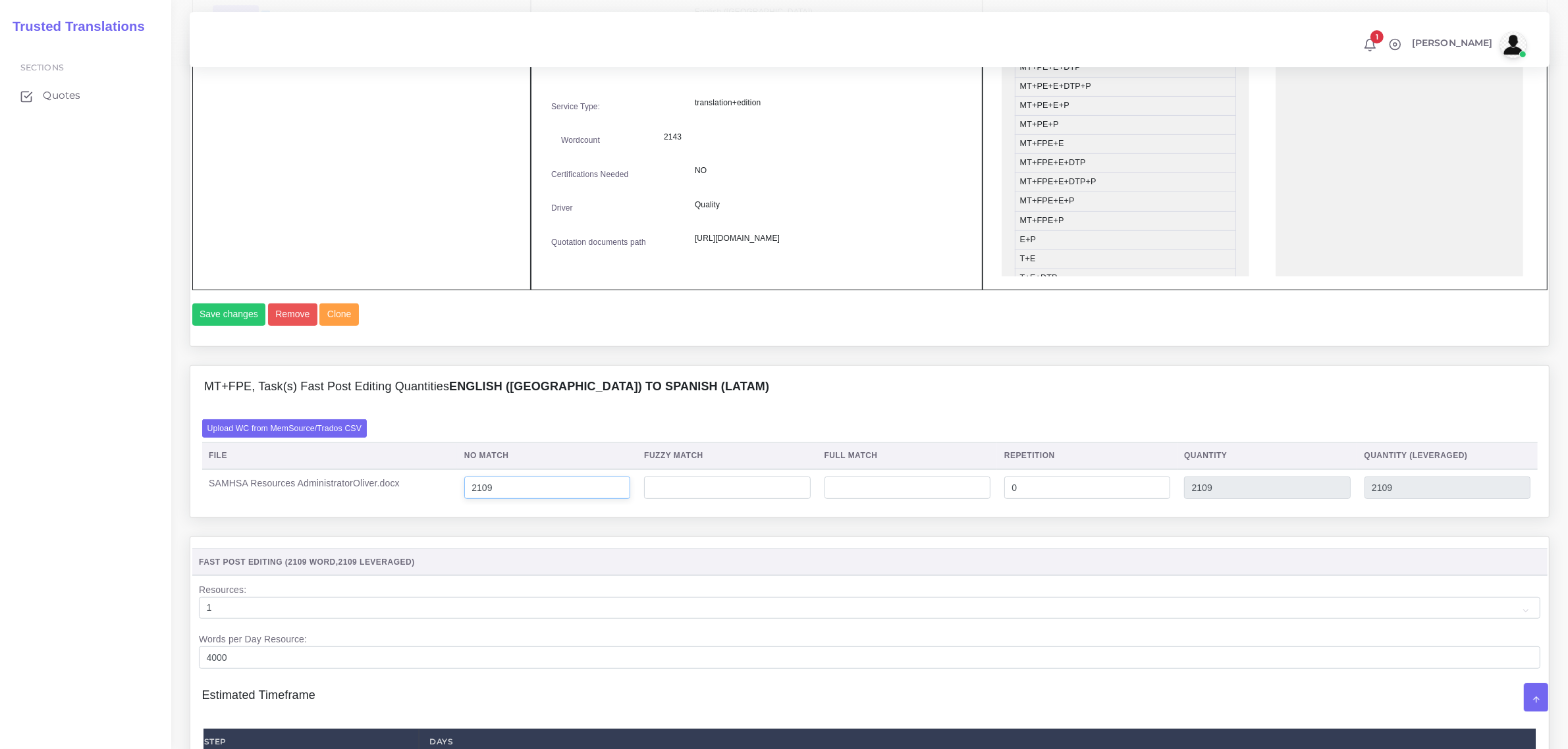
drag, startPoint x: 528, startPoint y: 513, endPoint x: 475, endPoint y: 523, distance: 53.9
click at [475, 506] on td "2109" at bounding box center [546, 487] width 179 height 36
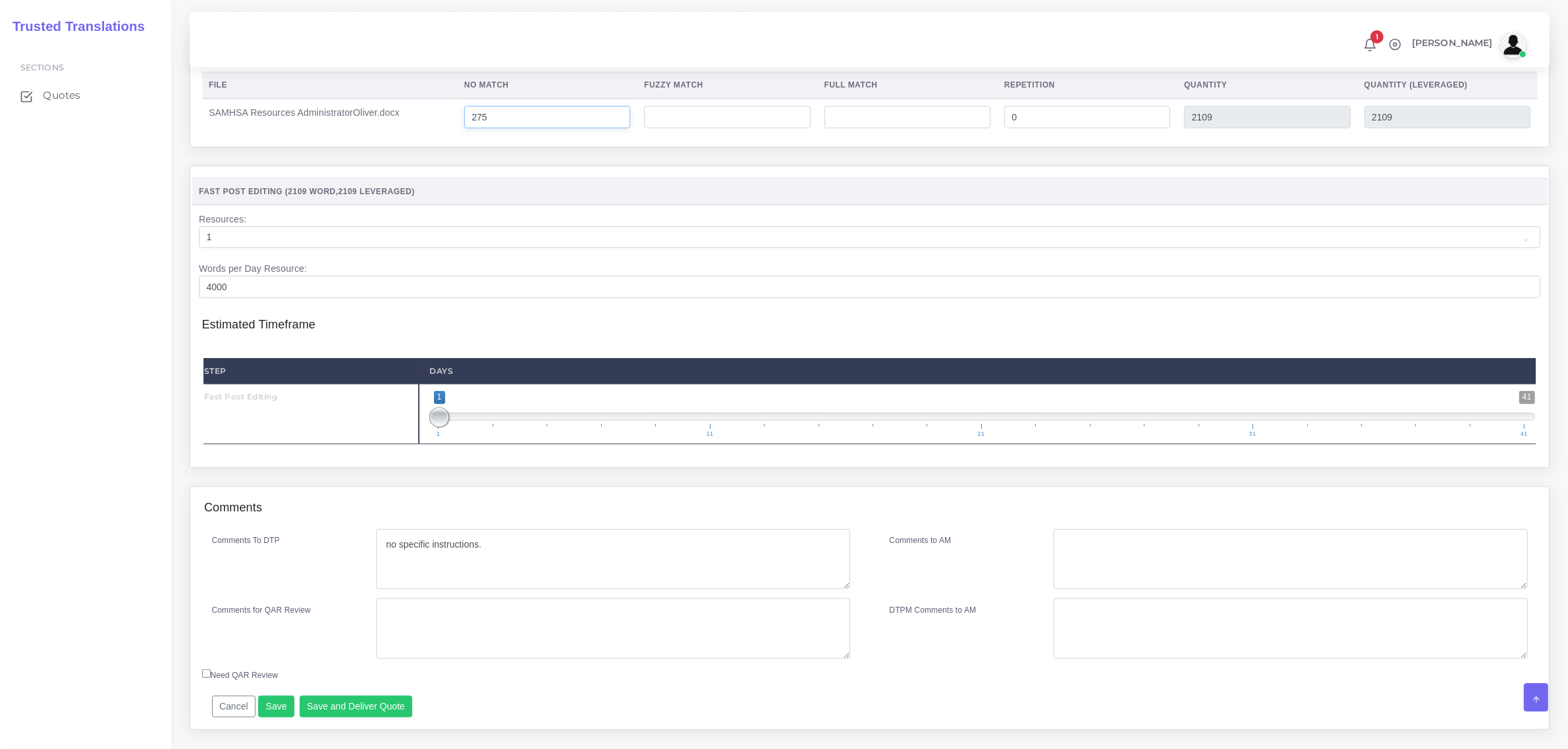
scroll to position [1074, 0]
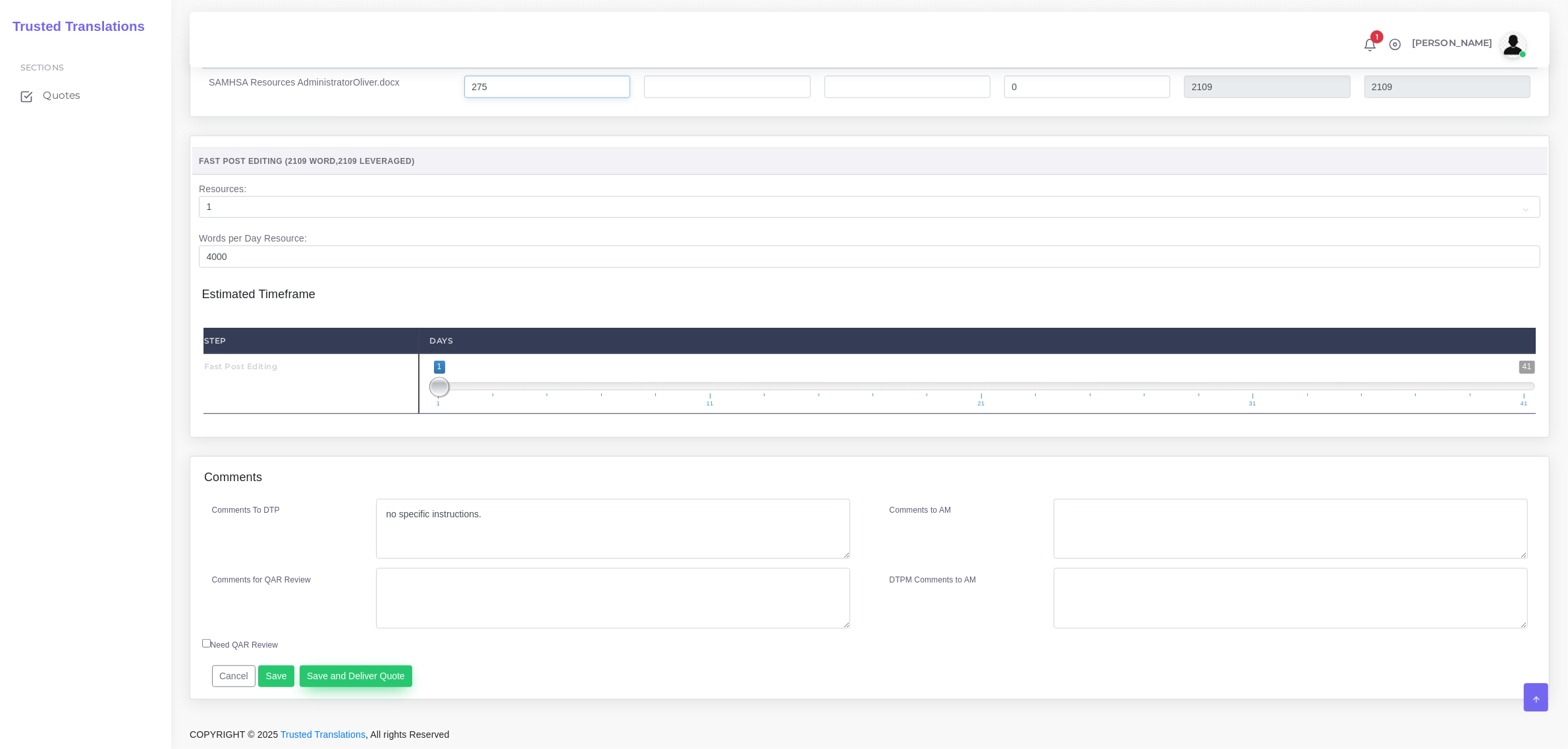
type input "275"
click at [357, 688] on button "Save and Deliver Quote" at bounding box center [356, 676] width 113 height 23
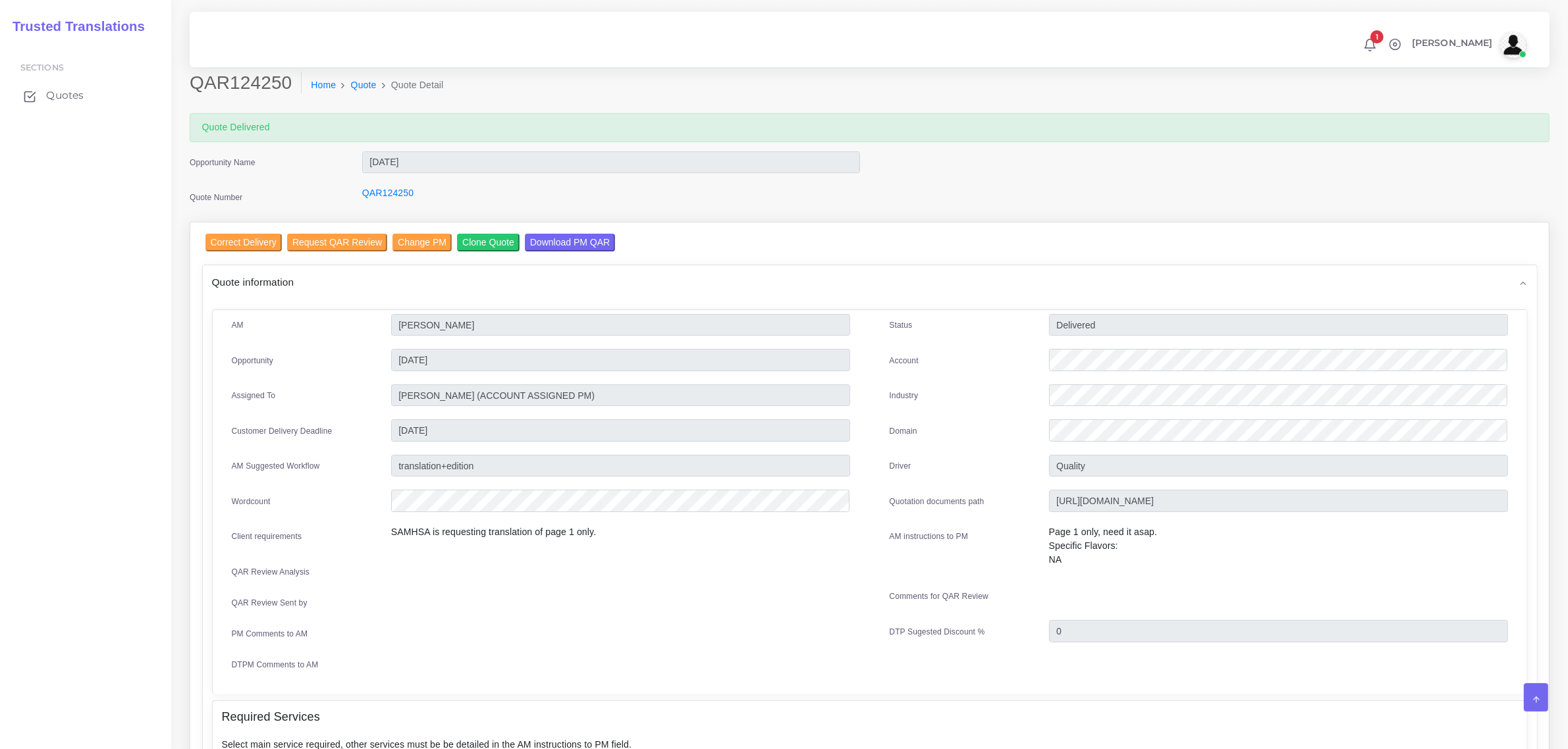
click at [63, 86] on link "Quotes" at bounding box center [85, 95] width 151 height 28
